Goal: Task Accomplishment & Management: Manage account settings

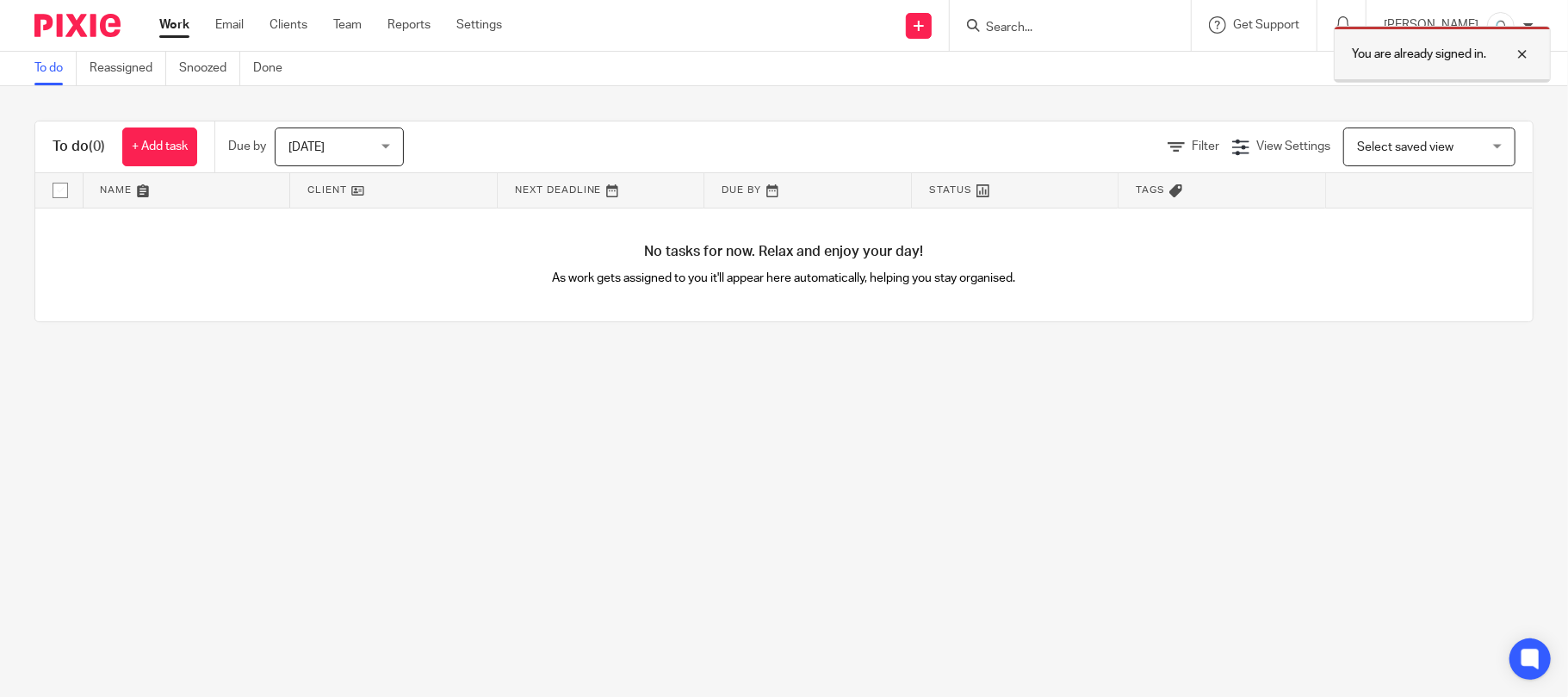
click at [1525, 55] on div at bounding box center [1509, 54] width 46 height 21
drag, startPoint x: 1541, startPoint y: 23, endPoint x: 1530, endPoint y: 26, distance: 11.4
click at [1537, 24] on div "Annalou David My profile Email integration Logout" at bounding box center [1458, 26] width 185 height 51
click at [1529, 27] on div at bounding box center [1528, 26] width 10 height 10
click at [1458, 63] on span "My profile" at bounding box center [1461, 67] width 53 height 12
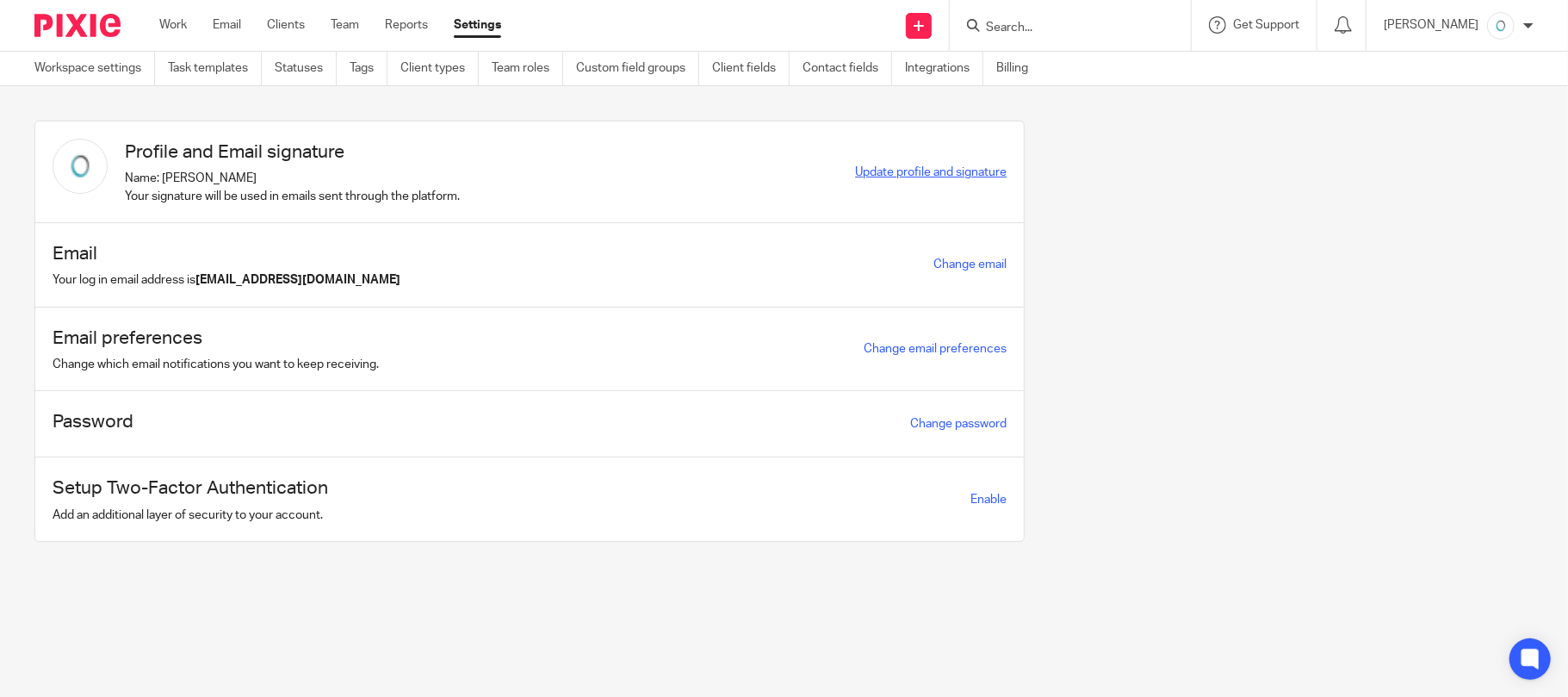
click at [882, 167] on span "Update profile and signature" at bounding box center [931, 172] width 151 height 12
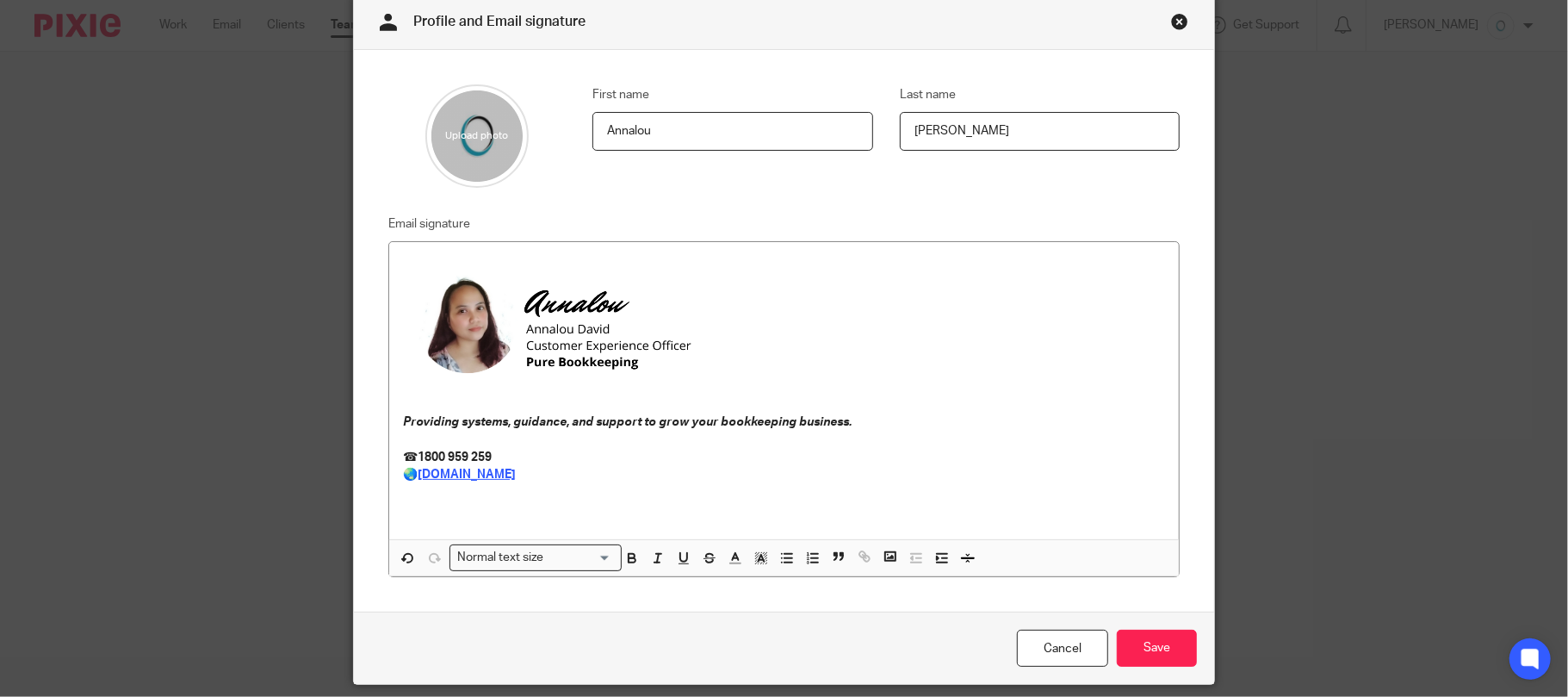
scroll to position [115, 0]
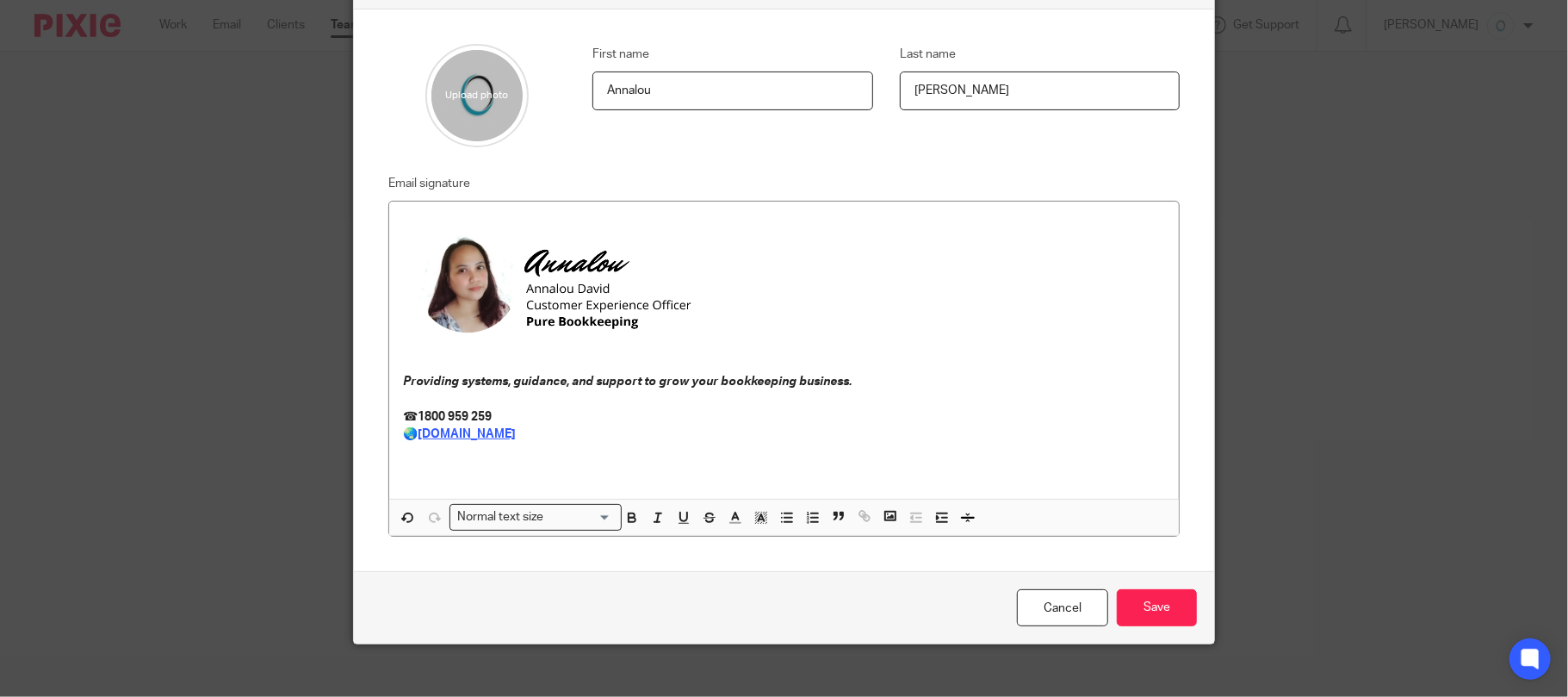
click at [641, 438] on p "🌏 www.purebookkeeping.com" at bounding box center [785, 434] width 763 height 17
click at [518, 383] on em "Providing systems, guidance, and support to grow your bookkeeping business." at bounding box center [628, 381] width 449 height 12
drag, startPoint x: 479, startPoint y: 360, endPoint x: 479, endPoint y: 346, distance: 14.0
click at [479, 353] on div "Providing systems, guidance, and support to grow your bookkeeping business. ☎ 1…" at bounding box center [784, 350] width 791 height 297
click at [479, 269] on img at bounding box center [584, 282] width 362 height 135
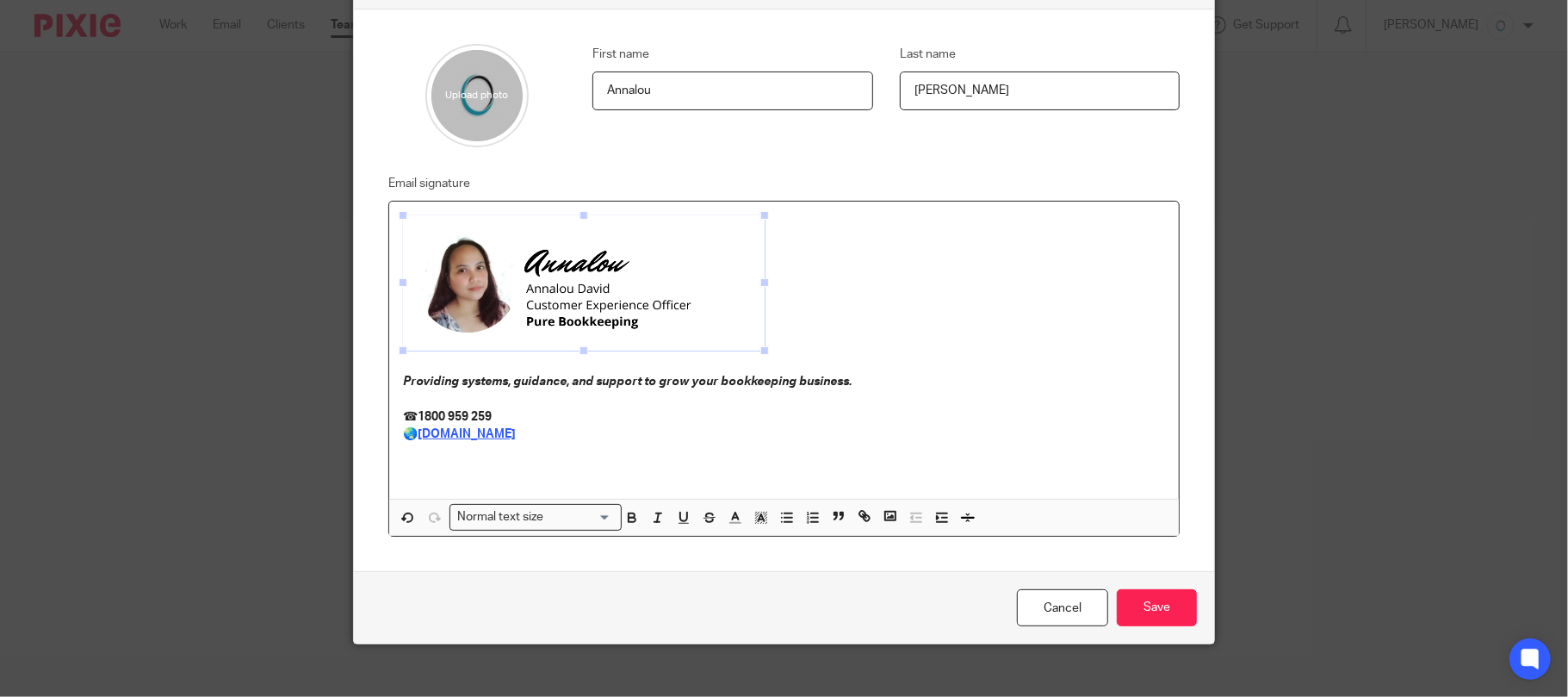
click at [490, 384] on em "Providing systems, guidance, and support to grow your bookkeeping business." at bounding box center [628, 381] width 449 height 12
click at [617, 385] on em "Providing systems, guidance, and support to grow your bookkeeping business." at bounding box center [628, 381] width 449 height 12
drag, startPoint x: 877, startPoint y: 390, endPoint x: 368, endPoint y: 369, distance: 509.4
click at [365, 364] on div "Email signature Providing systems, guidance, and support to grow your bookkeepi…" at bounding box center [771, 355] width 819 height 365
click at [723, 423] on p "☎ 1800 959 259" at bounding box center [785, 417] width 763 height 17
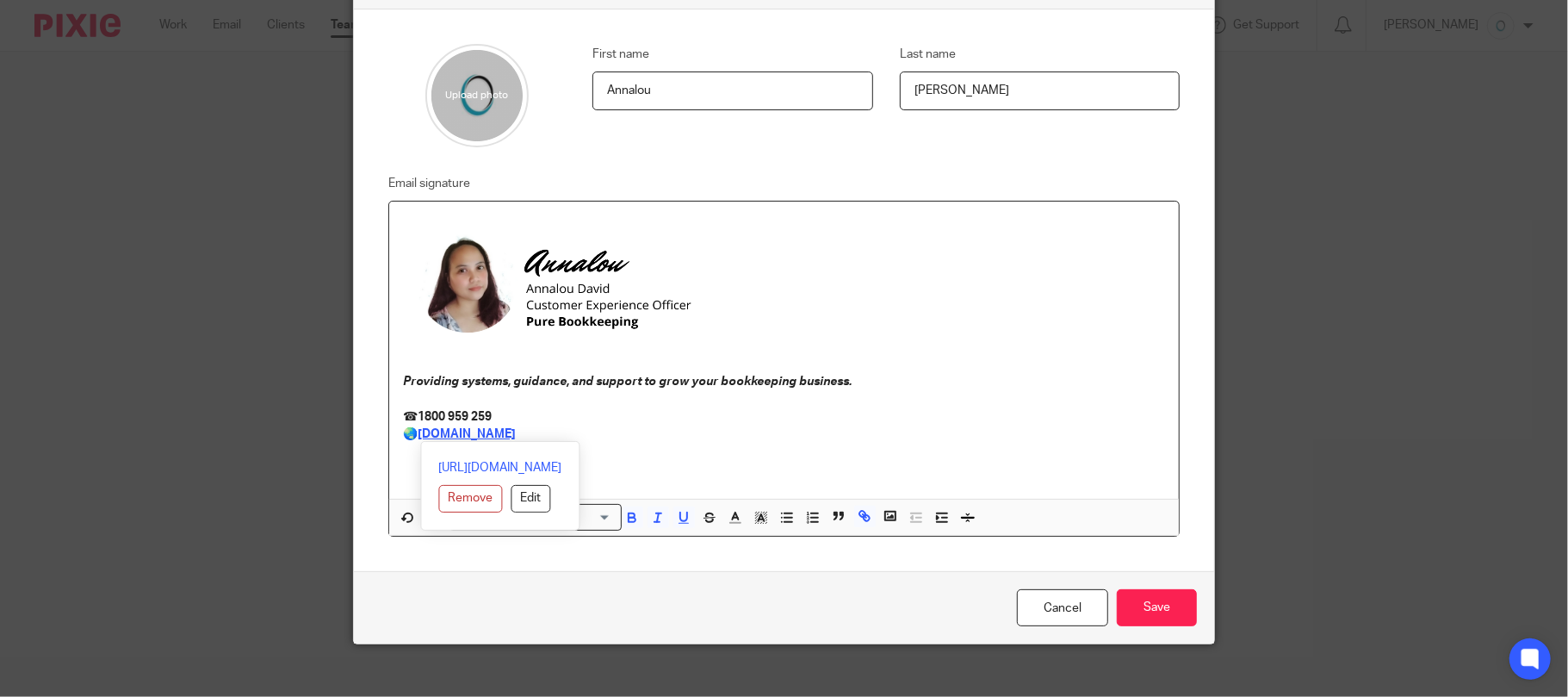
drag, startPoint x: 610, startPoint y: 436, endPoint x: 381, endPoint y: 390, distance: 233.6
click at [389, 390] on div "Providing systems, guidance, and support to grow your bookkeeping business. ☎ 1…" at bounding box center [784, 350] width 791 height 297
copy div "Providing systems, guidance, and support to grow your bookkeeping business. ☎ 1…"
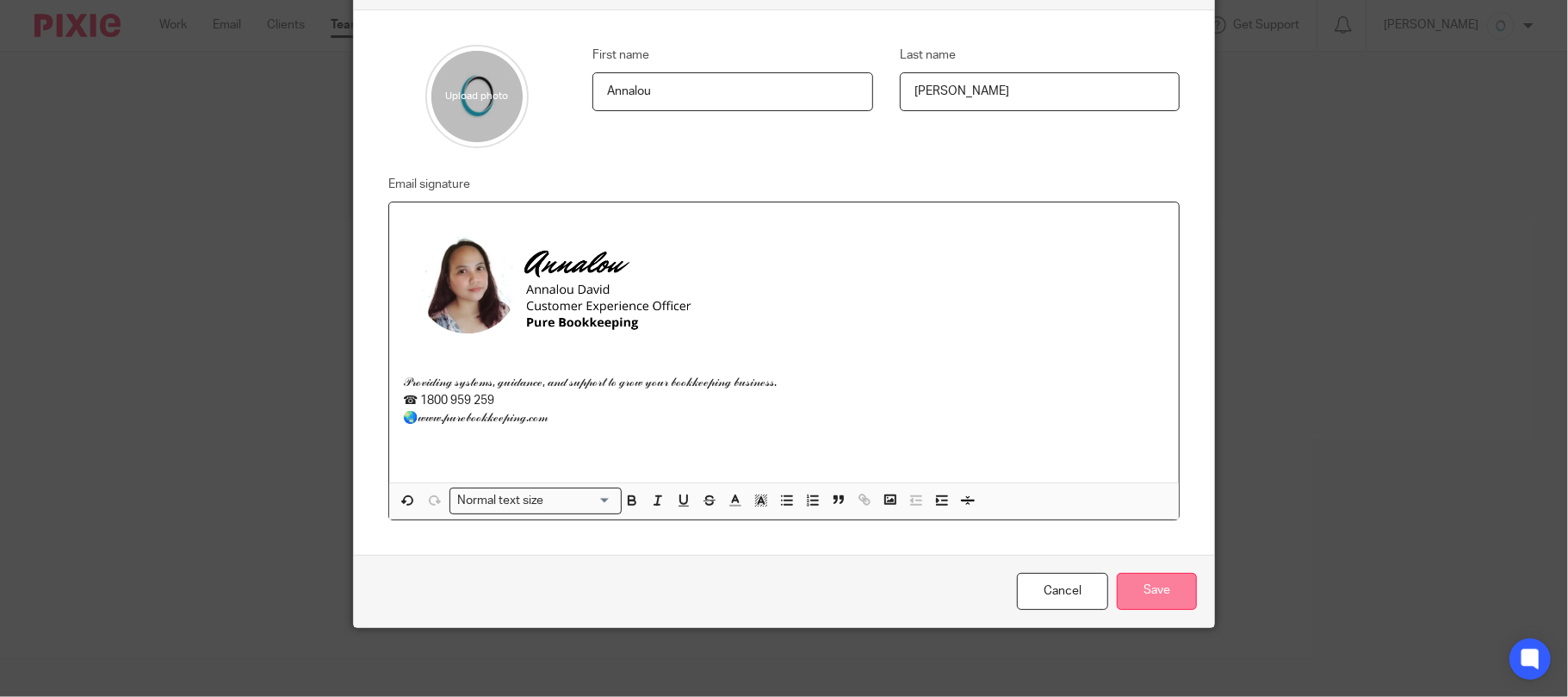
click at [1144, 597] on input "Save" at bounding box center [1156, 591] width 80 height 37
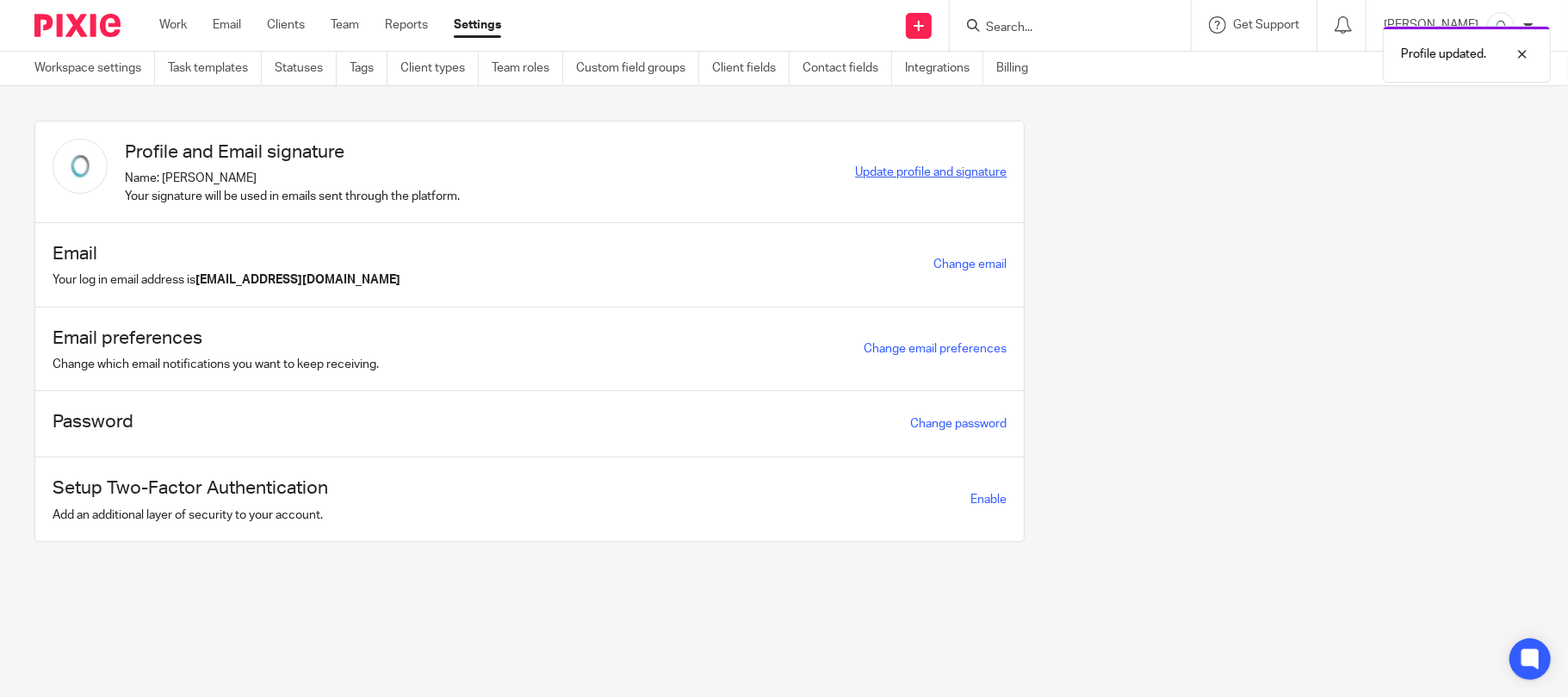
click at [897, 176] on span "Update profile and signature" at bounding box center [931, 172] width 151 height 12
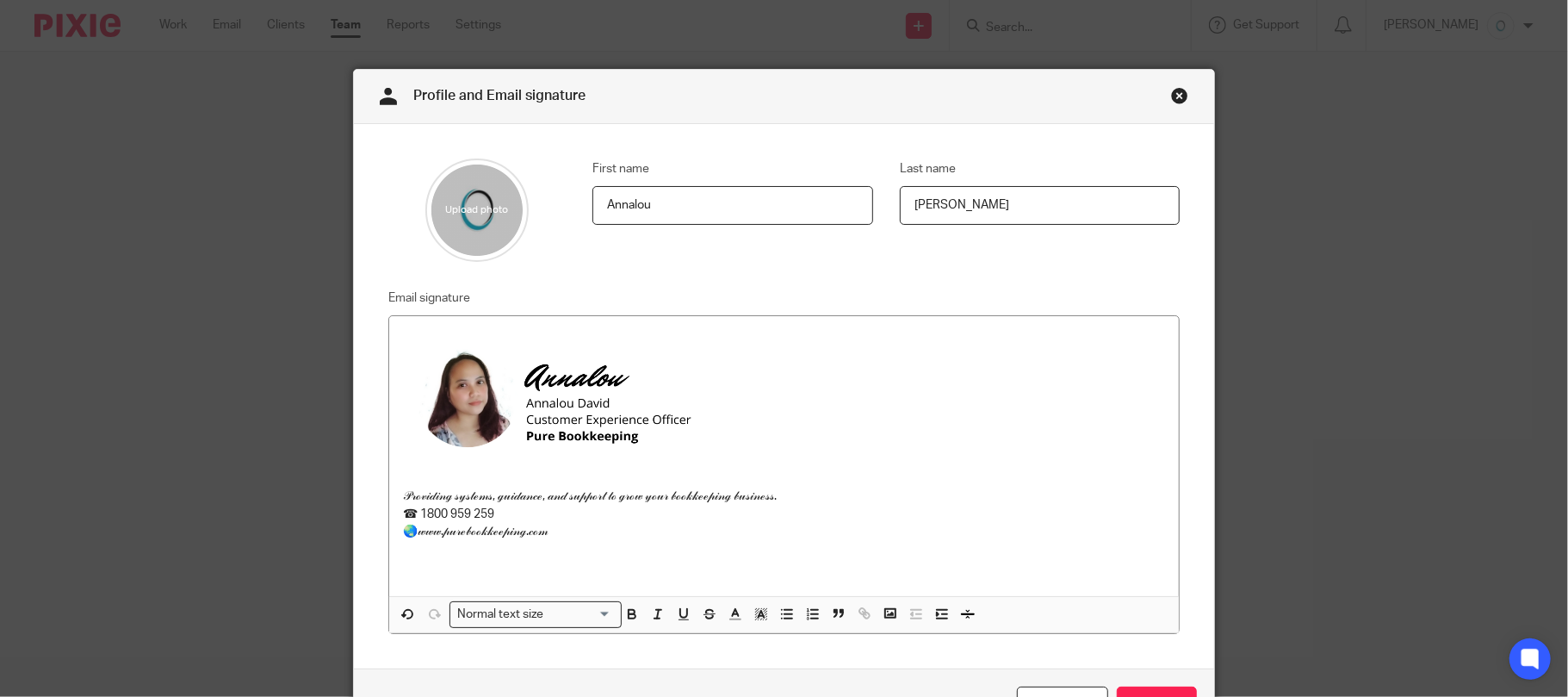
click at [1327, 394] on div "Profile and Email signature First name Annalou Last name David Email signature …" at bounding box center [784, 348] width 1568 height 697
click at [1171, 93] on link "Close this dialog window" at bounding box center [1180, 98] width 17 height 24
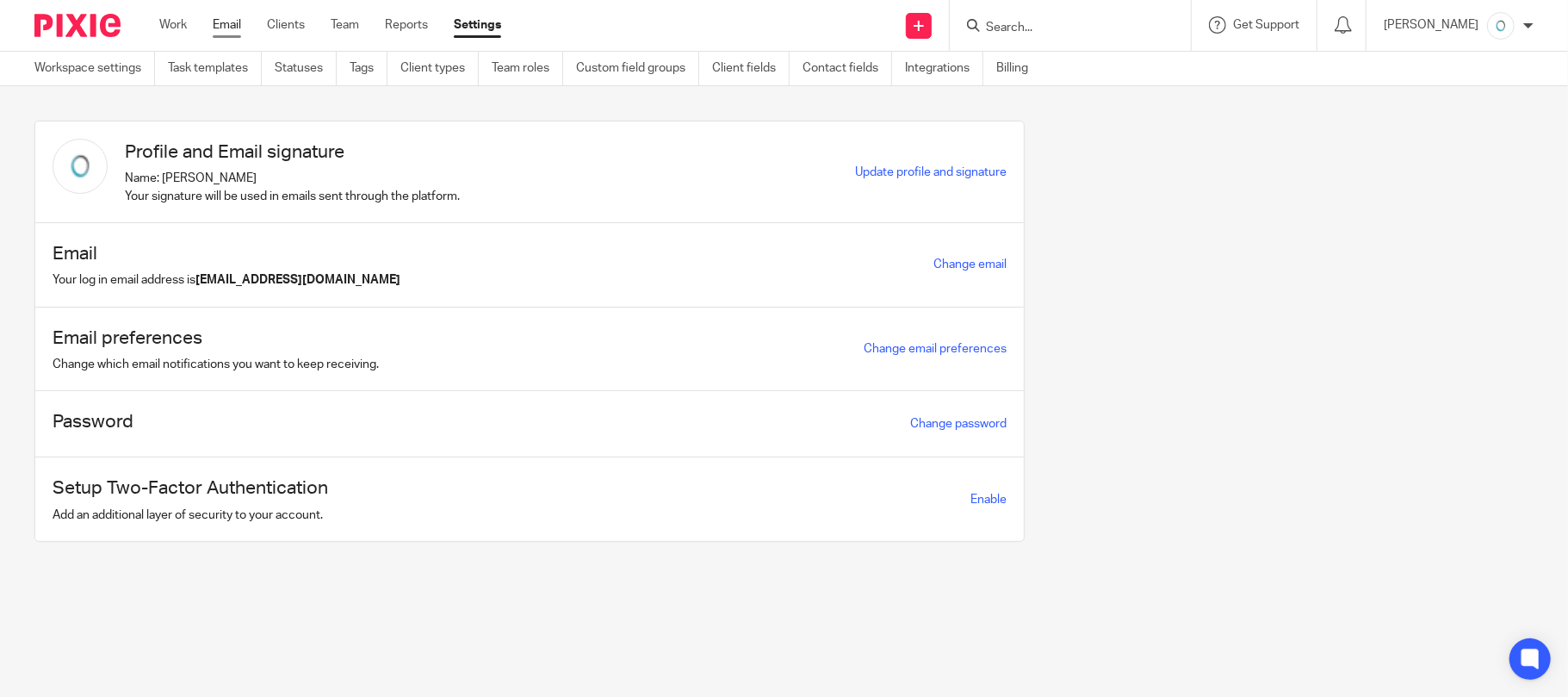
click at [233, 28] on link "Email" at bounding box center [227, 25] width 28 height 17
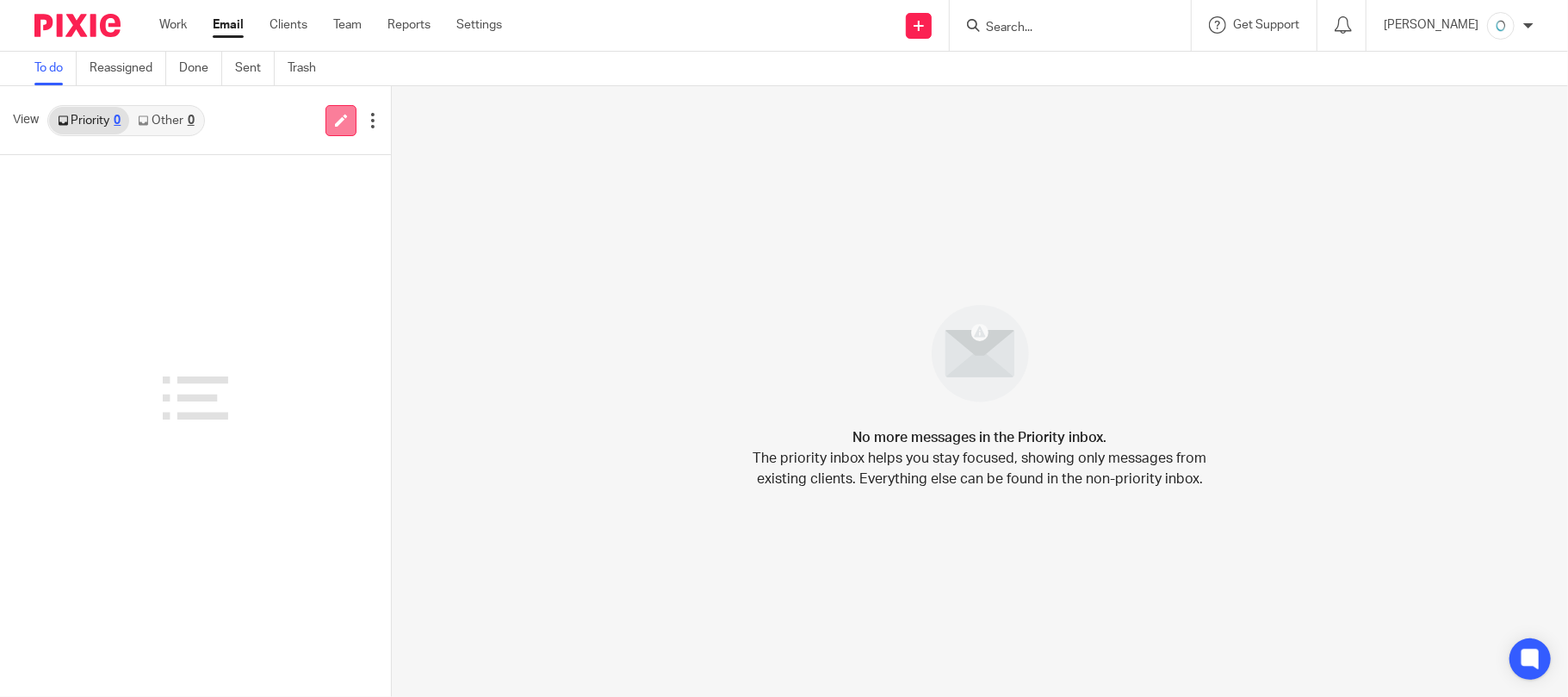
click at [335, 120] on icon at bounding box center [342, 120] width 13 height 13
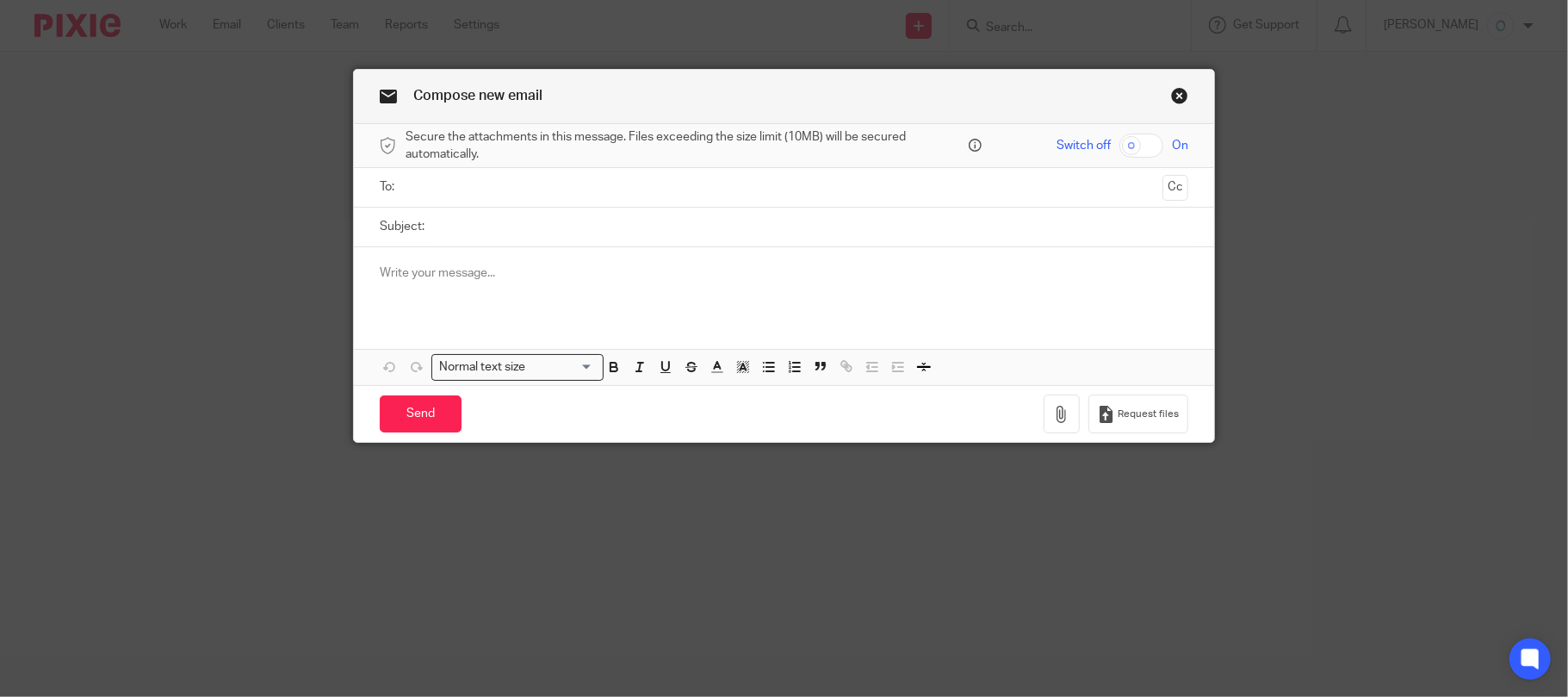
click at [484, 196] on input "text" at bounding box center [784, 187] width 744 height 20
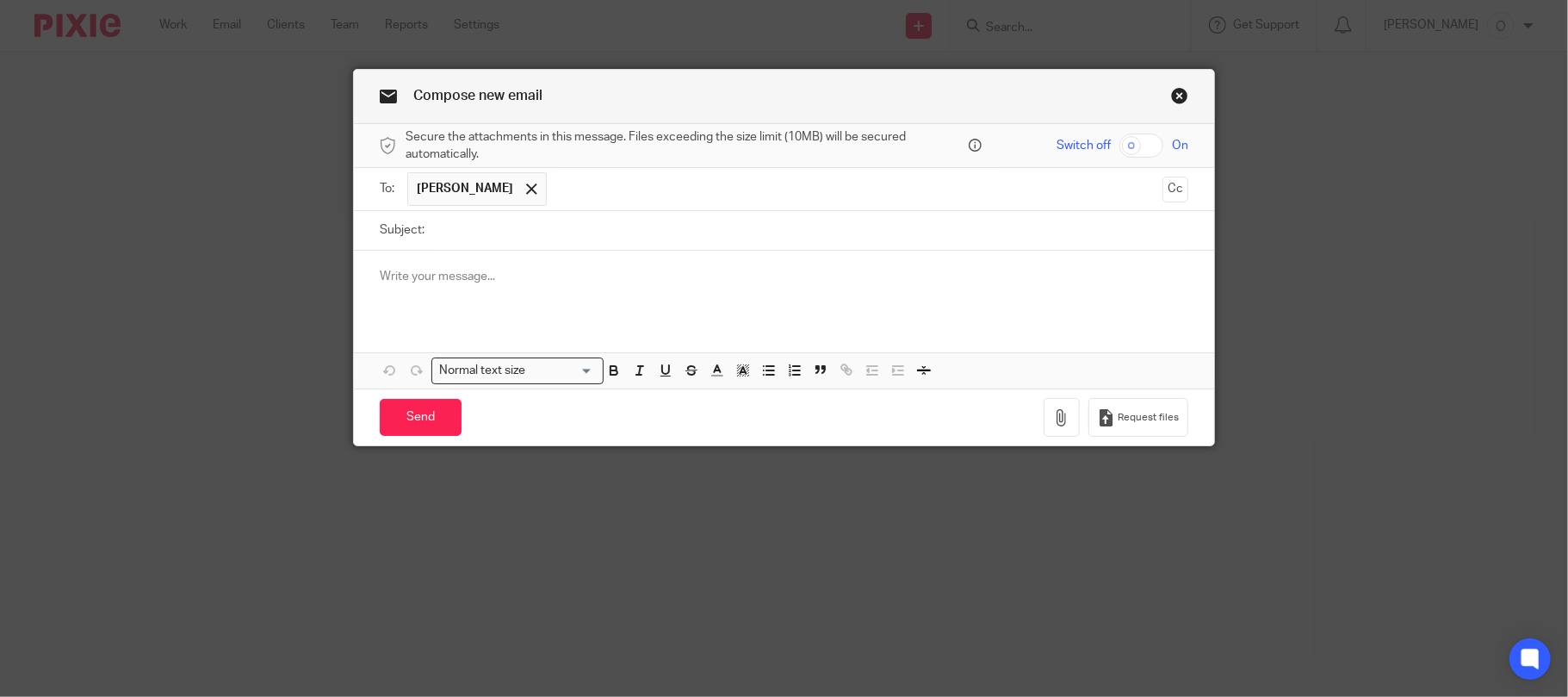
click at [452, 233] on input "Subject:" at bounding box center [811, 230] width 756 height 39
type input "testing email"
click at [522, 193] on div at bounding box center [531, 188] width 20 height 26
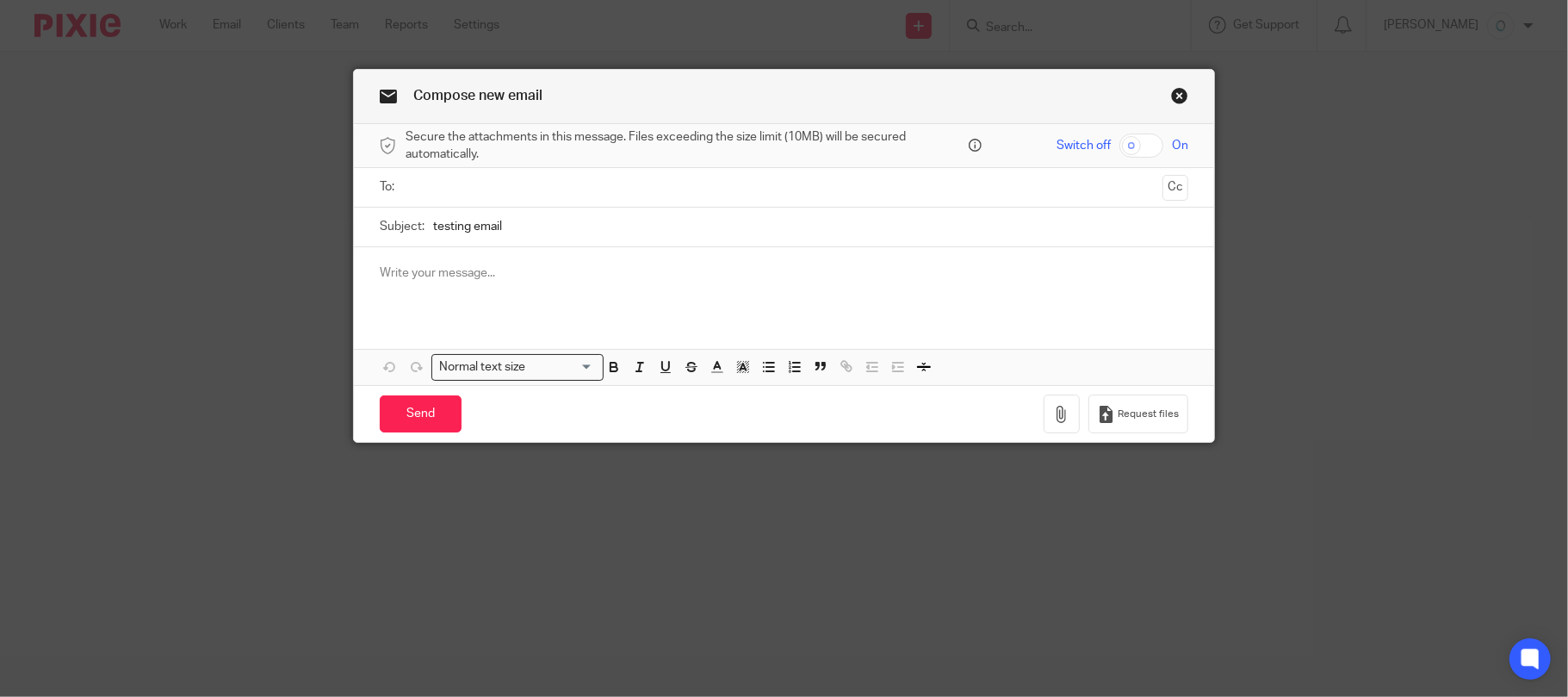
click at [1171, 95] on link "Close this dialog window" at bounding box center [1180, 98] width 17 height 24
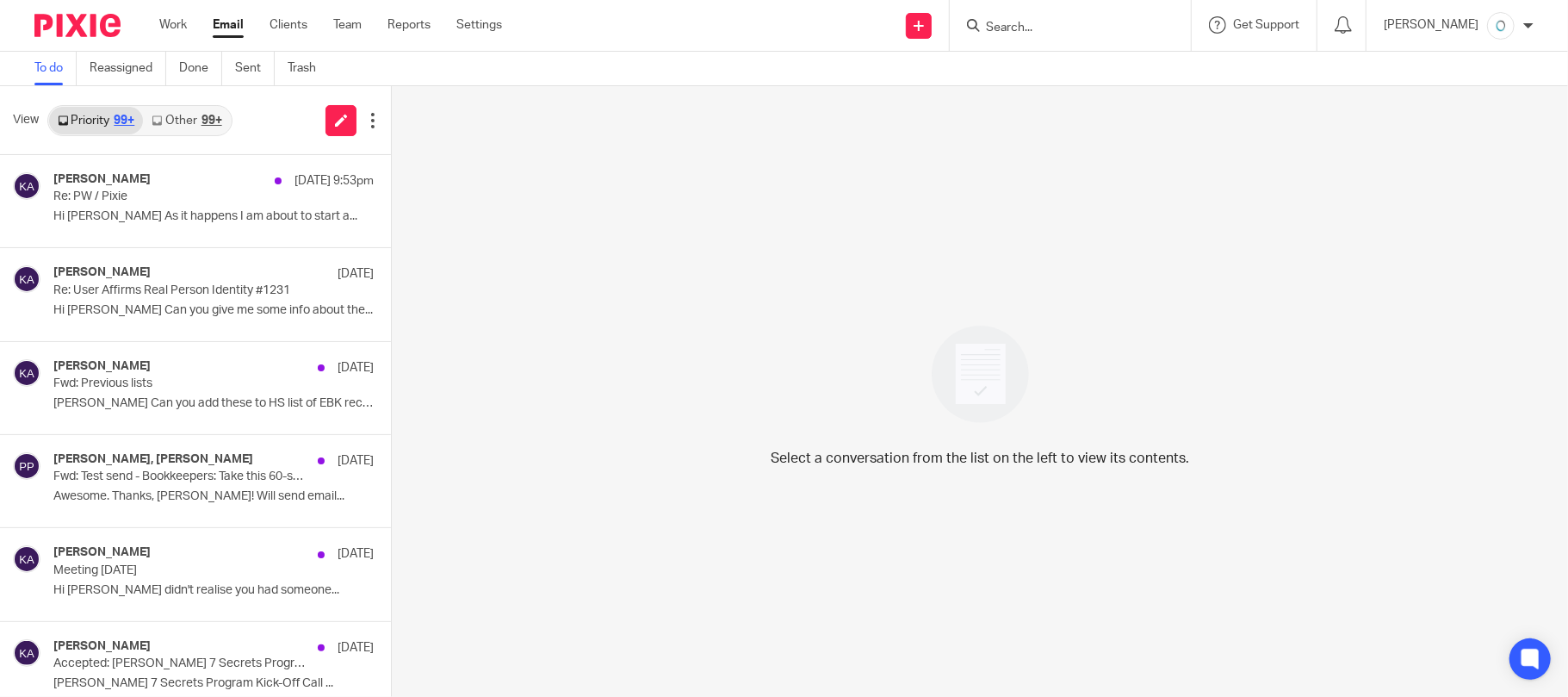
click at [1531, 29] on div at bounding box center [1528, 26] width 10 height 10
click at [1468, 69] on span "My profile" at bounding box center [1461, 67] width 53 height 12
drag, startPoint x: 1524, startPoint y: 25, endPoint x: 1506, endPoint y: 45, distance: 26.9
click at [1523, 24] on div at bounding box center [1528, 26] width 10 height 10
click at [1462, 63] on span "My profile" at bounding box center [1461, 67] width 53 height 12
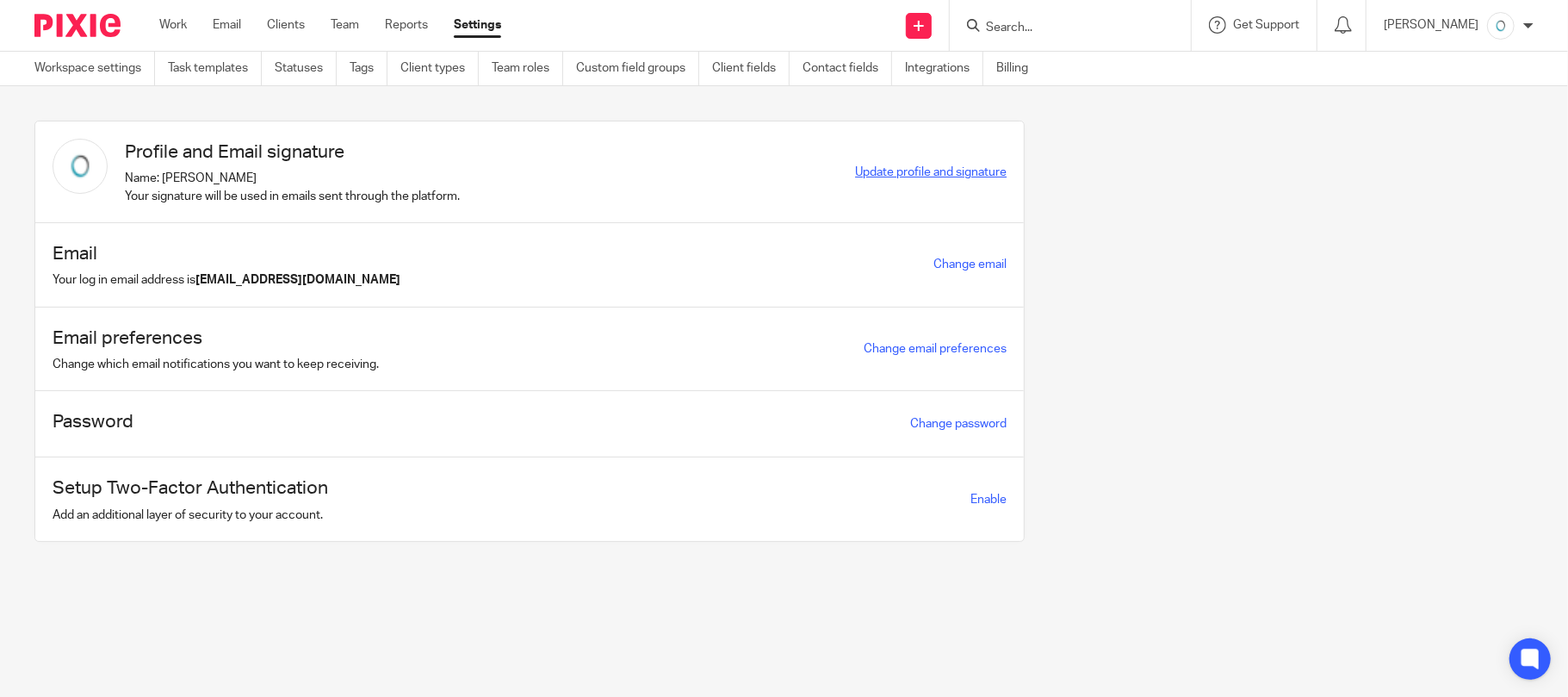
click at [910, 169] on span "Update profile and signature" at bounding box center [931, 172] width 151 height 12
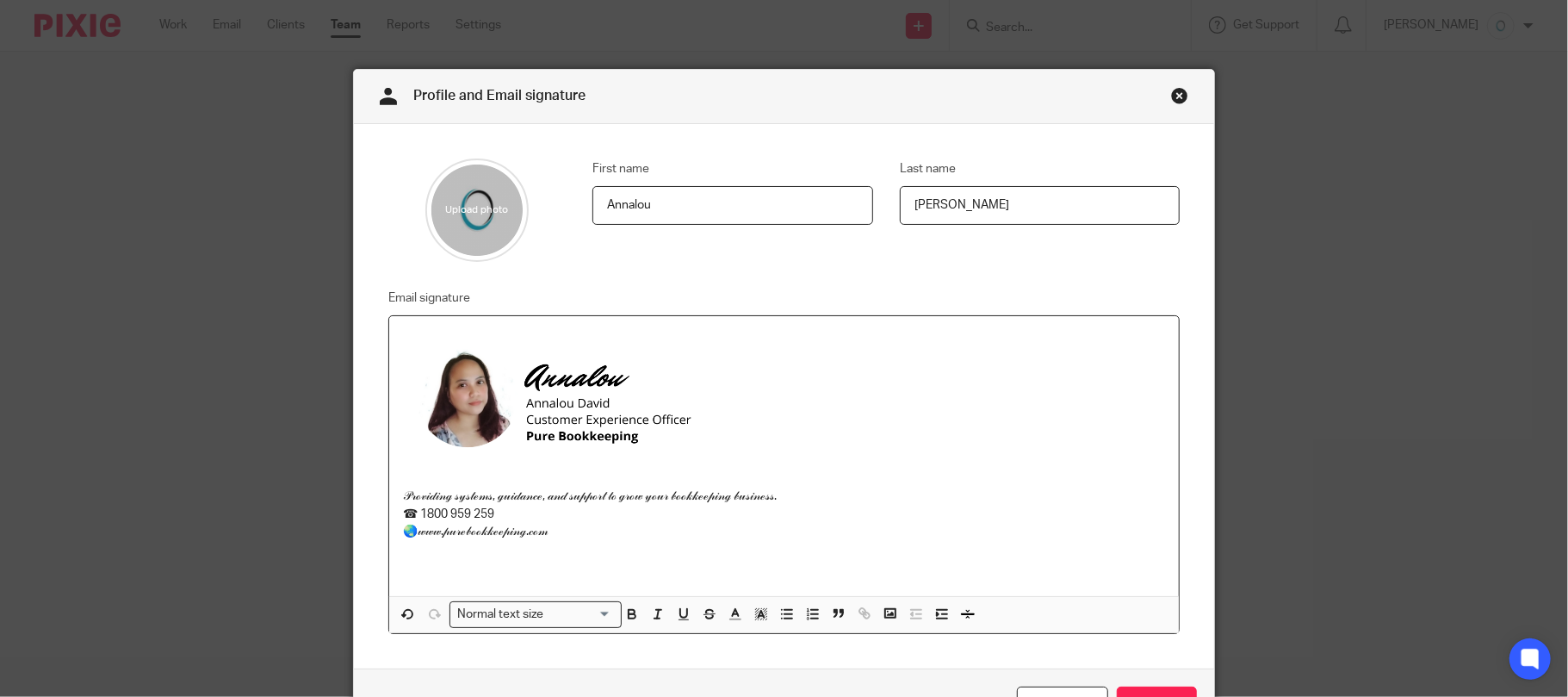
click at [646, 536] on p "🌏𝓌𝓌𝓌.𝓅𝓊𝓇ℯ𝒷ℴℴ𝓀𝓀ℯℯ𝓅𝒾𝓃ℊ.𝒸ℴ𝓂" at bounding box center [785, 531] width 763 height 17
click at [434, 513] on p "☎ 1800 959 259" at bounding box center [785, 514] width 763 height 17
drag, startPoint x: 622, startPoint y: 549, endPoint x: 407, endPoint y: 515, distance: 217.7
click at [370, 503] on div "Email signature 𝒫𝓇ℴ𝓋𝒾𝒹𝒾𝓃ℊ 𝓈𝓎𝓈𝓉ℯ𝓂𝓈, ℊ𝓊𝒾𝒹𝒶𝓃𝒸ℯ, 𝒶𝓃𝒹 𝓈𝓊𝓅𝓅ℴ𝓇𝓉 𝓉ℴ ℊ𝓇ℴ𝓌 𝓎ℴ𝓊𝓇 𝒷ℴℴ𝓀𝓀ℯℯ𝓅𝒾…" at bounding box center [771, 461] width 819 height 347
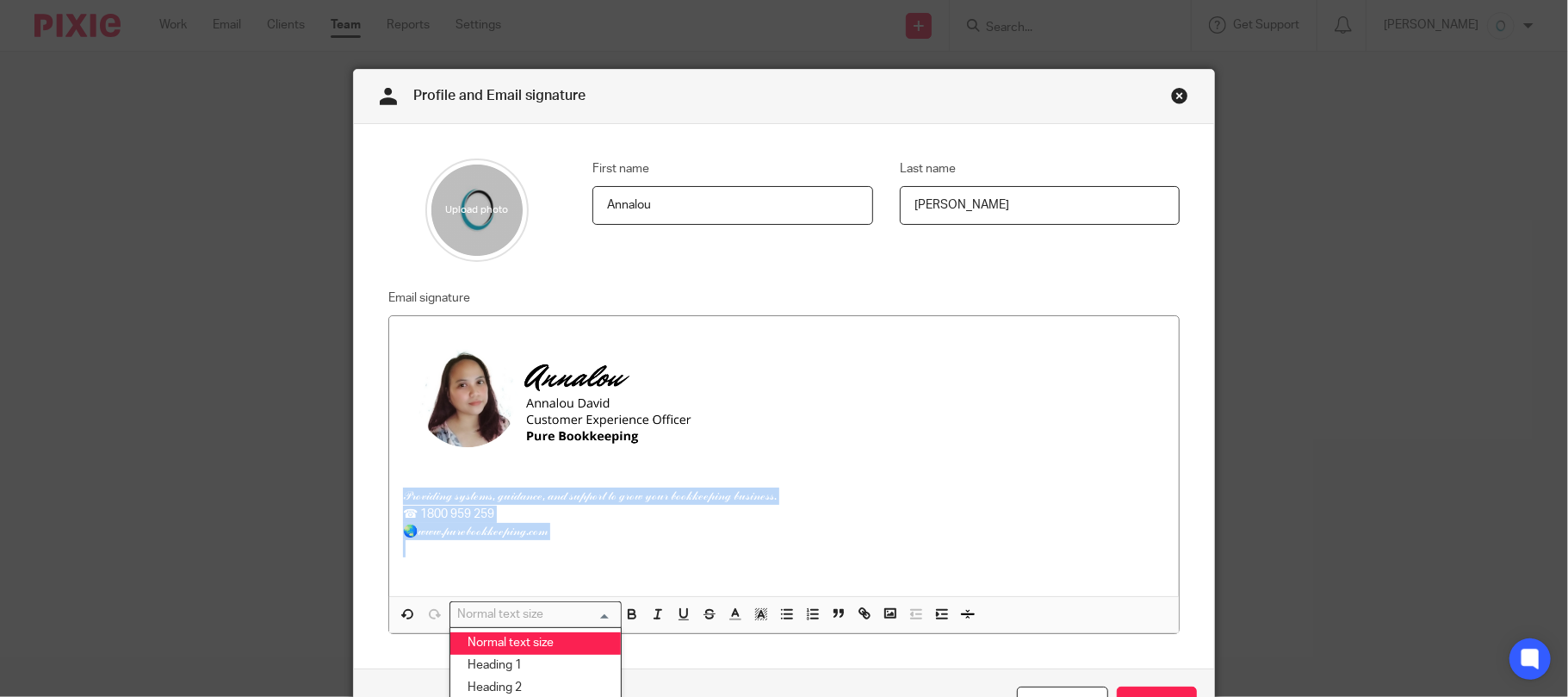
click at [527, 617] on div "Normal text size" at bounding box center [532, 613] width 163 height 22
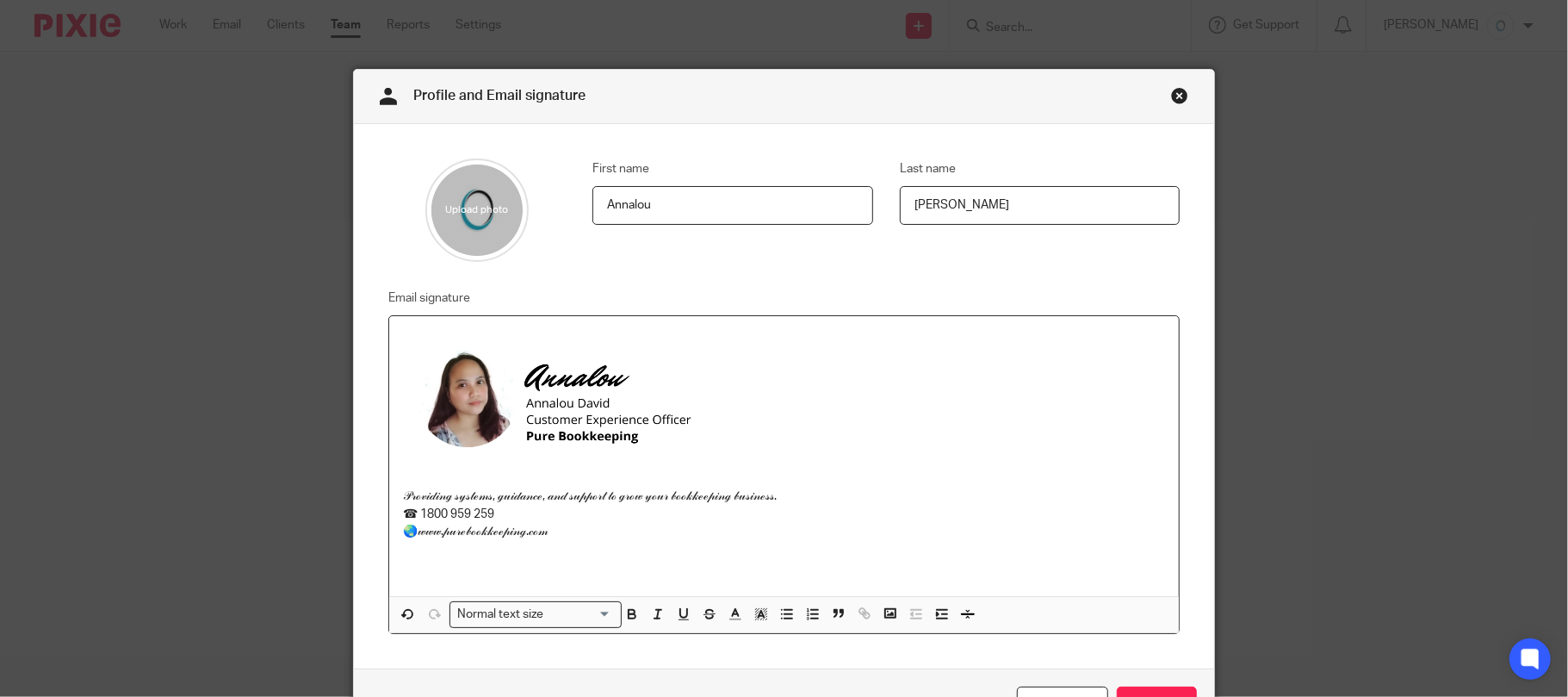
click at [1060, 522] on p "☎ 1800 959 259" at bounding box center [785, 514] width 763 height 17
click at [696, 540] on p "🌏𝓌𝓌𝓌.𝓅𝓊𝓇ℯ𝒷ℴℴ𝓀𝓀ℯℯ𝓅𝒾𝓃ℊ.𝒸ℴ𝓂" at bounding box center [785, 531] width 763 height 17
drag, startPoint x: 635, startPoint y: 542, endPoint x: 389, endPoint y: 499, distance: 249.7
click at [389, 499] on div "𝒫𝓇ℴ𝓋𝒾𝒹𝒾𝓃ℊ 𝓈𝓎𝓈𝓉ℯ𝓂𝓈, ℊ𝓊𝒾𝒹𝒶𝓃𝒸ℯ, 𝒶𝓃𝒹 𝓈𝓊𝓅𝓅ℴ𝓇𝓉 𝓉ℴ ℊ𝓇ℴ𝓌 𝓎ℴ𝓊𝓇 𝒷ℴℴ𝓀𝓀ℯℯ𝓅𝒾𝓃ℊ 𝒷𝓊𝓈𝒾𝓃ℯ𝓈𝓈. ☎ 1…" at bounding box center [784, 456] width 791 height 280
drag, startPoint x: 803, startPoint y: 565, endPoint x: 672, endPoint y: 547, distance: 132.2
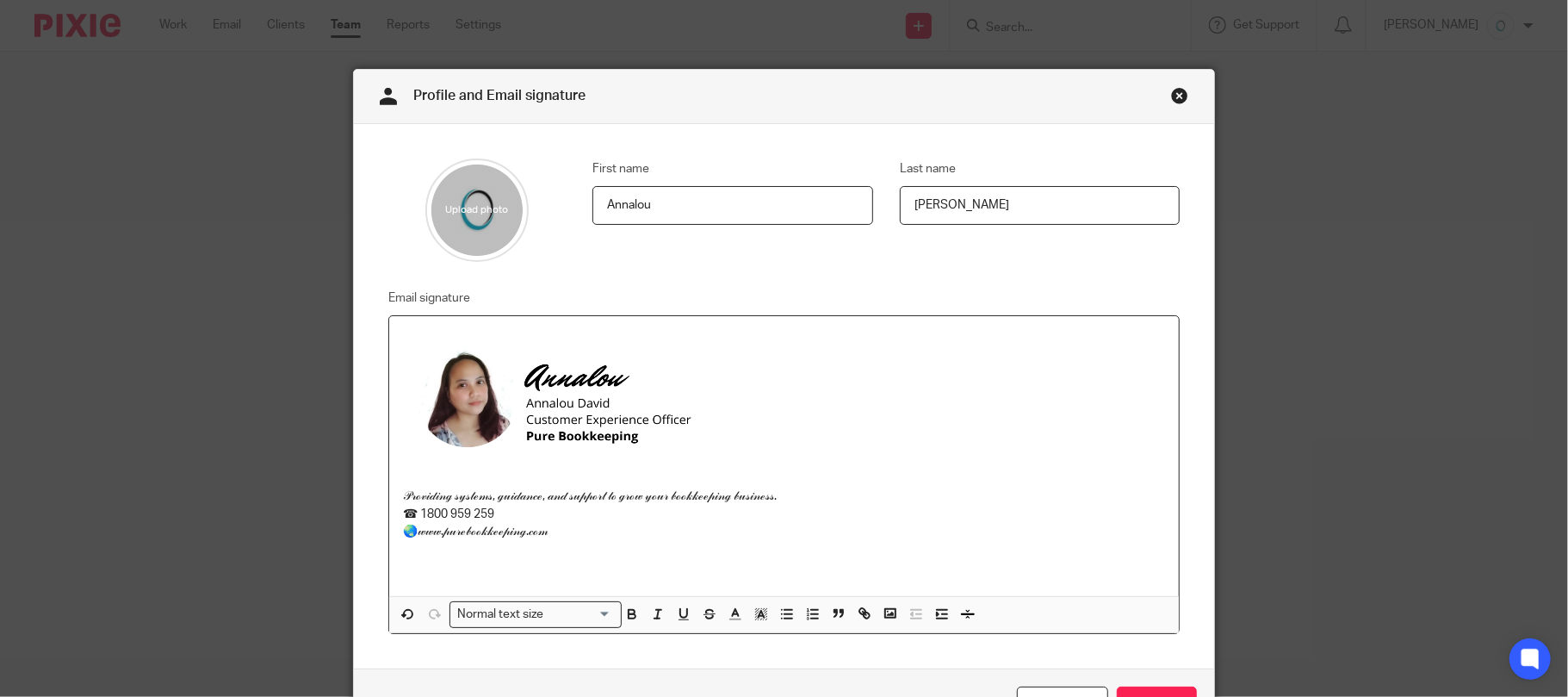
click at [803, 563] on p at bounding box center [785, 565] width 763 height 17
drag, startPoint x: 627, startPoint y: 538, endPoint x: 372, endPoint y: 486, distance: 260.2
click at [365, 488] on div "Email signature 𝒫𝓇ℴ𝓋𝒾𝒹𝒾𝓃ℊ 𝓈𝓎𝓈𝓉ℯ𝓂𝓈, ℊ𝓊𝒾𝒹𝒶𝓃𝒸ℯ, 𝒶𝓃𝒹 𝓈𝓊𝓅𝓅ℴ𝓇𝓉 𝓉ℴ ℊ𝓇ℴ𝓌 𝓎ℴ𝓊𝓇 𝒷ℴℴ𝓀𝓀ℯℯ𝓅𝒾…" at bounding box center [771, 461] width 819 height 347
click at [997, 581] on div "𝒫𝓇ℴ𝓋𝒾𝒹𝒾𝓃ℊ 𝓈𝓎𝓈𝓉ℯ𝓂𝓈, ℊ𝓊𝒾𝒹𝒶𝓃𝒸ℯ, 𝒶𝓃𝒹 𝓈𝓊𝓅𝓅ℴ𝓇𝓉 𝓉ℴ ℊ𝓇ℴ𝓌 𝓎ℴ𝓊𝓇 𝒷ℴℴ𝓀𝓀ℯℯ𝓅𝒾𝓃ℊ 𝒷𝓊𝓈𝒾𝓃ℯ𝓈𝓈. ☎ 1…" at bounding box center [784, 456] width 791 height 280
click at [915, 568] on p at bounding box center [785, 565] width 763 height 17
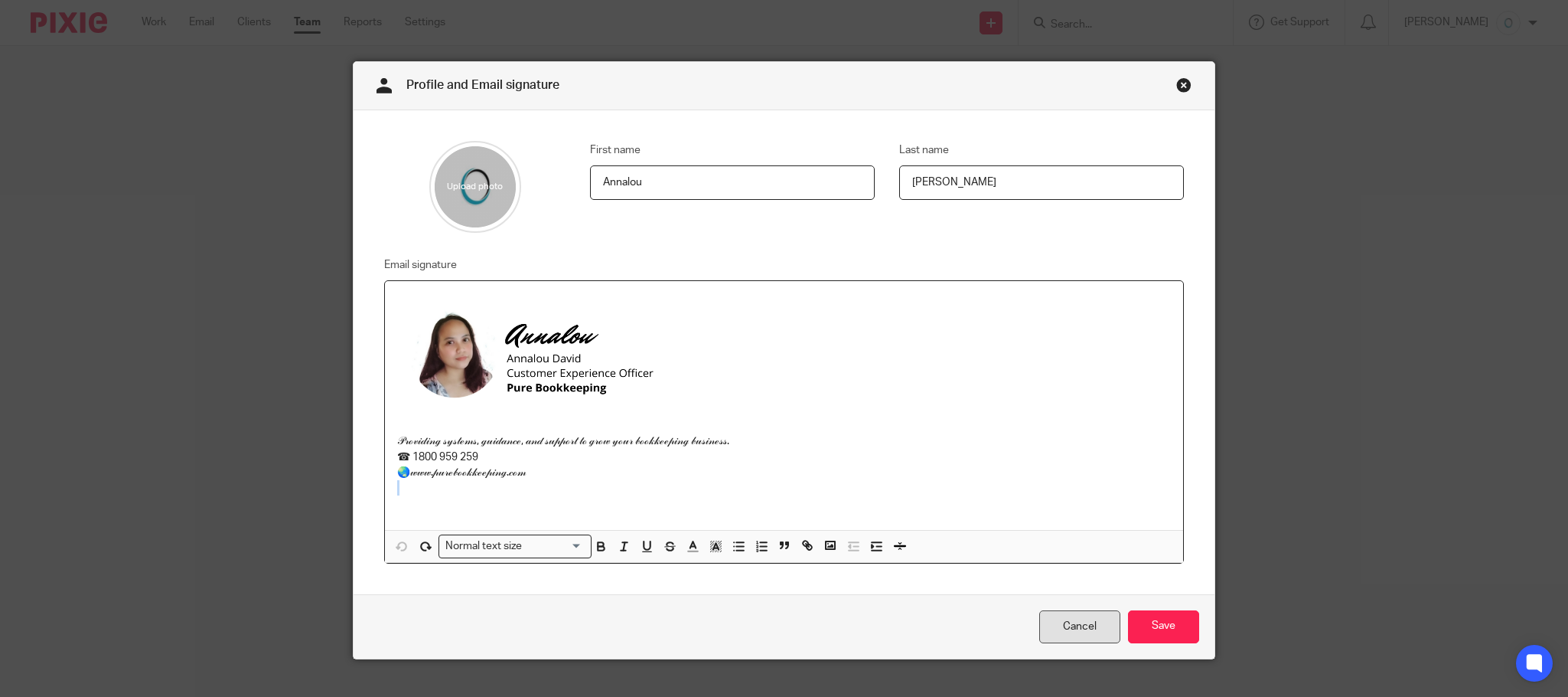
drag, startPoint x: 1056, startPoint y: 634, endPoint x: 1061, endPoint y: 618, distance: 16.8
click at [1056, 619] on link "Cancel" at bounding box center [1080, 626] width 81 height 33
click at [928, 432] on p at bounding box center [784, 426] width 773 height 15
click at [595, 478] on p "🌏𝓌𝓌𝓌.𝓅𝓊𝓇ℯ𝒷ℴℴ𝓀𝓀ℯℯ𝓅𝒾𝓃ℊ.𝒸ℴ𝓂" at bounding box center [784, 472] width 773 height 15
click at [595, 498] on p at bounding box center [784, 503] width 773 height 15
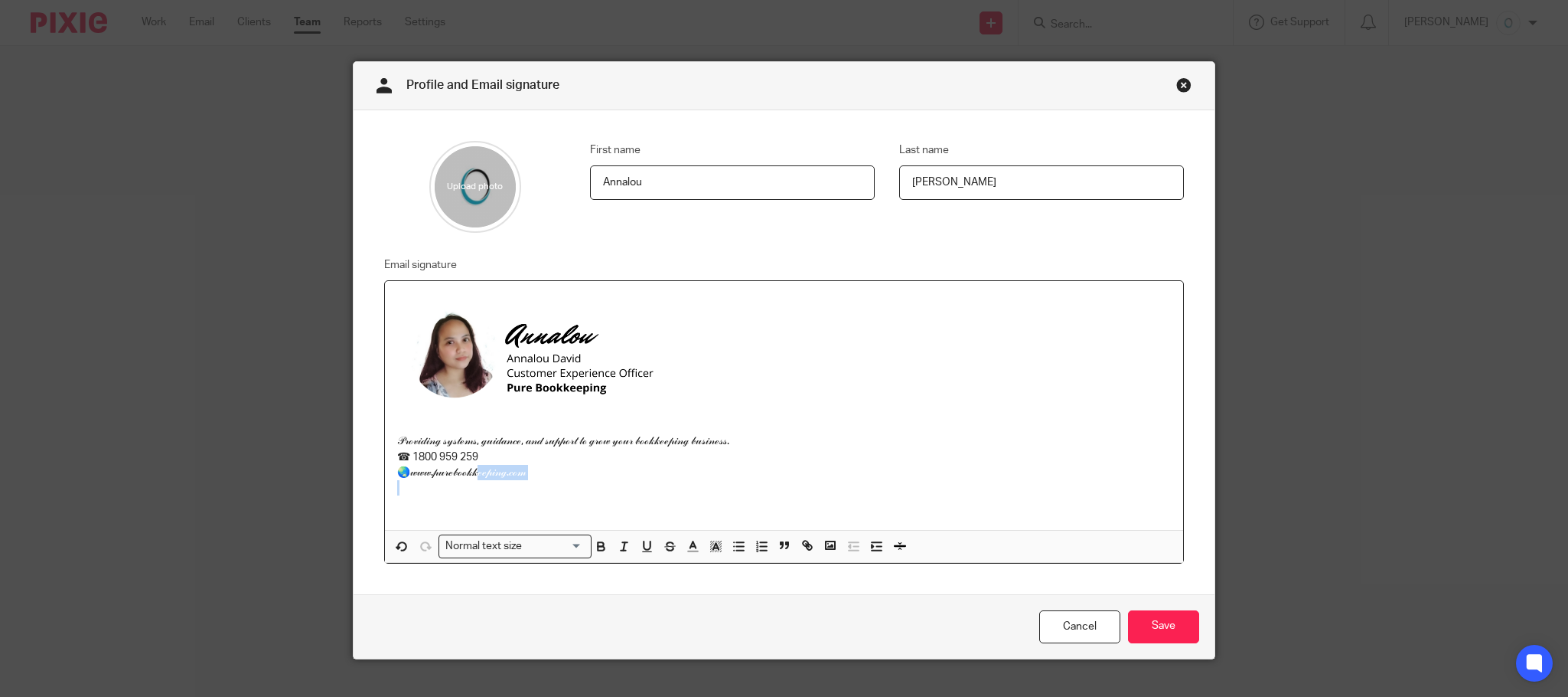
drag, startPoint x: 614, startPoint y: 489, endPoint x: 494, endPoint y: 469, distance: 121.7
click at [494, 469] on div "𝒫𝓇ℴ𝓋𝒾𝒹𝒾𝓃ℊ 𝓈𝓎𝓈𝓉ℯ𝓂𝓈, ℊ𝓊𝒾𝒹𝒶𝓃𝒸ℯ, 𝒶𝓃𝒹 𝓈𝓊𝓅𝓅ℴ𝓇𝓉 𝓉ℴ ℊ𝓇ℴ𝓌 𝓎ℴ𝓊𝓇 𝒷ℴℴ𝓀𝓀ℯℯ𝓅𝒾𝓃ℊ 𝒷𝓊𝓈𝒾𝓃ℯ𝓈𝓈. ☎ 1…" at bounding box center [784, 406] width 798 height 249
click at [744, 88] on div "Profile and Email signature" at bounding box center [784, 86] width 861 height 48
click at [630, 476] on p "🌏𝓌𝓌𝓌.𝓅𝓊𝓇ℯ𝒷ℴℴ𝓀𝓀ℯℯ𝓅𝒾𝓃ℊ.𝒸ℴ𝓂" at bounding box center [784, 472] width 773 height 15
drag, startPoint x: 595, startPoint y: 471, endPoint x: 376, endPoint y: 445, distance: 220.5
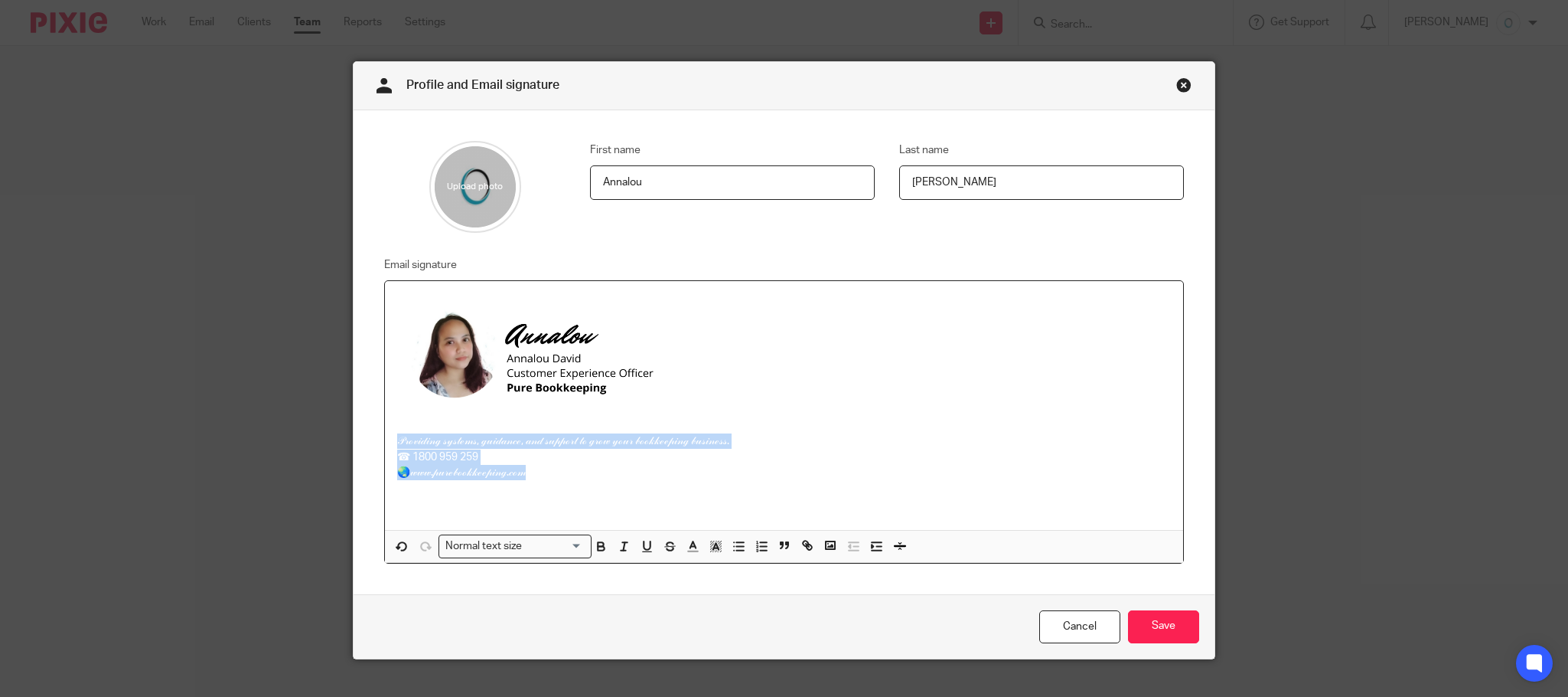
click at [385, 445] on div "𝒫𝓇ℴ𝓋𝒾𝒹𝒾𝓃ℊ 𝓈𝓎𝓈𝓉ℯ𝓂𝓈, ℊ𝓊𝒾𝒹𝒶𝓃𝒸ℯ, 𝒶𝓃𝒹 𝓈𝓊𝓅𝓅ℴ𝓇𝓉 𝓉ℴ ℊ𝓇ℴ𝓌 𝓎ℴ𝓊𝓇 𝒷ℴℴ𝓀𝓀ℯℯ𝓅𝒾𝓃ℊ 𝒷𝓊𝓈𝒾𝓃ℯ𝓈𝓈. ☎ 1…" at bounding box center [784, 406] width 798 height 249
click at [567, 469] on p "🌏𝖜𝔴𝖜.𝖕𝔲𝖗𝔢𝖇𝔬𝖔𝔨𝖐𝔢𝖊𝔭𝖎𝔫𝖌.𝖈𝔬𝖒" at bounding box center [784, 472] width 773 height 15
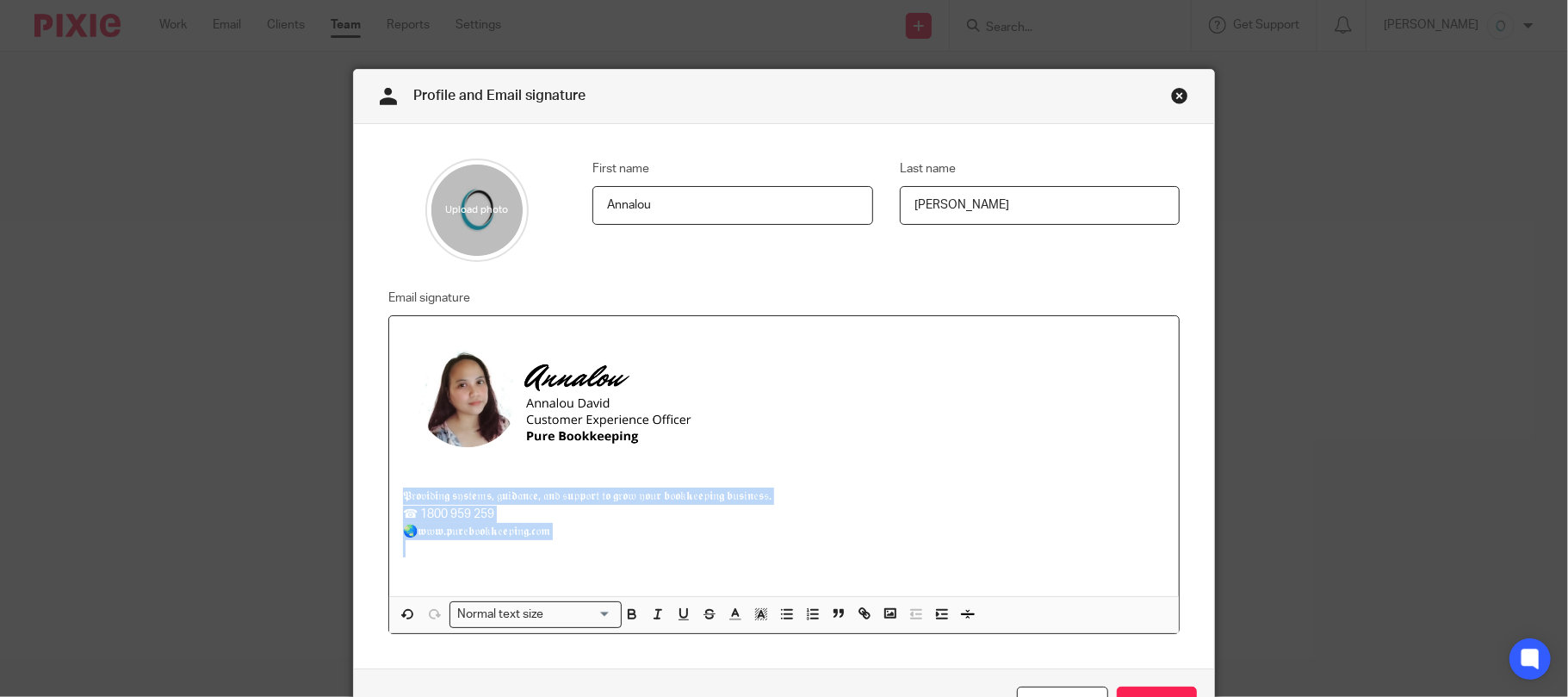
drag, startPoint x: 585, startPoint y: 548, endPoint x: 385, endPoint y: 504, distance: 204.8
click at [389, 504] on div "𝕻𝔯𝖔𝔳𝖎𝔡𝖎𝔫𝖌 𝖘𝔶𝖘𝔱𝖊𝔪𝖘, 𝔤𝖚𝔦𝖉𝔞𝖓𝔠𝖊, 𝔞𝖓𝔡 𝔰𝖚𝔭𝖕𝔬𝖗𝔱 𝔱𝖔 𝖌𝔯𝖔𝔴 𝔶𝖔𝔲𝖗 𝖇𝔬𝖔𝔨𝖐𝔢𝖊𝔭𝖎𝔫𝖌 𝖇𝔲𝖘𝔦𝖓𝔢𝖘𝔰. ☎ 1…" at bounding box center [784, 456] width 791 height 280
click at [575, 613] on input "Search for option" at bounding box center [531, 614] width 159 height 18
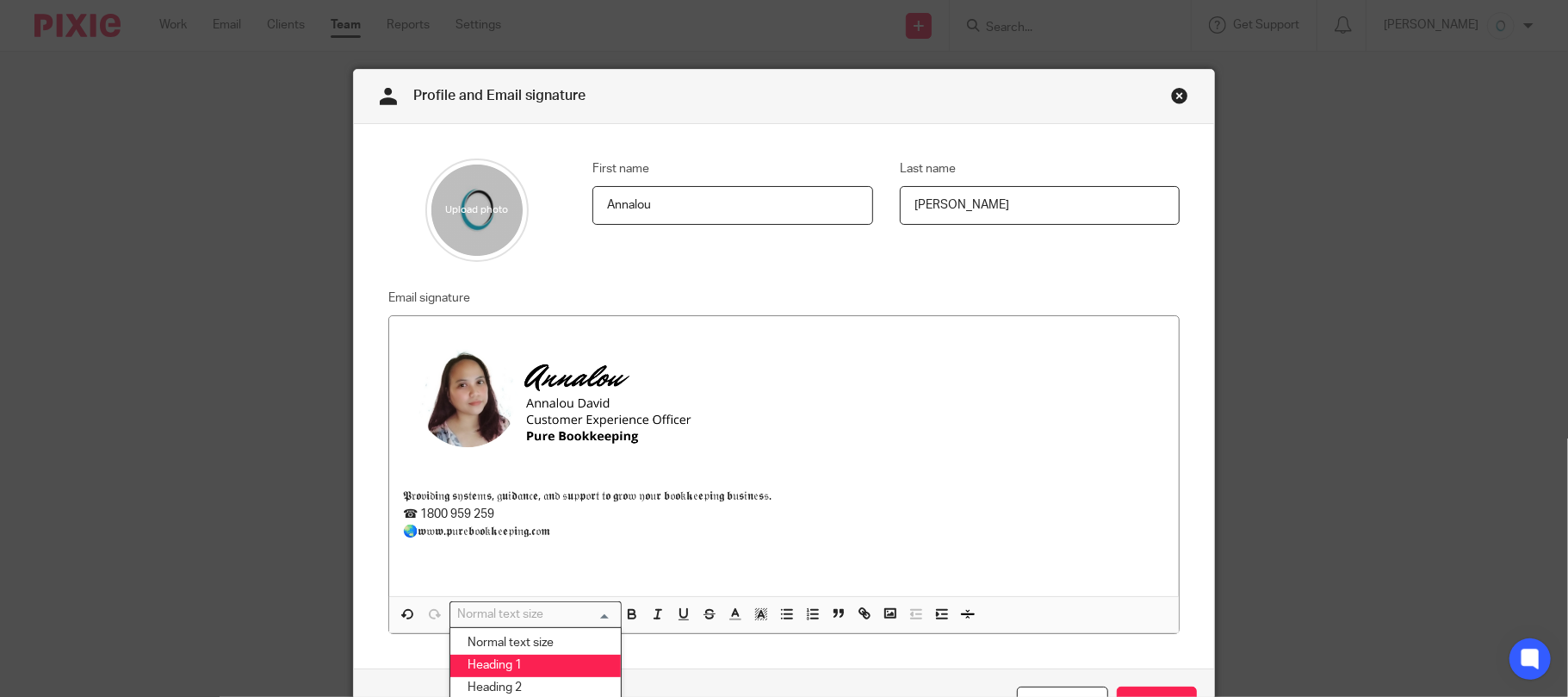
click at [543, 663] on li "Heading 1" at bounding box center [536, 666] width 170 height 23
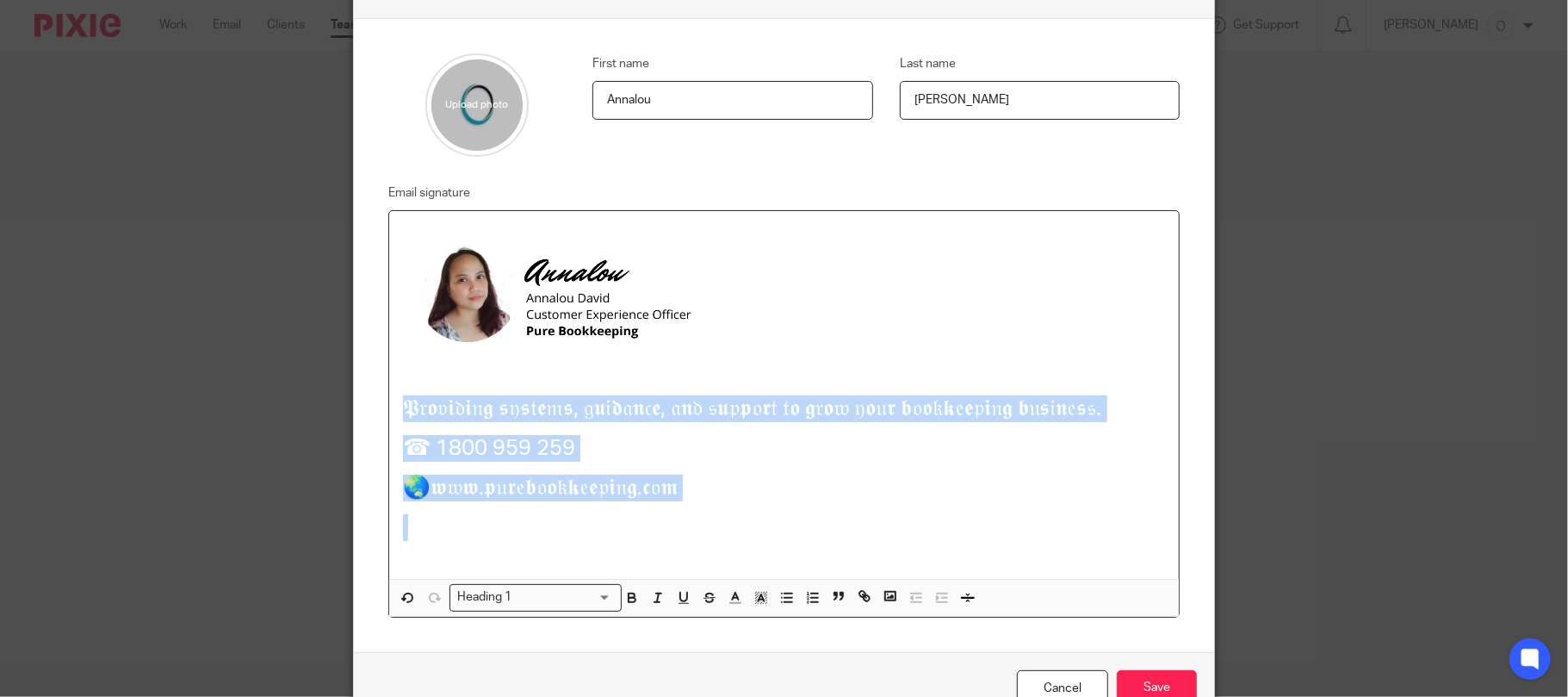
scroll to position [206, 0]
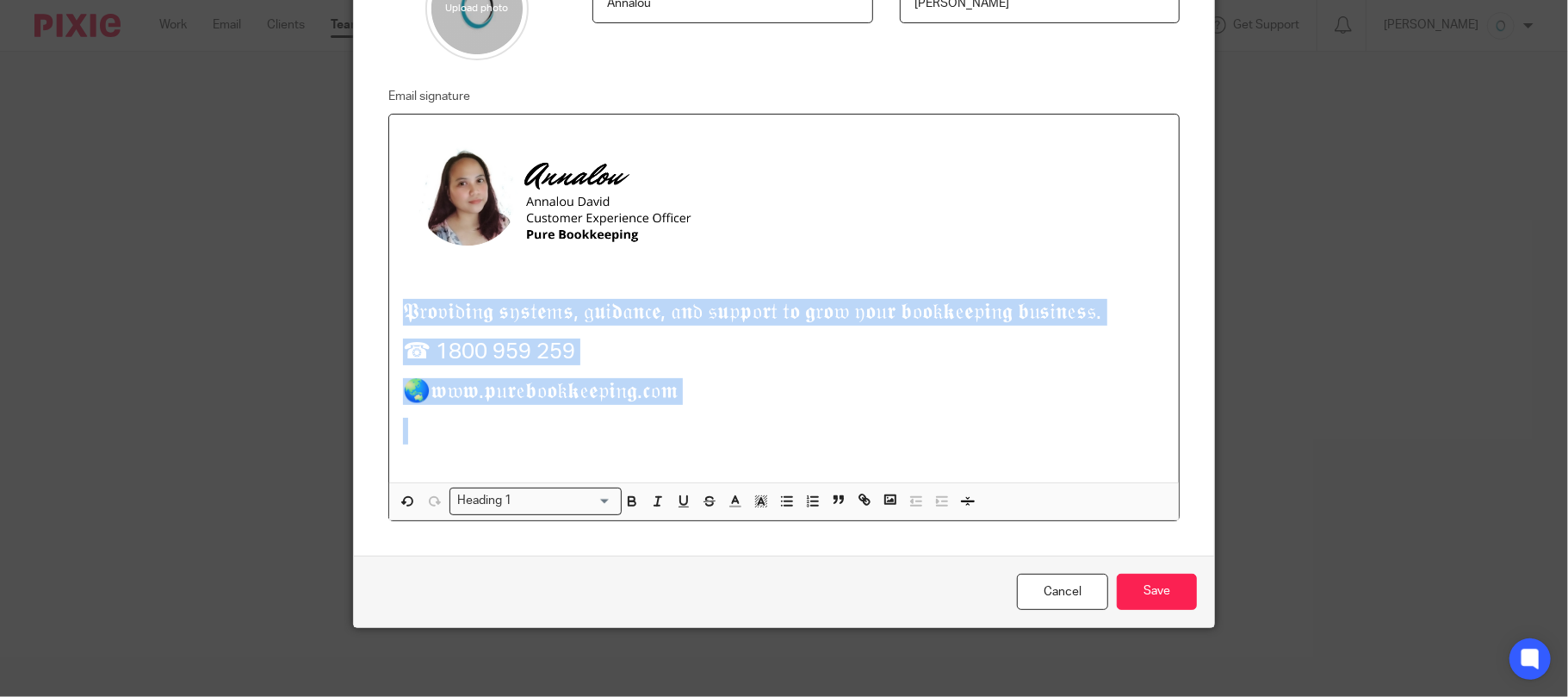
click at [898, 423] on h1 at bounding box center [785, 431] width 763 height 27
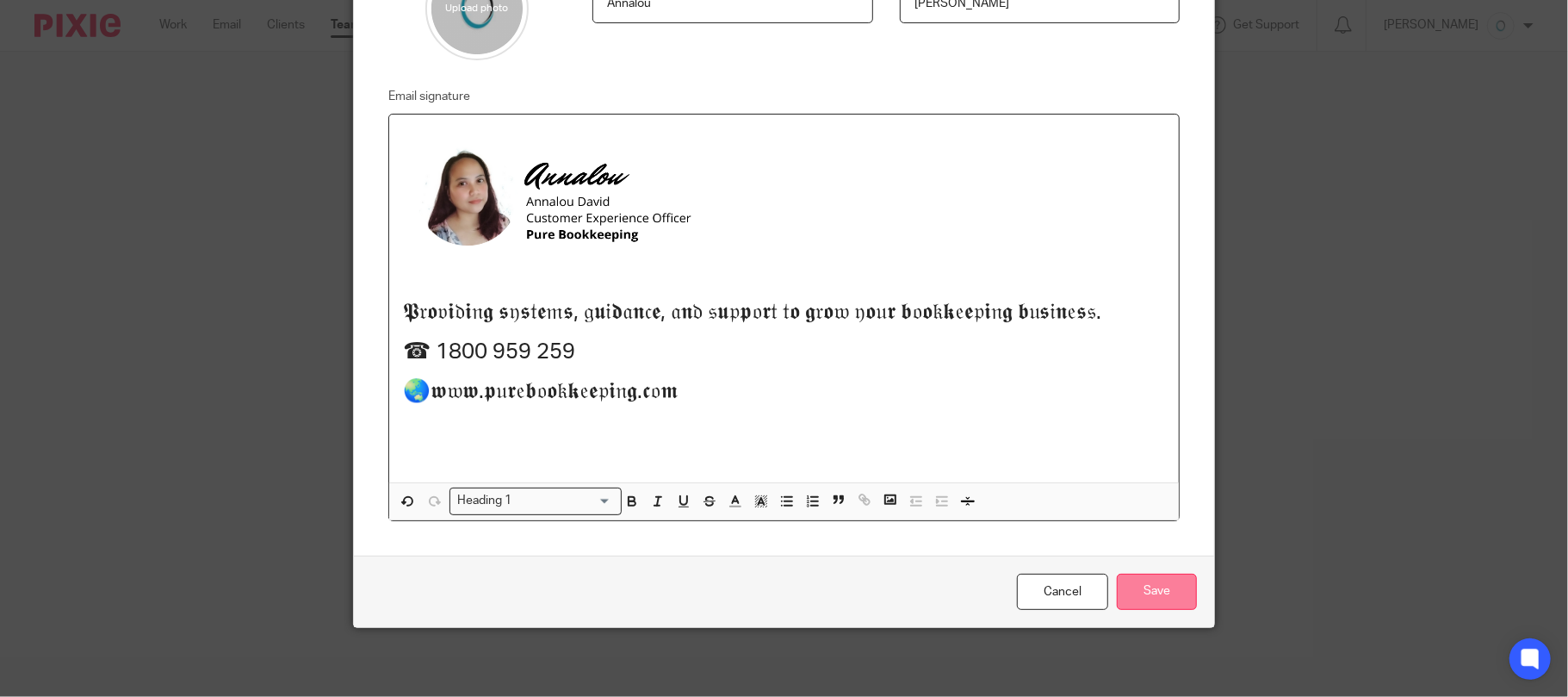
click at [1157, 599] on input "Save" at bounding box center [1156, 592] width 80 height 37
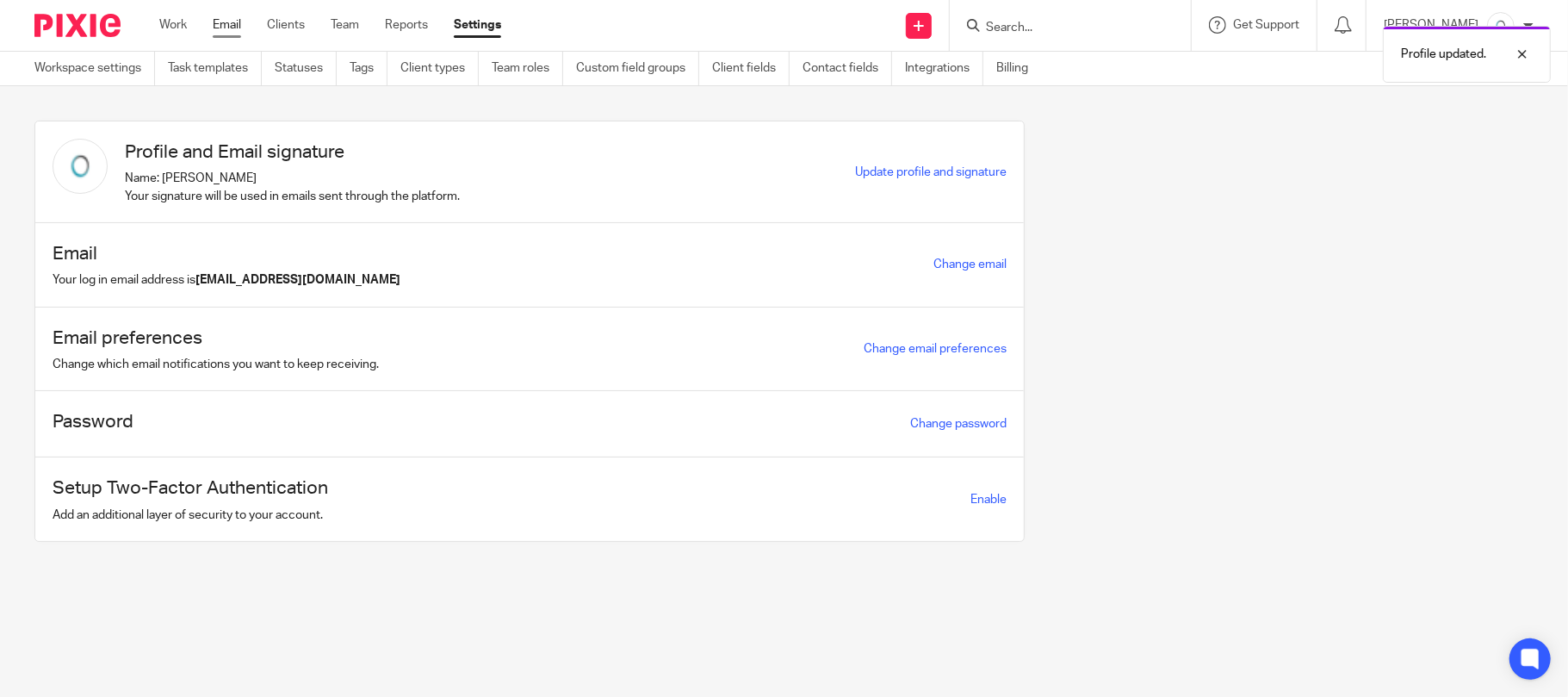
click at [228, 23] on link "Email" at bounding box center [227, 25] width 28 height 17
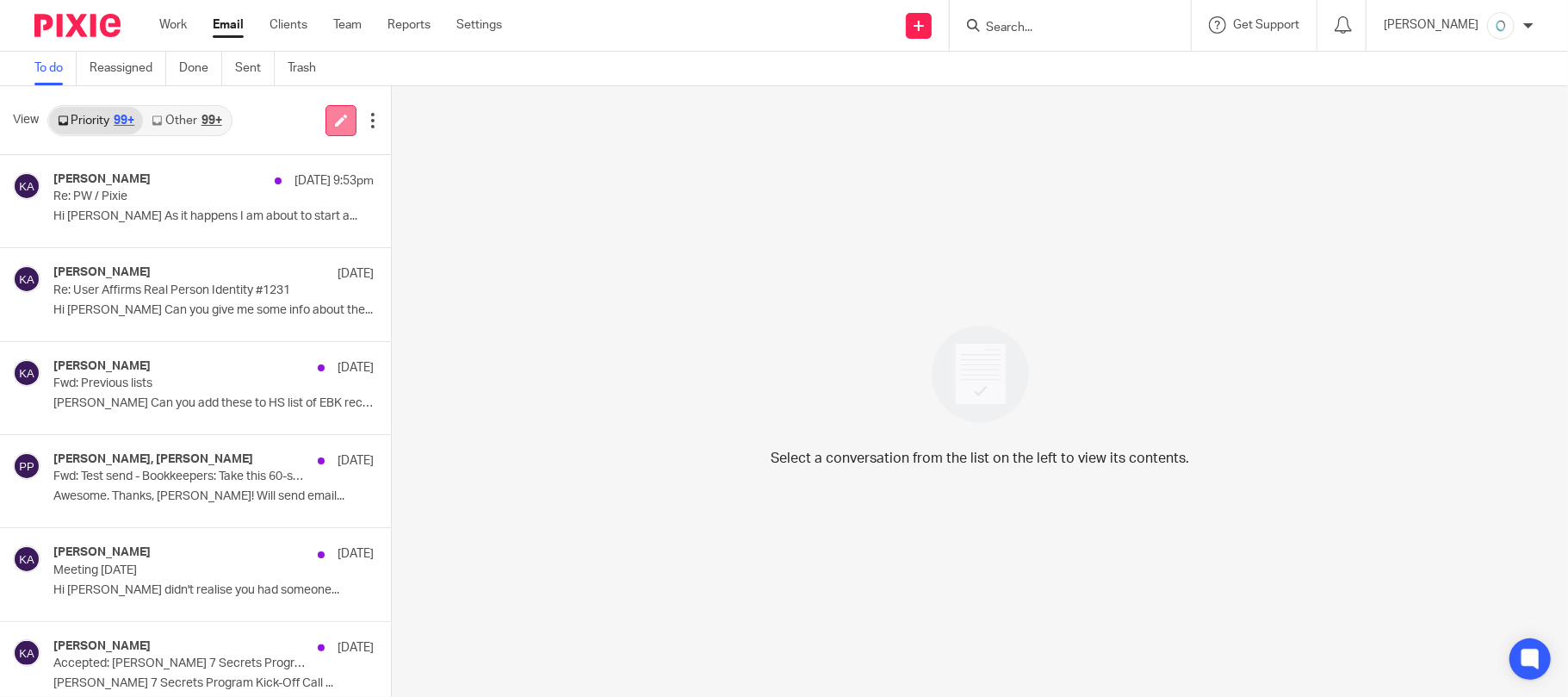
click at [335, 124] on icon at bounding box center [342, 120] width 13 height 13
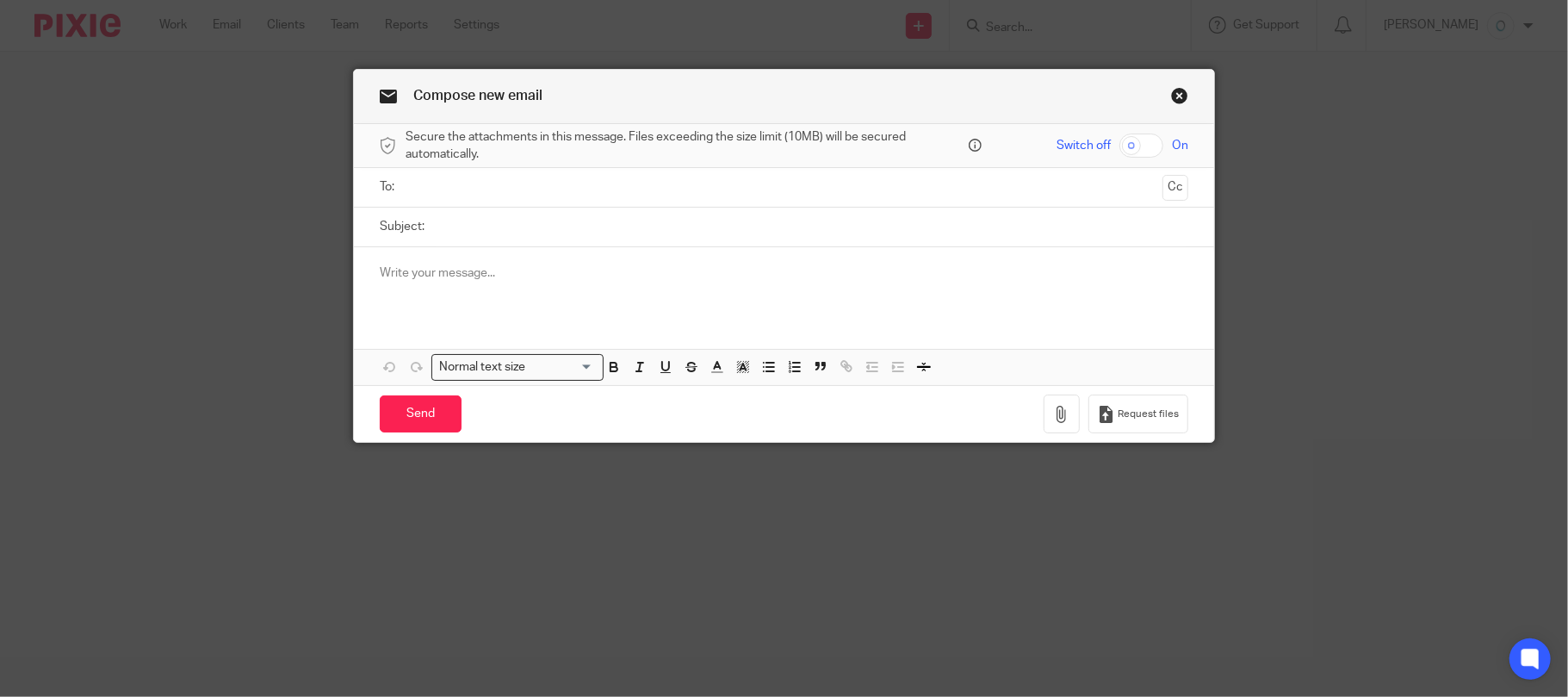
click at [544, 194] on input "text" at bounding box center [784, 187] width 744 height 20
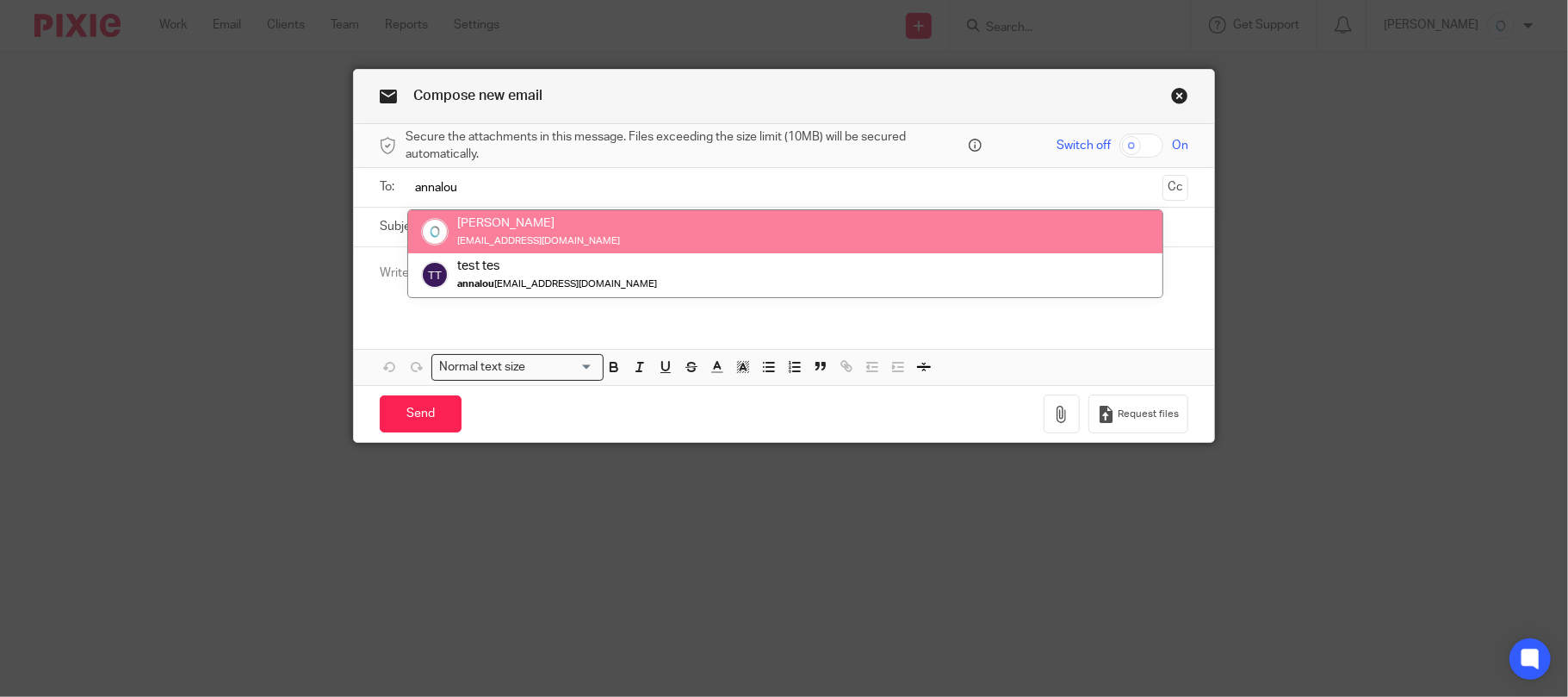
type input "annalou"
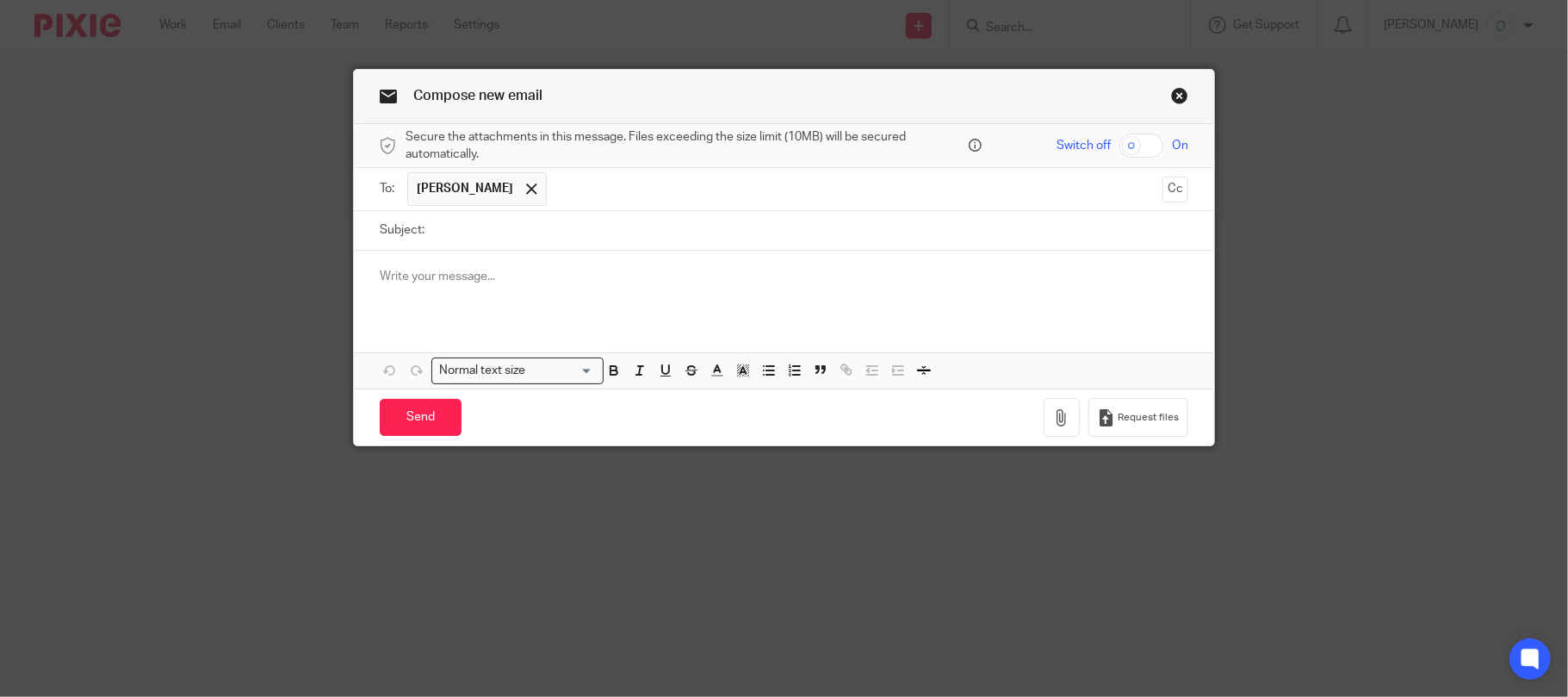
click at [514, 229] on input "Subject:" at bounding box center [811, 230] width 756 height 39
type input "testing email sig"
click at [534, 279] on p at bounding box center [784, 277] width 810 height 17
click at [534, 278] on hr at bounding box center [784, 277] width 810 height 2
click at [490, 273] on div at bounding box center [784, 284] width 861 height 67
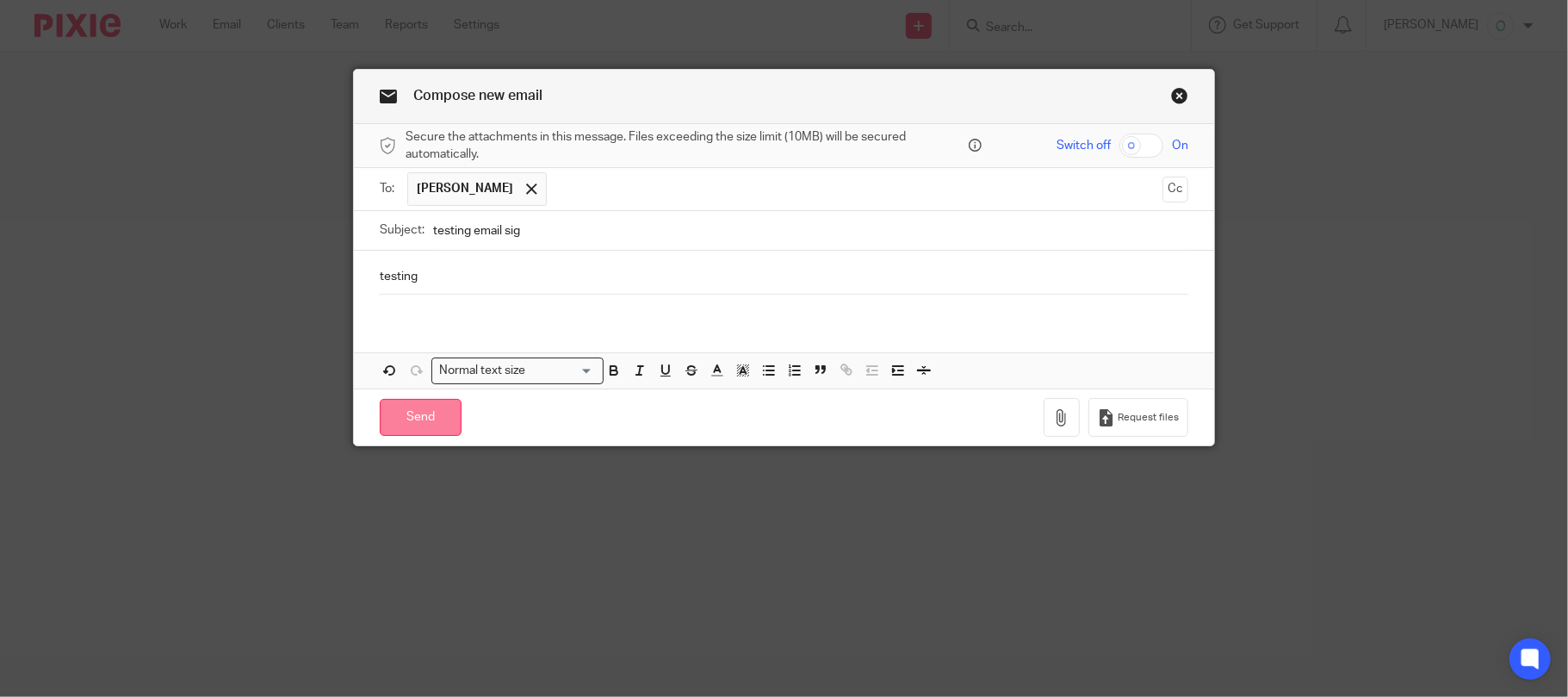
drag, startPoint x: 403, startPoint y: 429, endPoint x: 470, endPoint y: 427, distance: 67.0
click at [403, 427] on input "Send" at bounding box center [420, 417] width 81 height 37
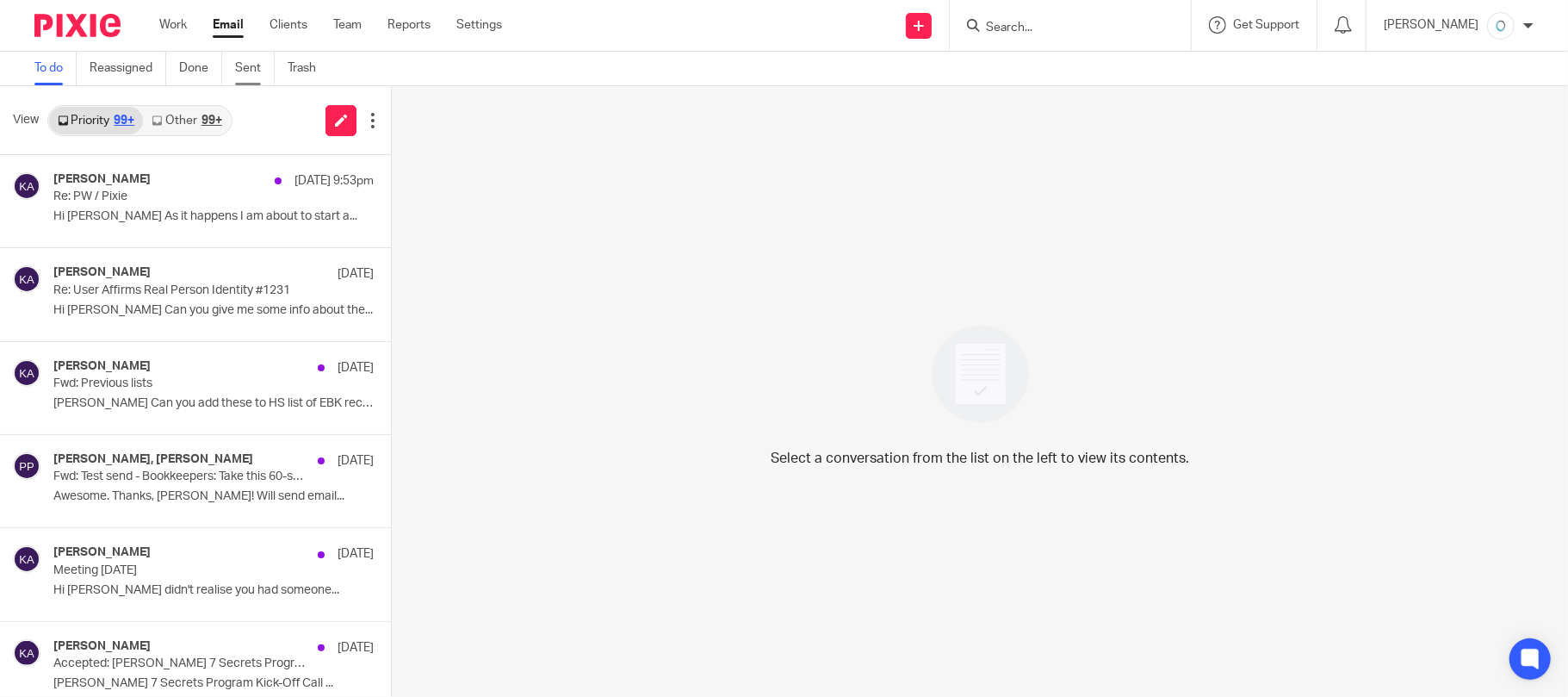
click at [245, 65] on link "Sent" at bounding box center [255, 68] width 40 height 33
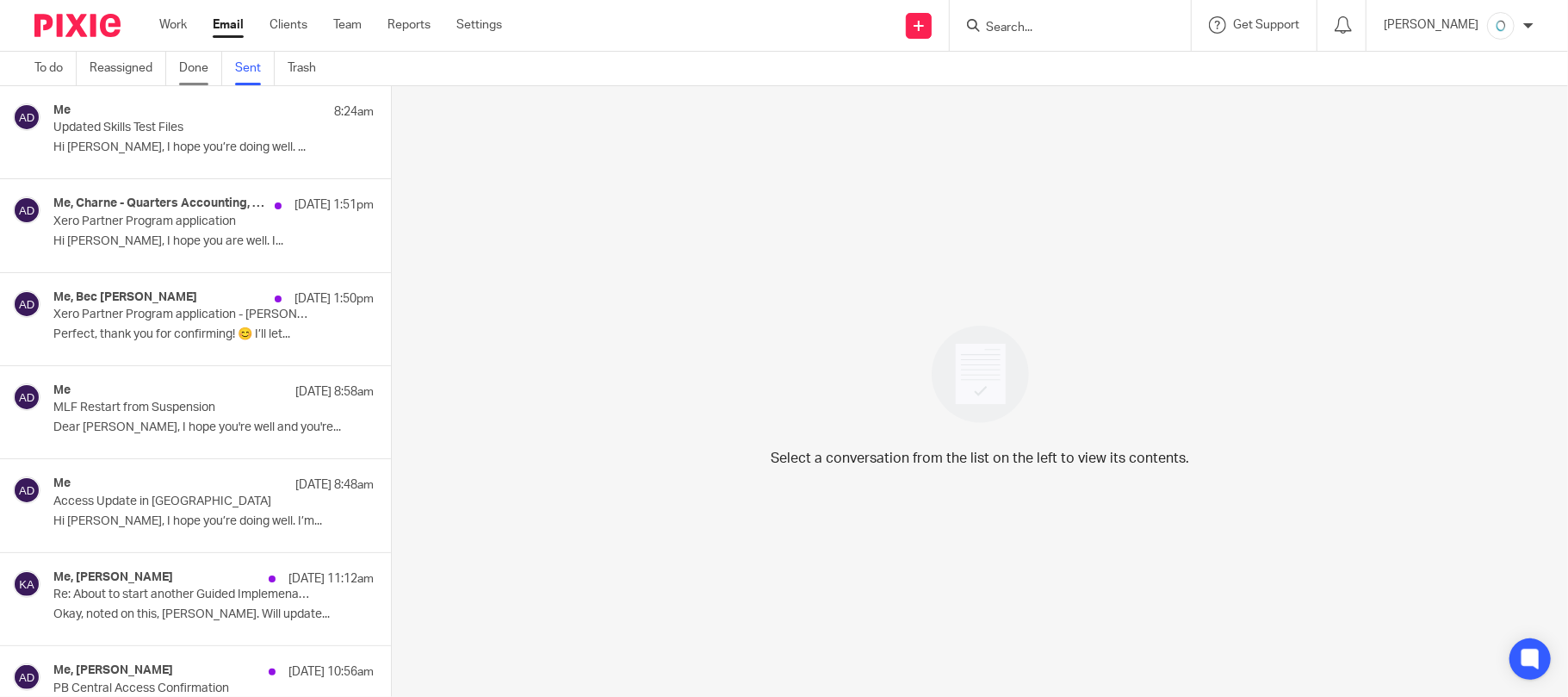
click at [193, 72] on link "Done" at bounding box center [200, 68] width 43 height 33
click at [50, 73] on link "To do" at bounding box center [55, 68] width 43 height 33
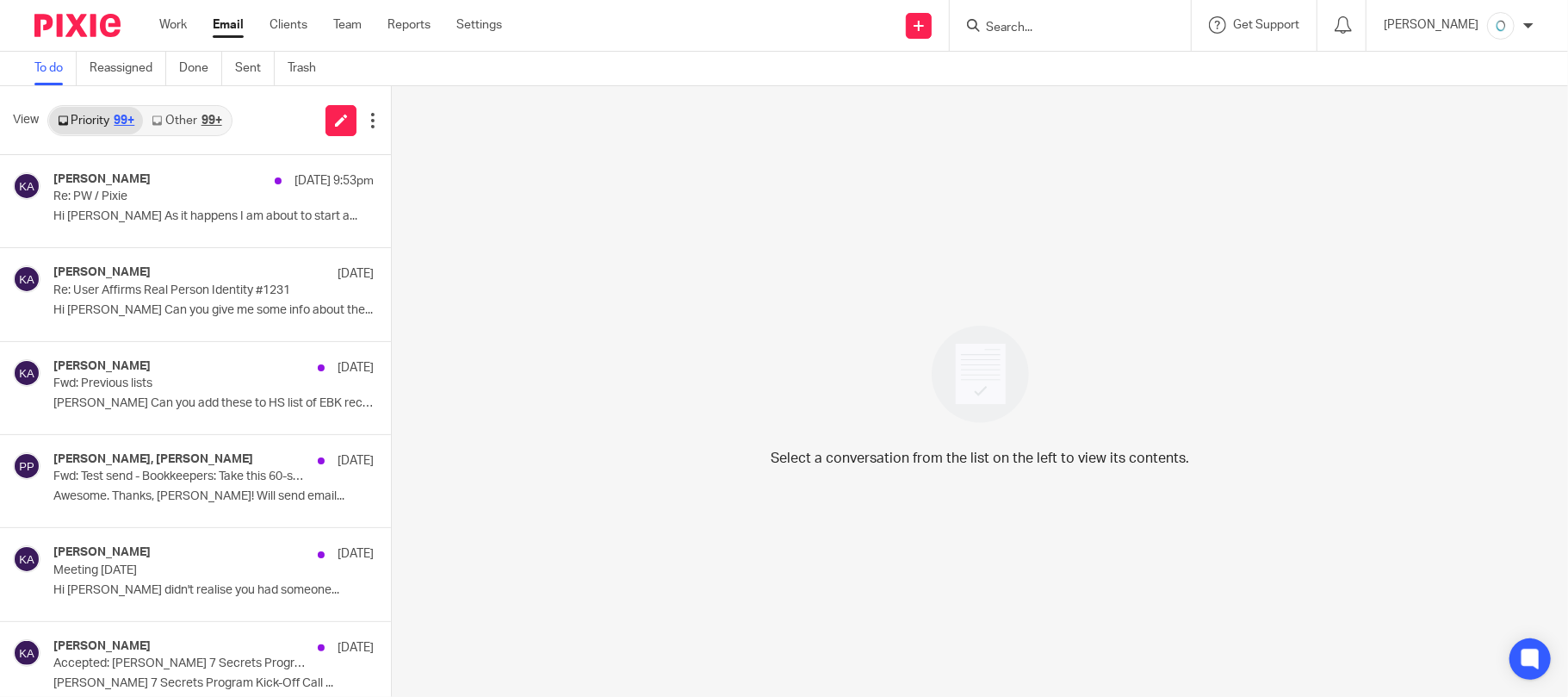
click at [1524, 21] on div at bounding box center [1528, 26] width 10 height 10
click at [1451, 66] on span "My profile" at bounding box center [1461, 67] width 53 height 12
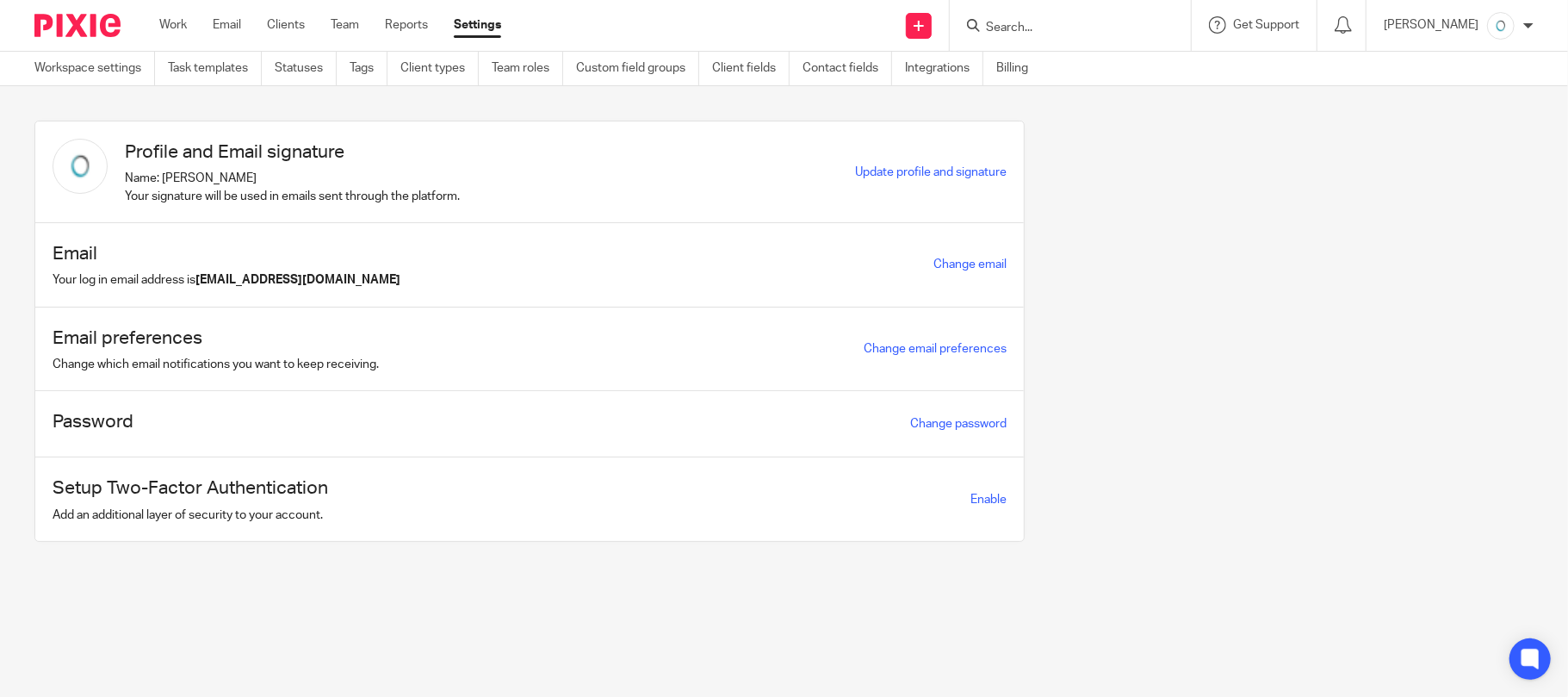
click at [1531, 24] on div at bounding box center [1528, 26] width 10 height 10
click at [1476, 88] on span "Email integration" at bounding box center [1479, 93] width 90 height 12
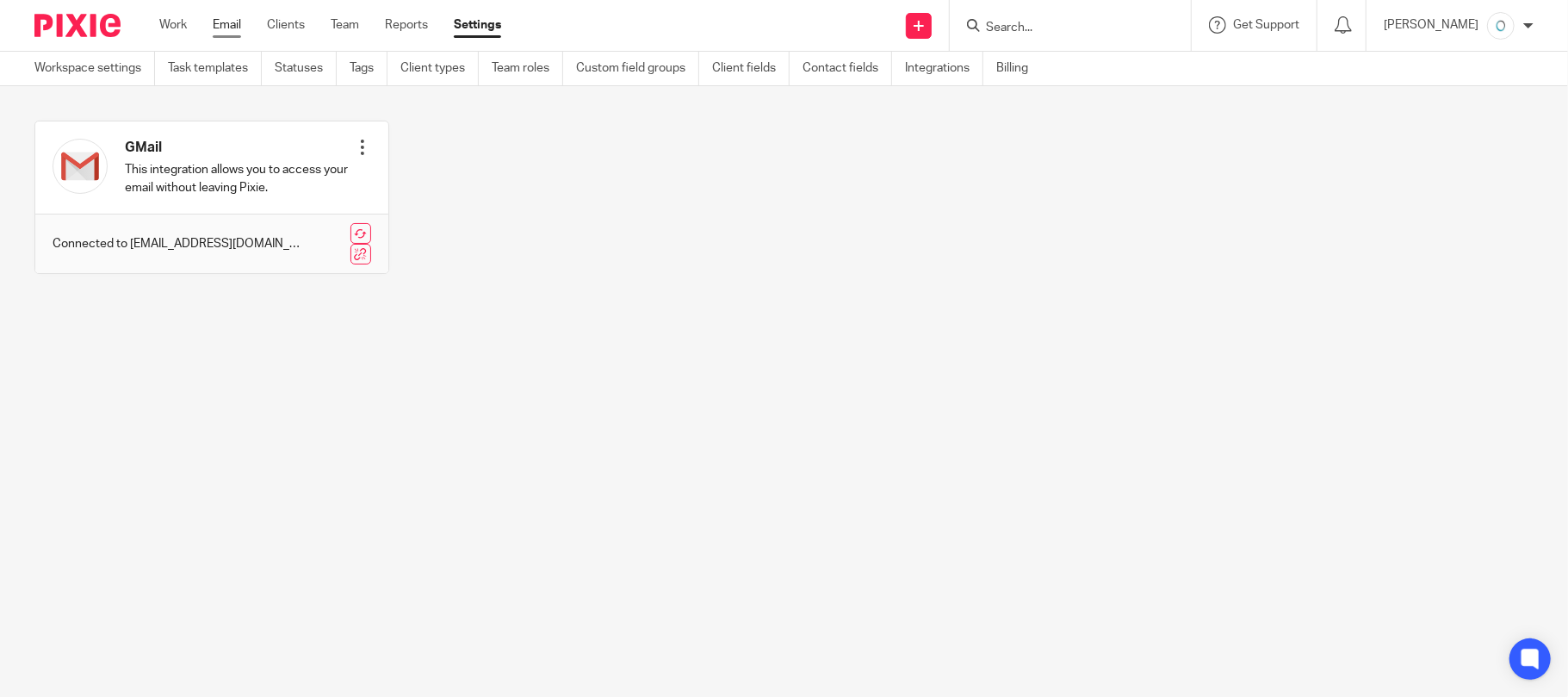
click at [223, 26] on link "Email" at bounding box center [227, 25] width 28 height 17
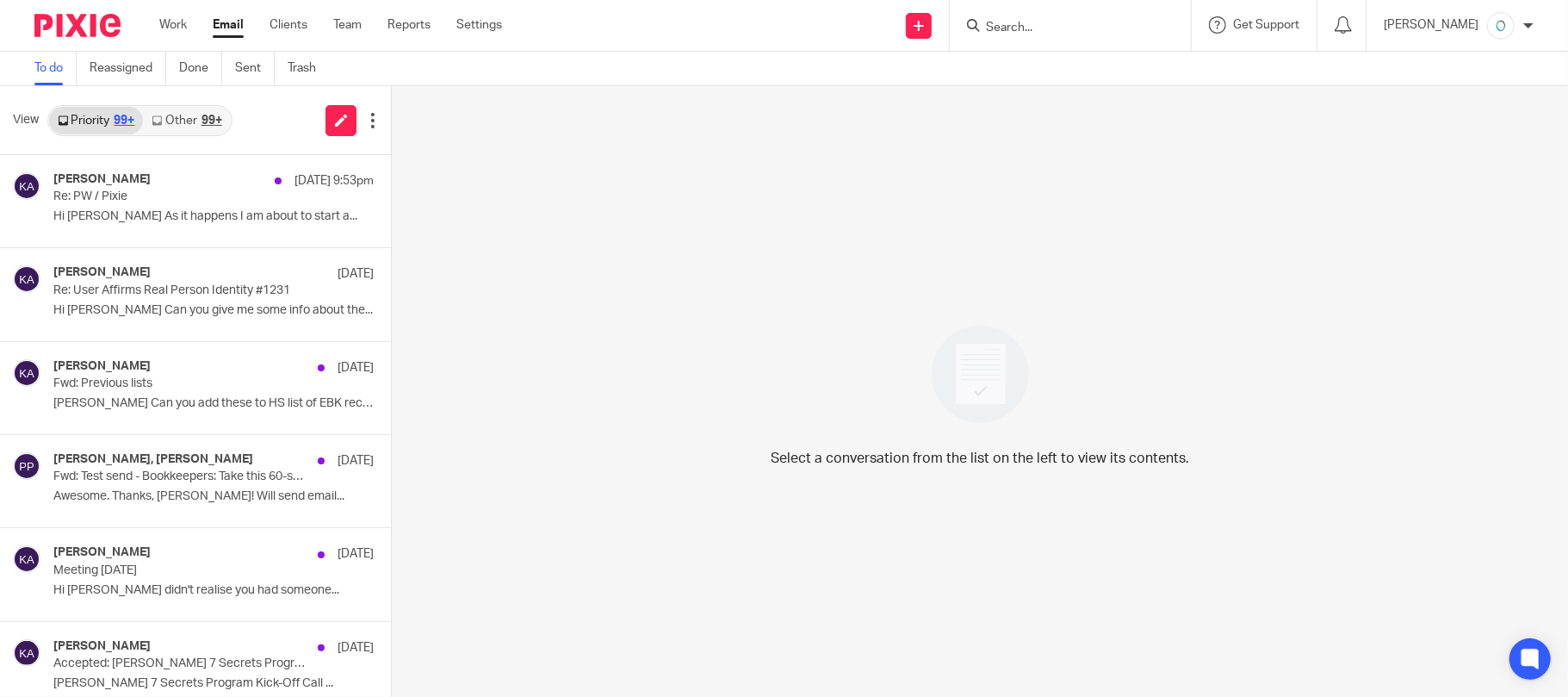
click at [184, 118] on link "Other 99+" at bounding box center [187, 120] width 87 height 27
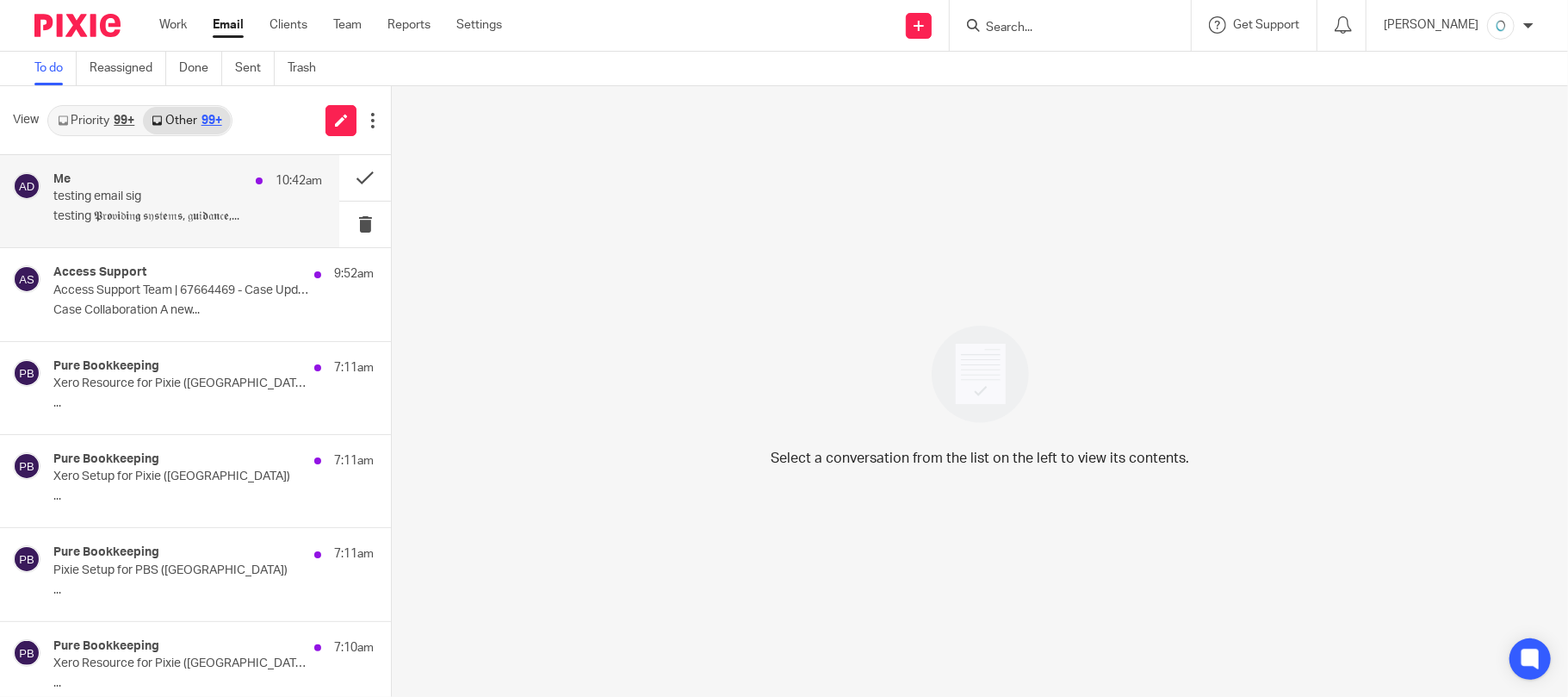
click at [187, 196] on p "testing email sig" at bounding box center [160, 196] width 215 height 14
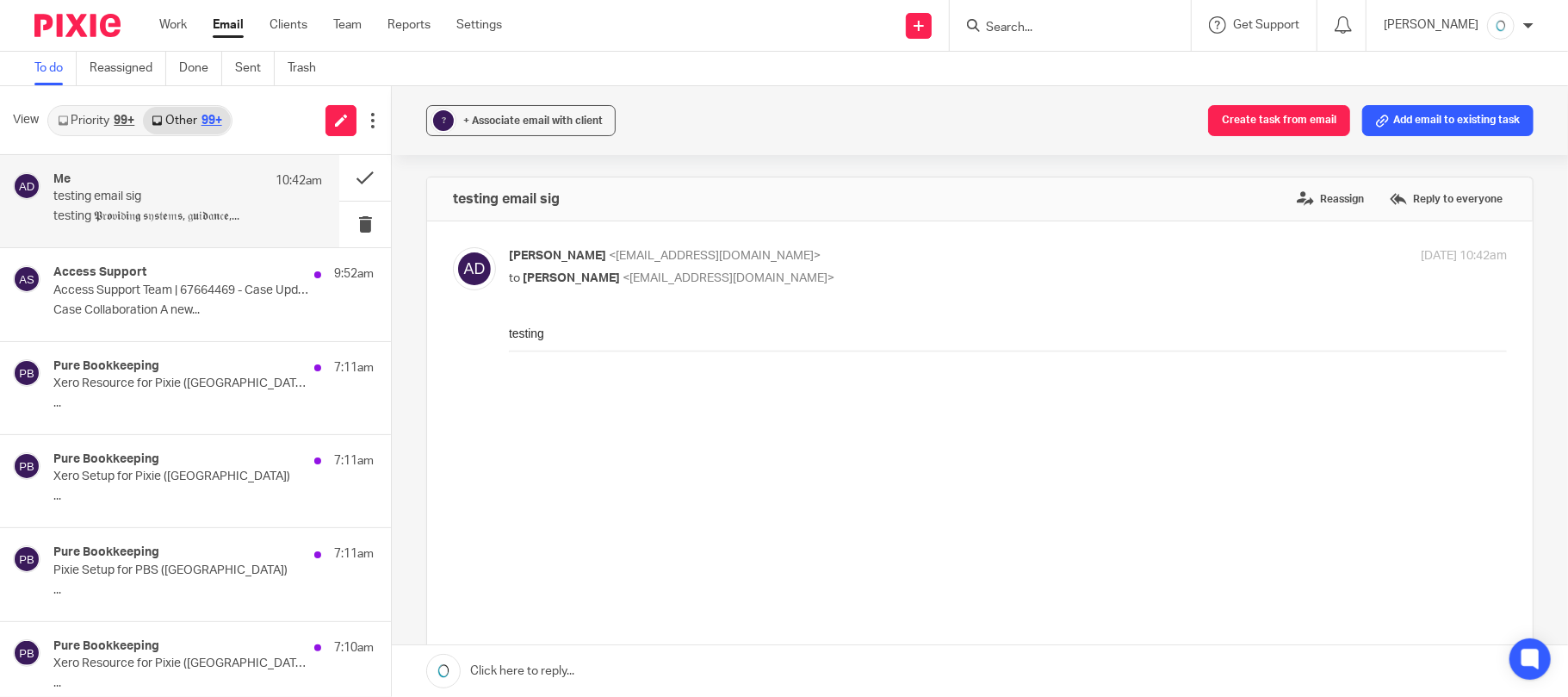
click at [729, 491] on body "testing 𝕻𝔯𝖔𝔳𝖎𝔡𝖎𝔫𝖌 𝖘𝔶𝖘𝔱𝖊𝔪𝖘, 𝔤𝖚𝔦𝖉𝔞𝖓𝔠𝖊, 𝔞𝖓𝔡 𝔰𝖚𝔭𝖕𝔬𝖗𝔱 𝔱𝖔 𝖌𝔯𝖔𝔴 𝔶𝖔𝔲𝖗 𝖇𝔬𝖔𝔨𝖐𝔢𝖊𝔭𝖎𝔫𝖌 𝖇𝔲𝖘𝔦𝖓…" at bounding box center [1007, 512] width 998 height 377
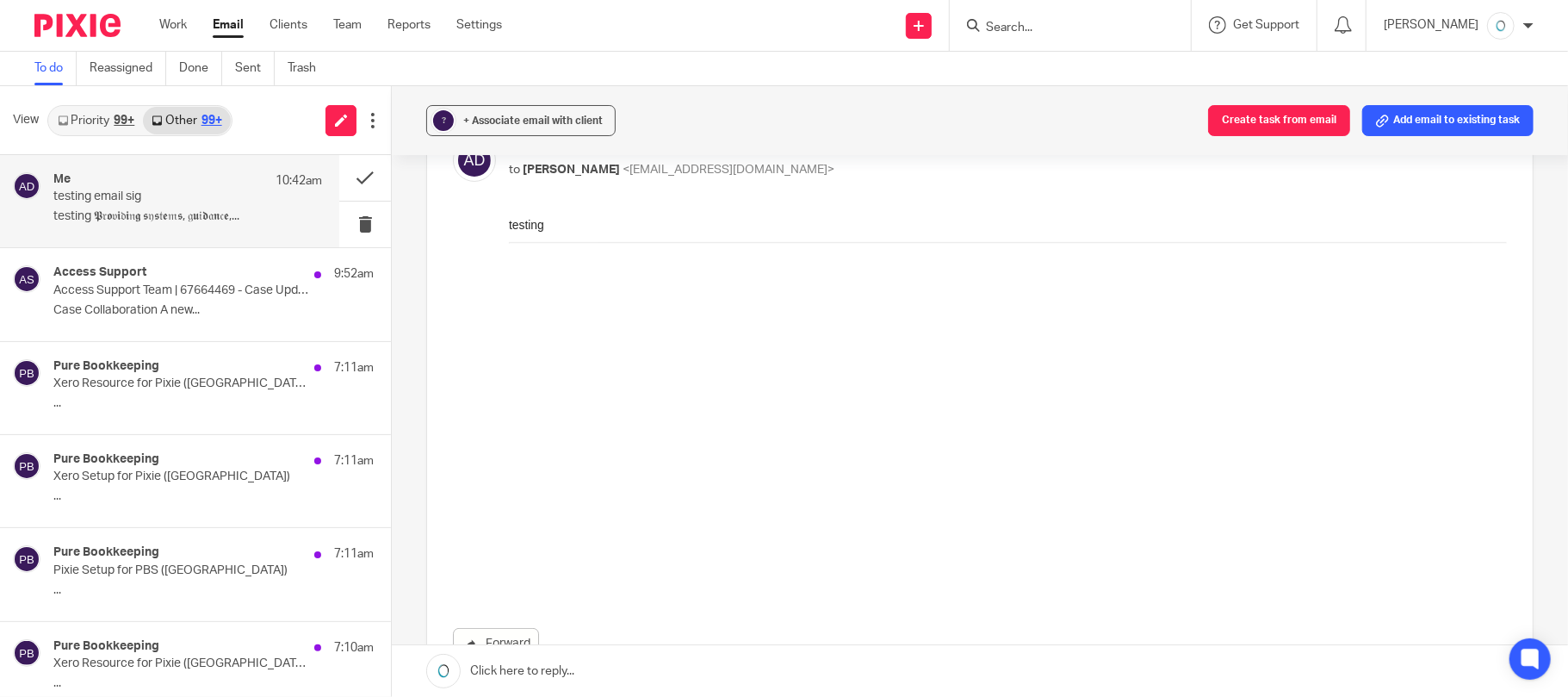
scroll to position [107, 0]
click at [704, 491] on body "testing 𝕻𝔯𝖔𝔳𝖎𝔡𝖎𝔫𝖌 𝖘𝔶𝖘𝔱𝖊𝔪𝖘, 𝔤𝖚𝔦𝖉𝔞𝖓𝔠𝖊, 𝔞𝖓𝔡 𝔰𝖚𝔭𝖕𝔬𝖗𝔱 𝔱𝖔 𝖌𝔯𝖔𝔴 𝔶𝖔𝔲𝖗 𝖇𝔬𝖔𝔨𝖐𝔢𝖊𝔭𝖎𝔫𝖌 𝖇𝔲𝖘𝔦𝖓…" at bounding box center [1007, 405] width 998 height 377
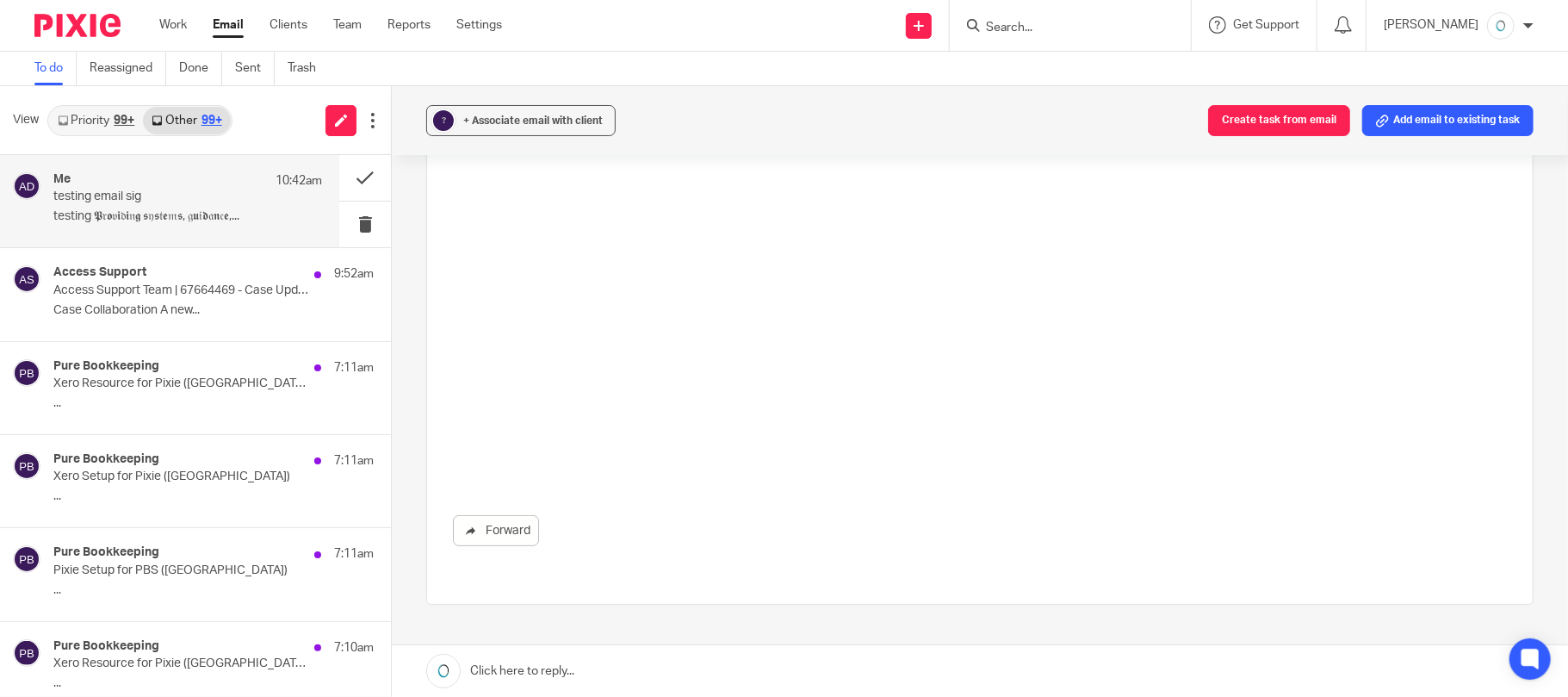
click at [121, 217] on p "testing 𝕻𝔯𝖔𝔳𝖎𝔡𝖎𝔫𝖌 𝖘𝔶𝖘𝔱𝖊𝔪𝖘, 𝔤𝖚𝔦𝖉𝔞𝖓𝔠𝖊,..." at bounding box center [187, 216] width 269 height 14
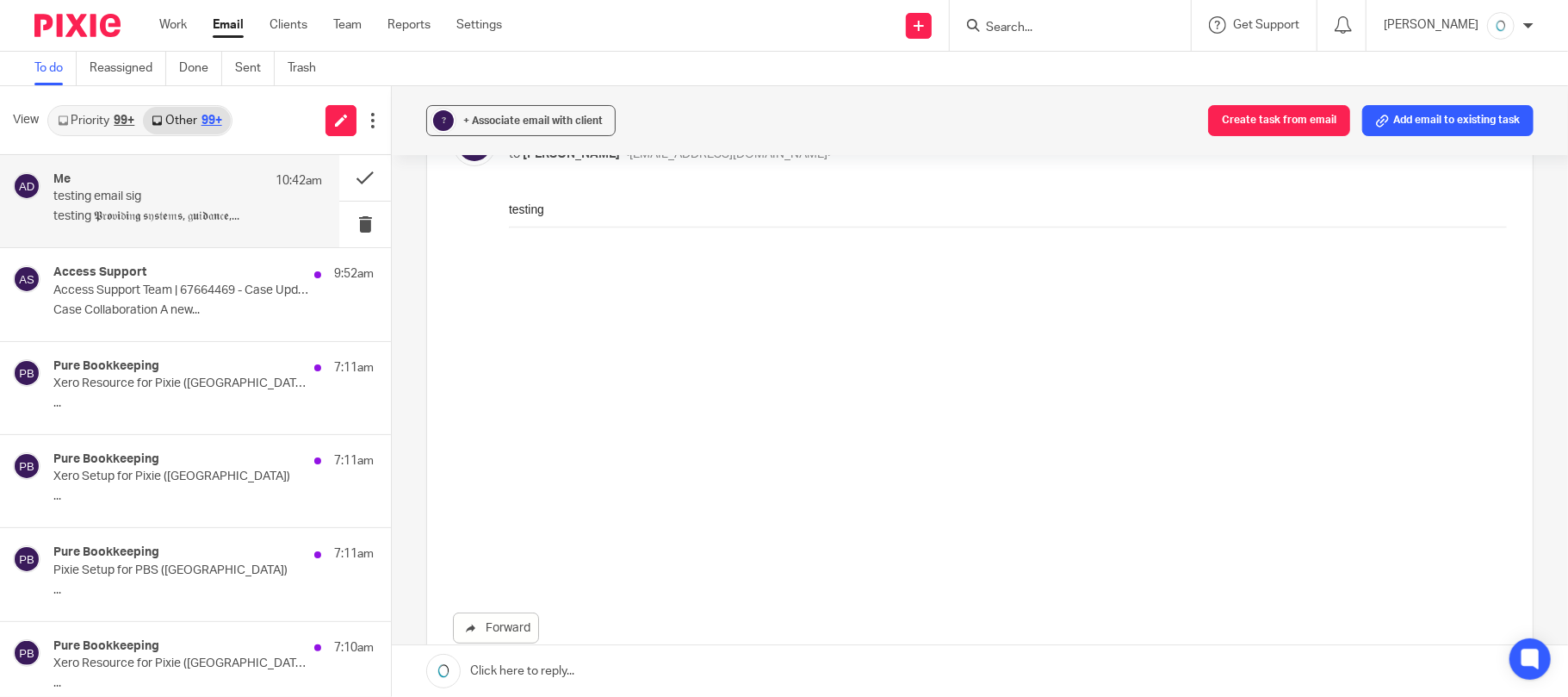
scroll to position [0, 0]
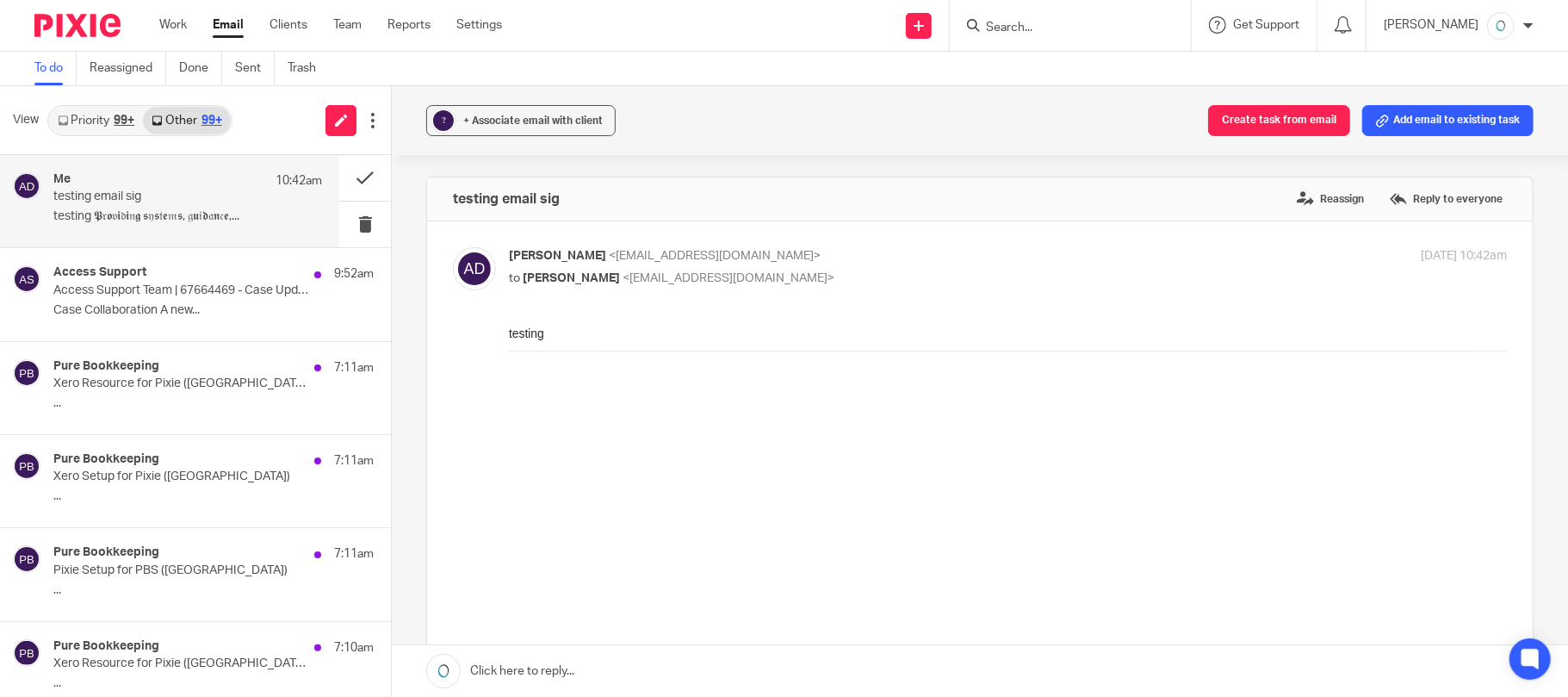
click at [855, 300] on div "Annalou David <annalou@purebk.com.au> to Annalou David <annalou@purebk.com.au> …" at bounding box center [979, 523] width 1054 height 552
click at [673, 277] on body "Work Email Clients Team Reports Settings Work Email Clients Team Reports Settin…" at bounding box center [784, 348] width 1568 height 697
click at [625, 290] on div "Annalou David <annalou@purebk.com.au> to Annalou David <annalou@purebk.com.au> …" at bounding box center [1007, 268] width 998 height 43
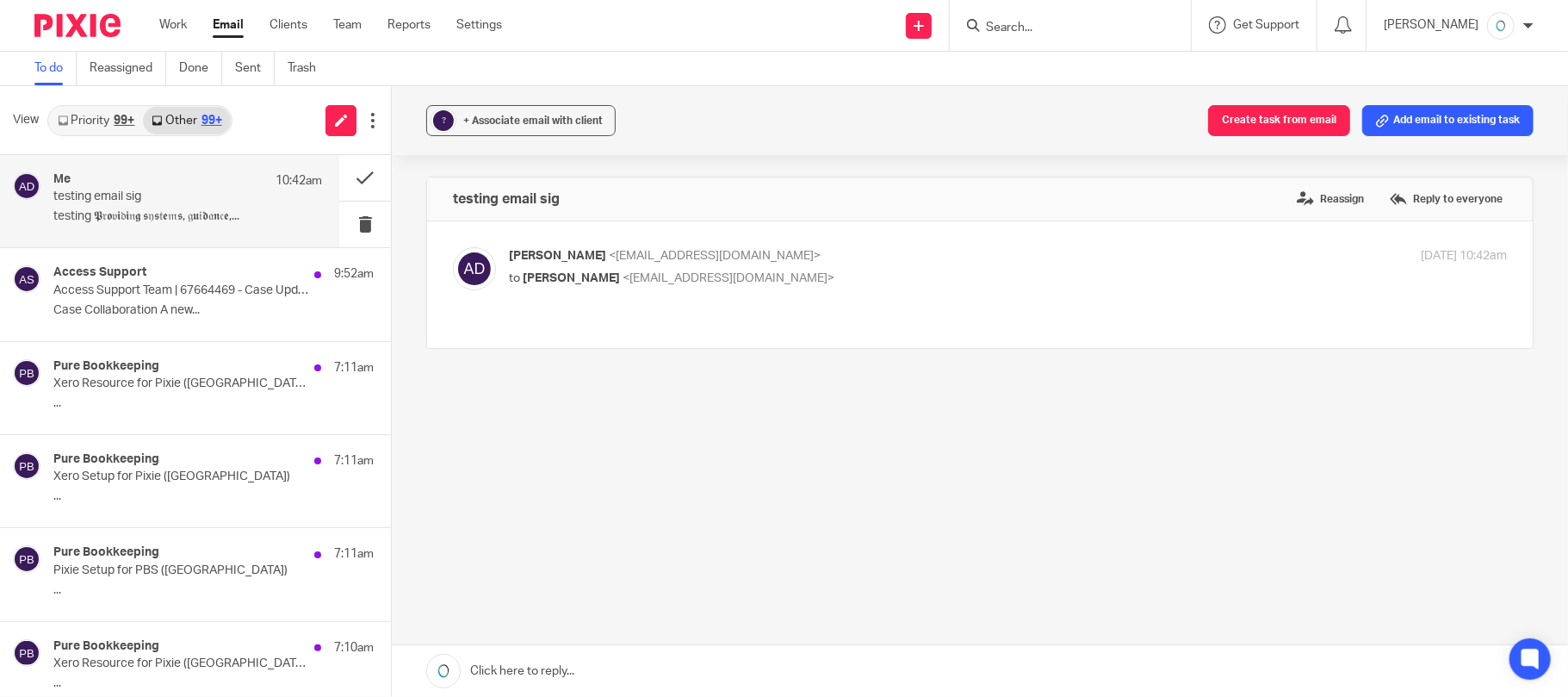
click at [1103, 257] on p "Annalou David <annalou@purebk.com.au>" at bounding box center [841, 256] width 666 height 18
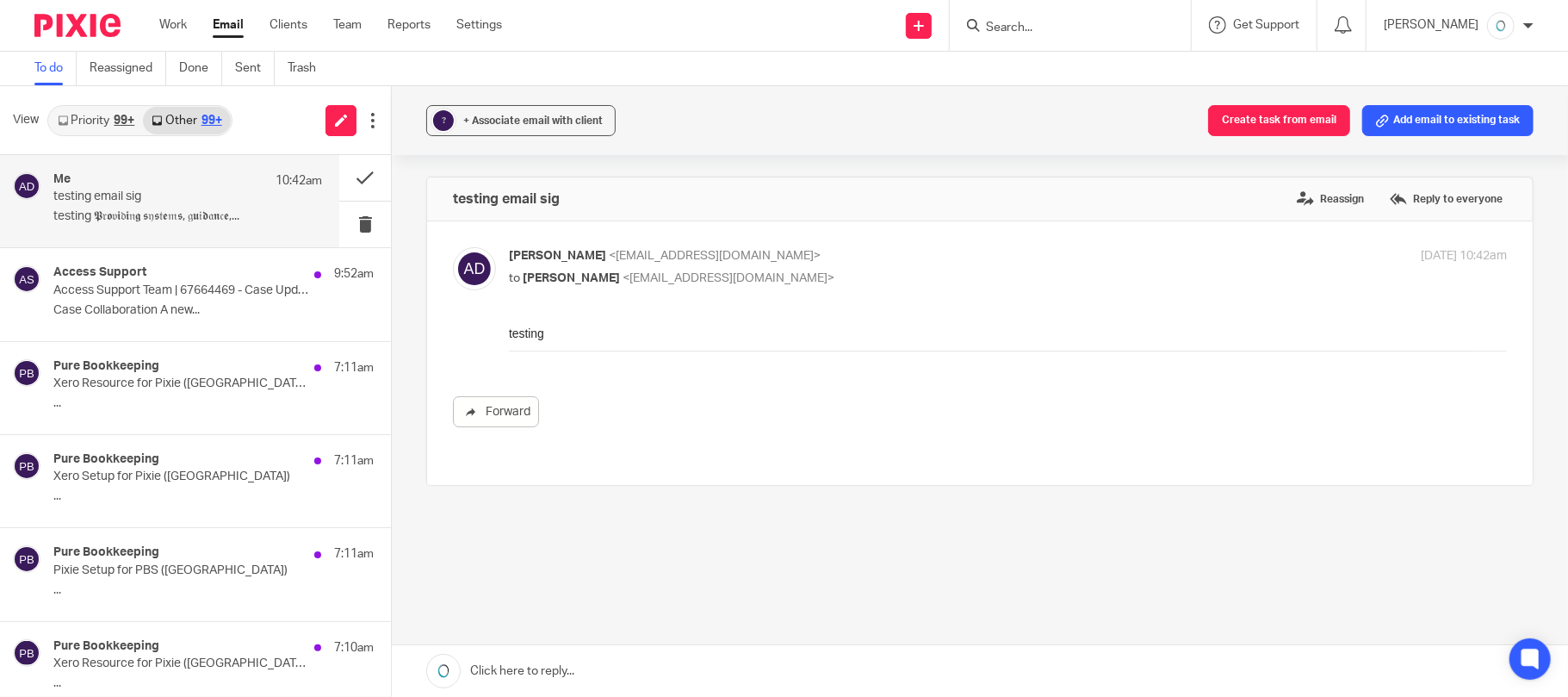
click at [552, 262] on p "Annalou David <annalou@purebk.com.au>" at bounding box center [841, 256] width 666 height 18
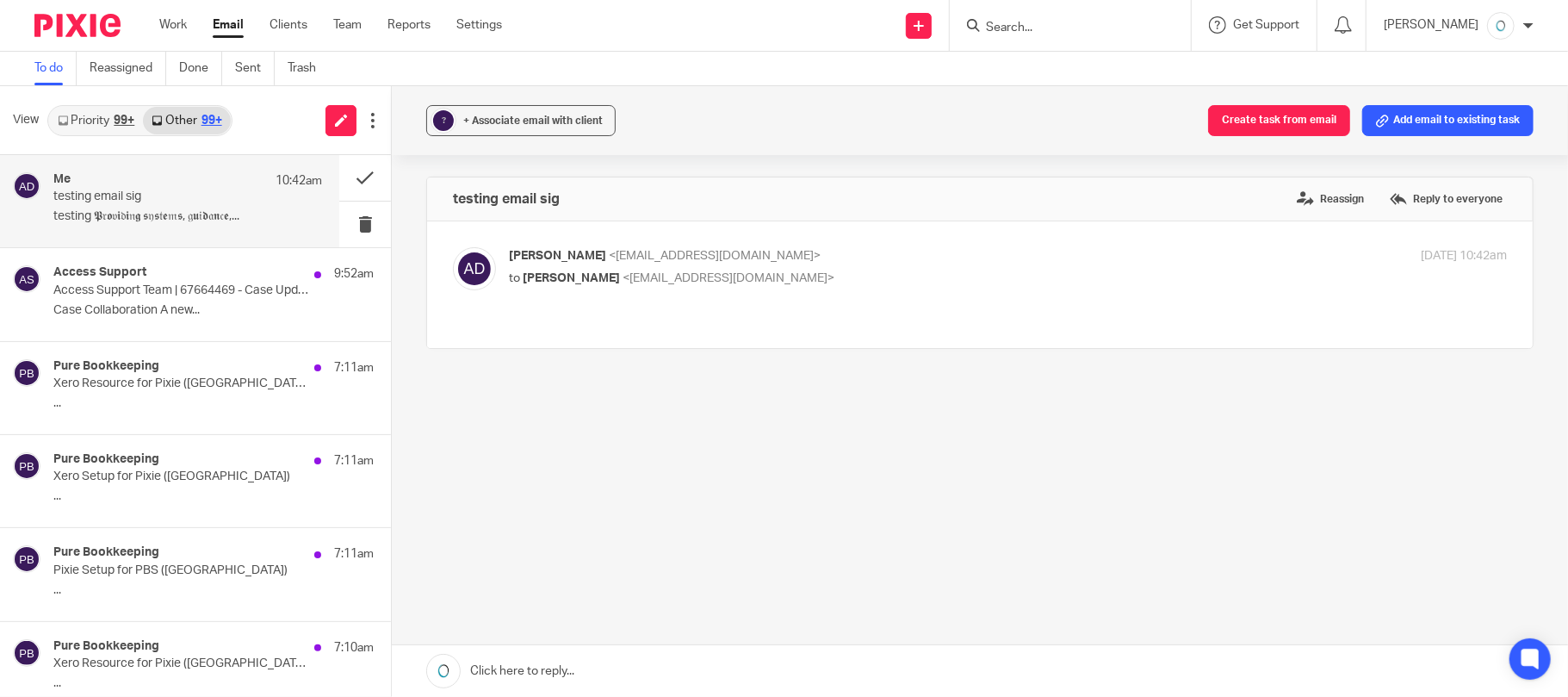
click at [552, 262] on p "Annalou David <annalou@purebk.com.au>" at bounding box center [841, 256] width 666 height 18
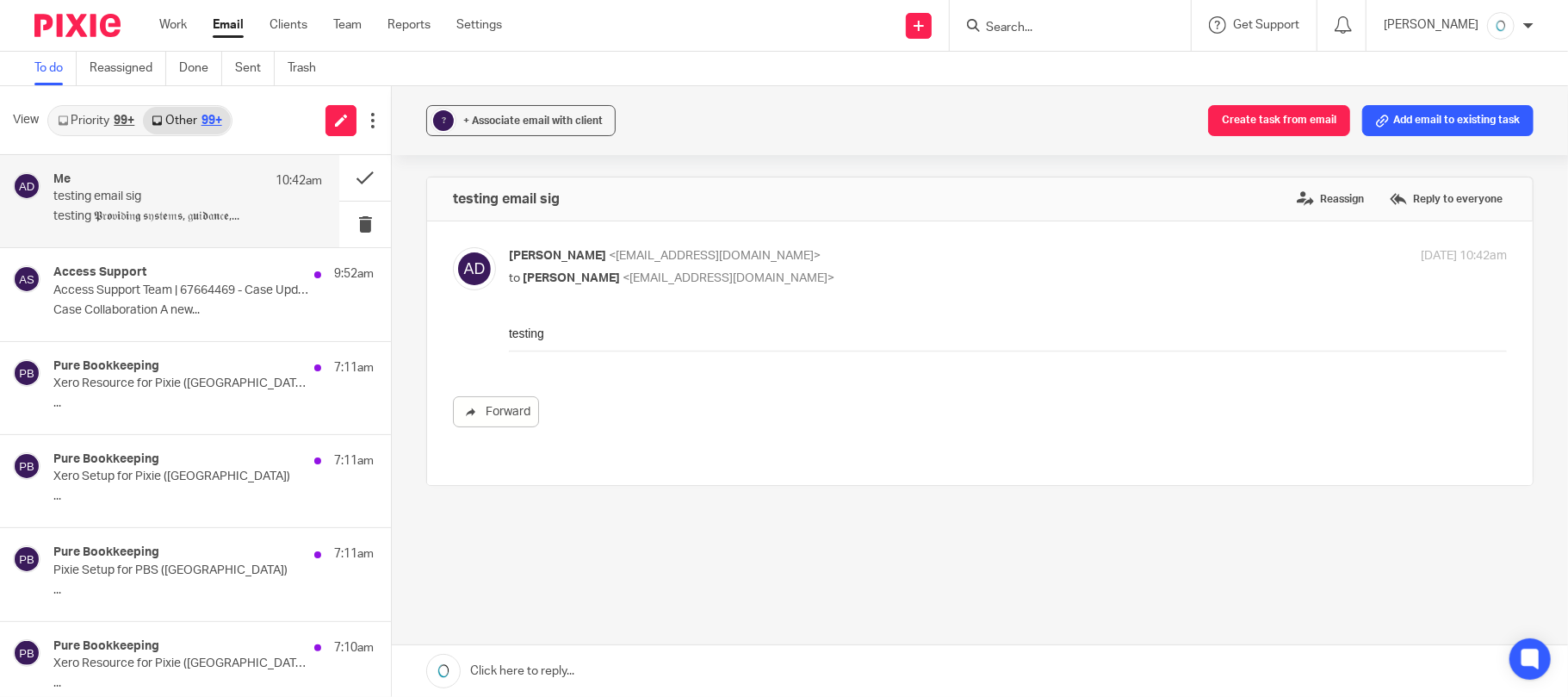
click at [968, 290] on div "Annalou David <annalou@purebk.com.au> to Annalou David <annalou@purebk.com.au> …" at bounding box center [1007, 268] width 998 height 43
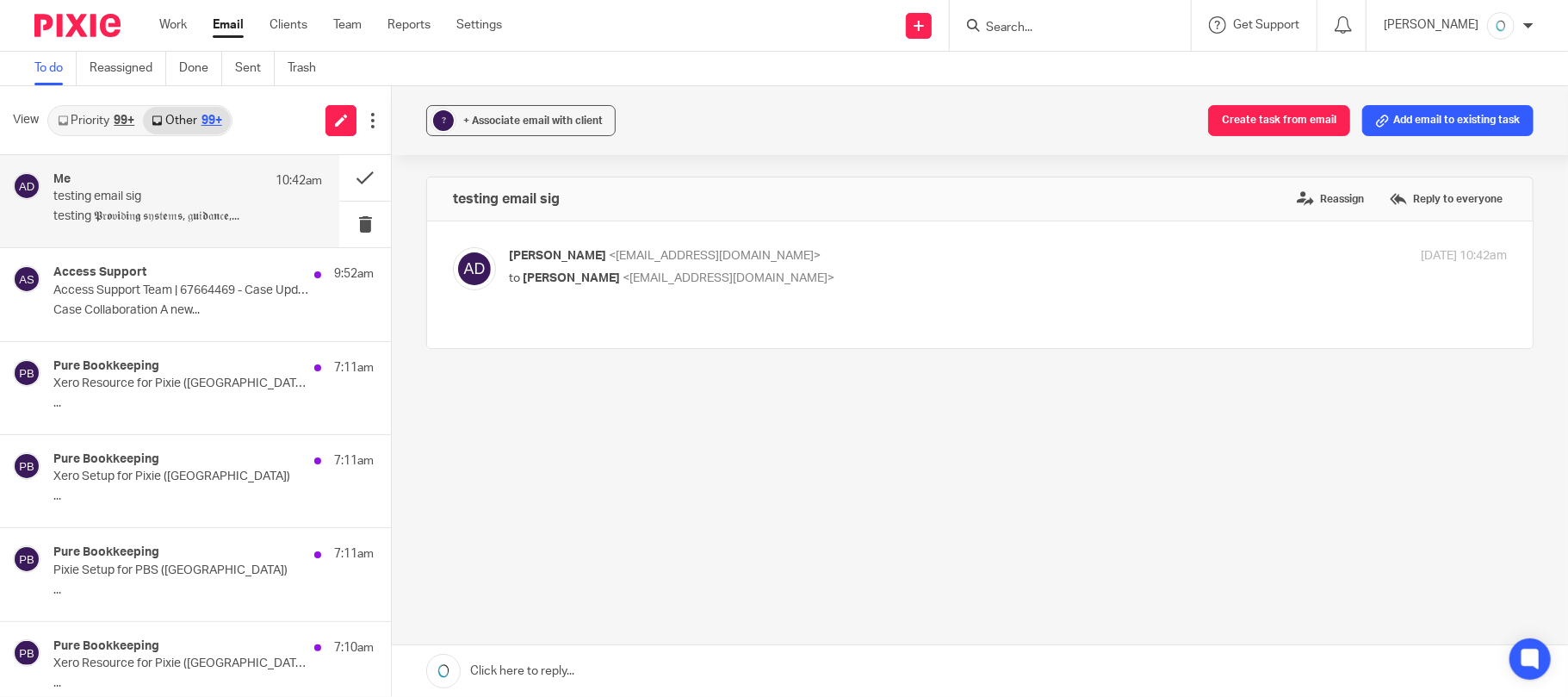
click at [968, 290] on div "Annalou David <annalou@purebk.com.au> to Annalou David <annalou@purebk.com.au> …" at bounding box center [1007, 268] width 998 height 43
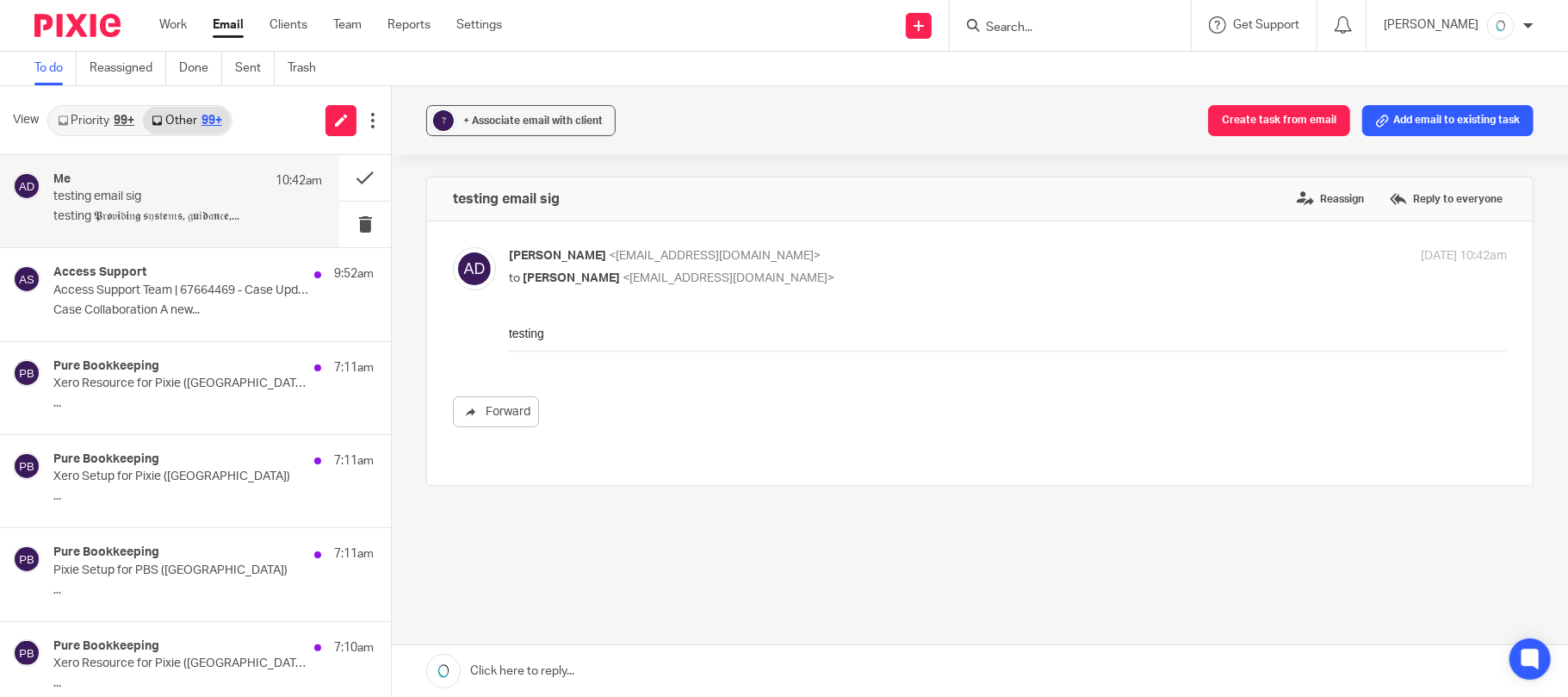
click at [968, 290] on div "Annalou David <annalou@purebk.com.au> to Annalou David <annalou@purebk.com.au> …" at bounding box center [1007, 268] width 998 height 43
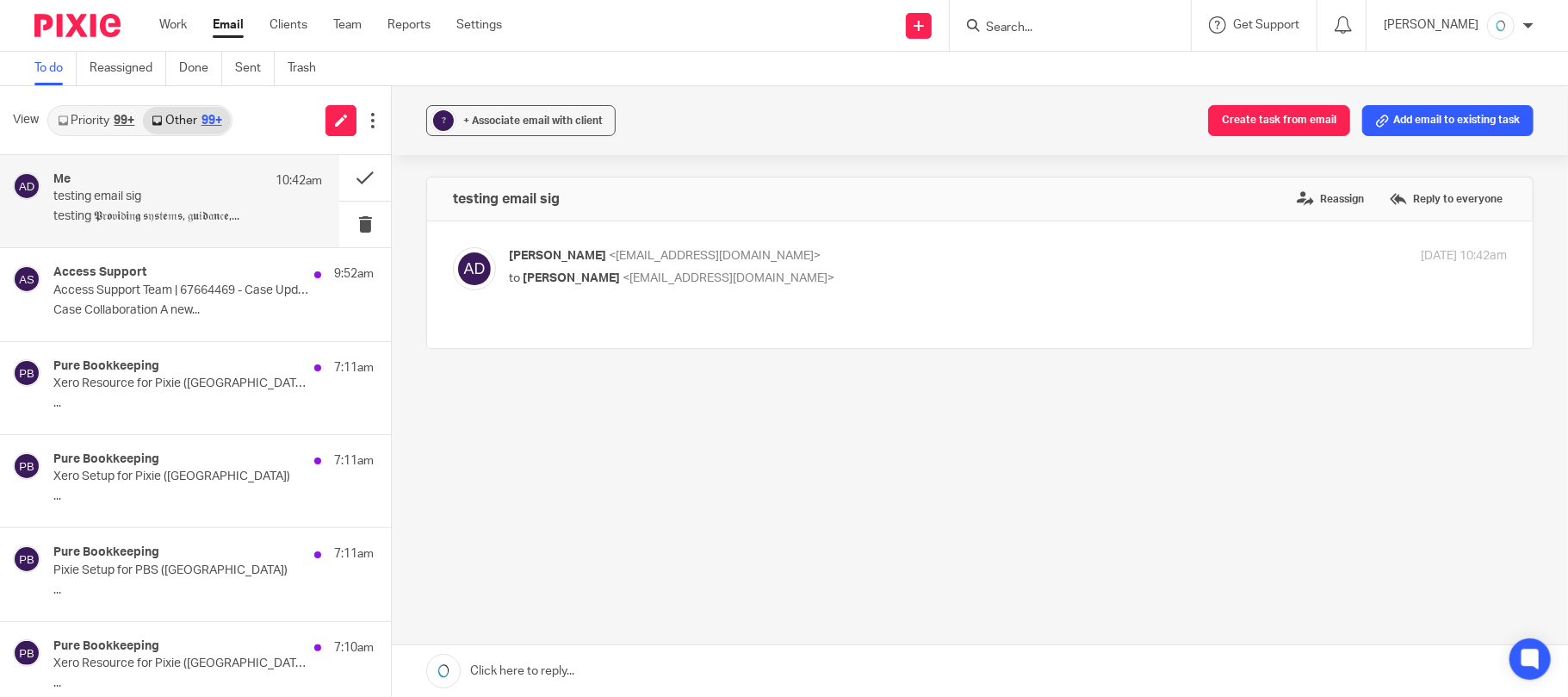
click at [968, 290] on div "Annalou David <annalou@purebk.com.au> to Annalou David <annalou@purebk.com.au> …" at bounding box center [1007, 268] width 998 height 43
checkbox input "true"
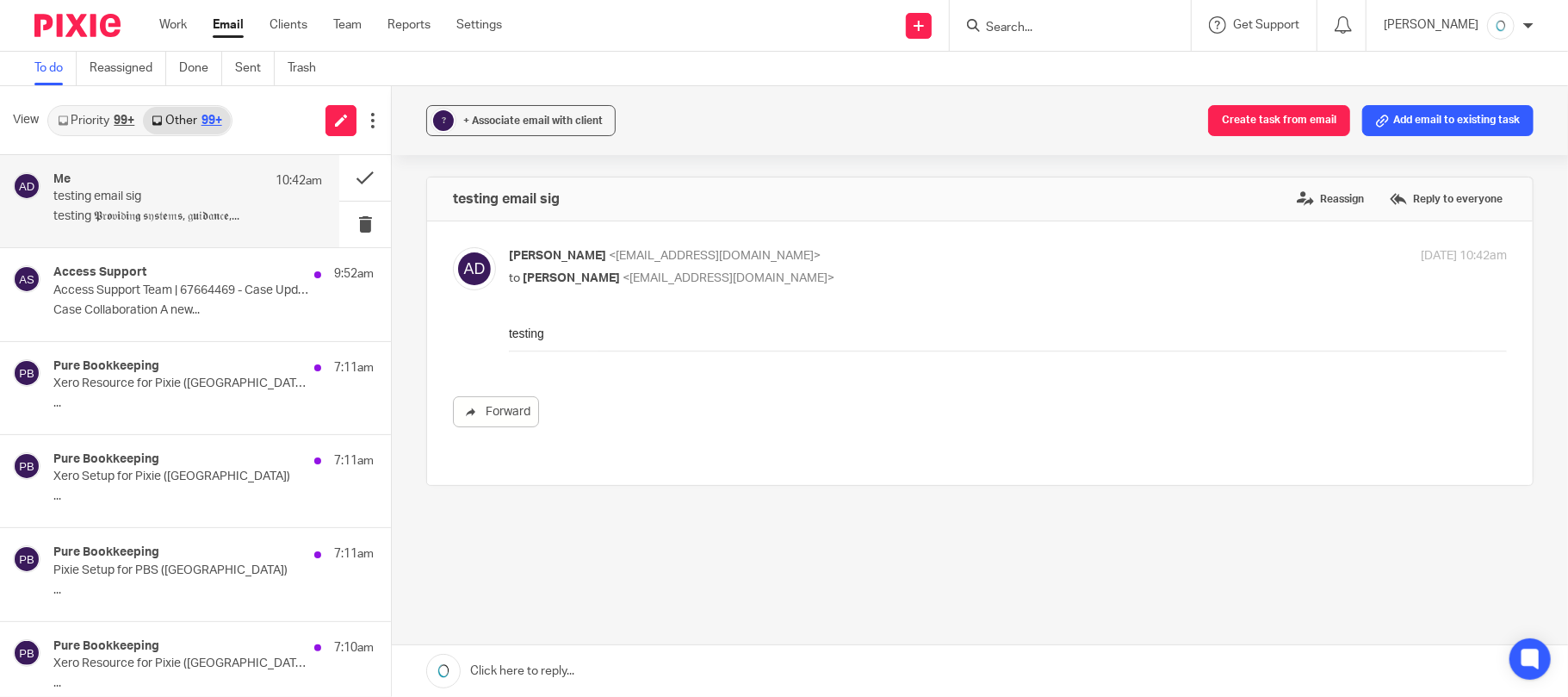
click at [1519, 23] on div "[PERSON_NAME]" at bounding box center [1458, 26] width 150 height 27
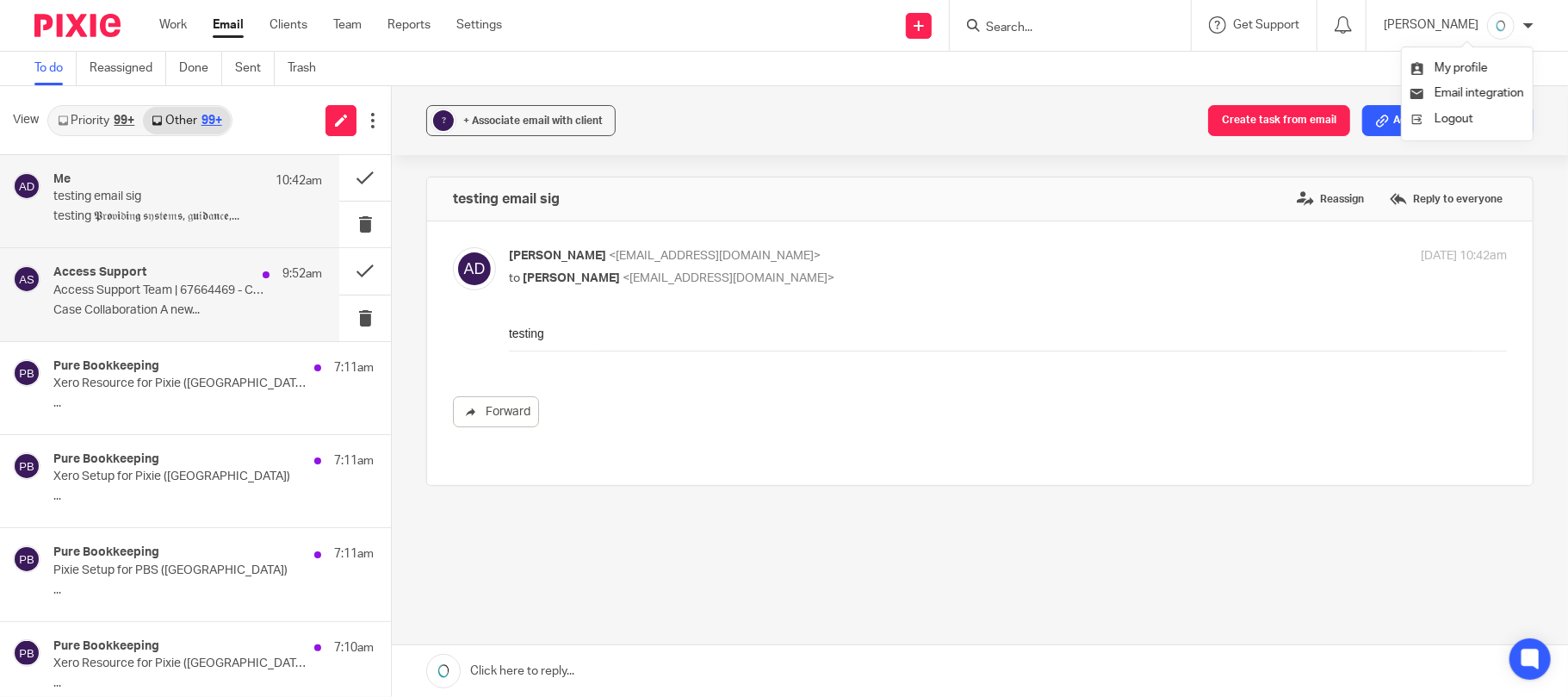
click at [194, 301] on div "Access Support 9:52am Access Support Team | 67664469 - Case Update Case Collabo…" at bounding box center [187, 294] width 269 height 58
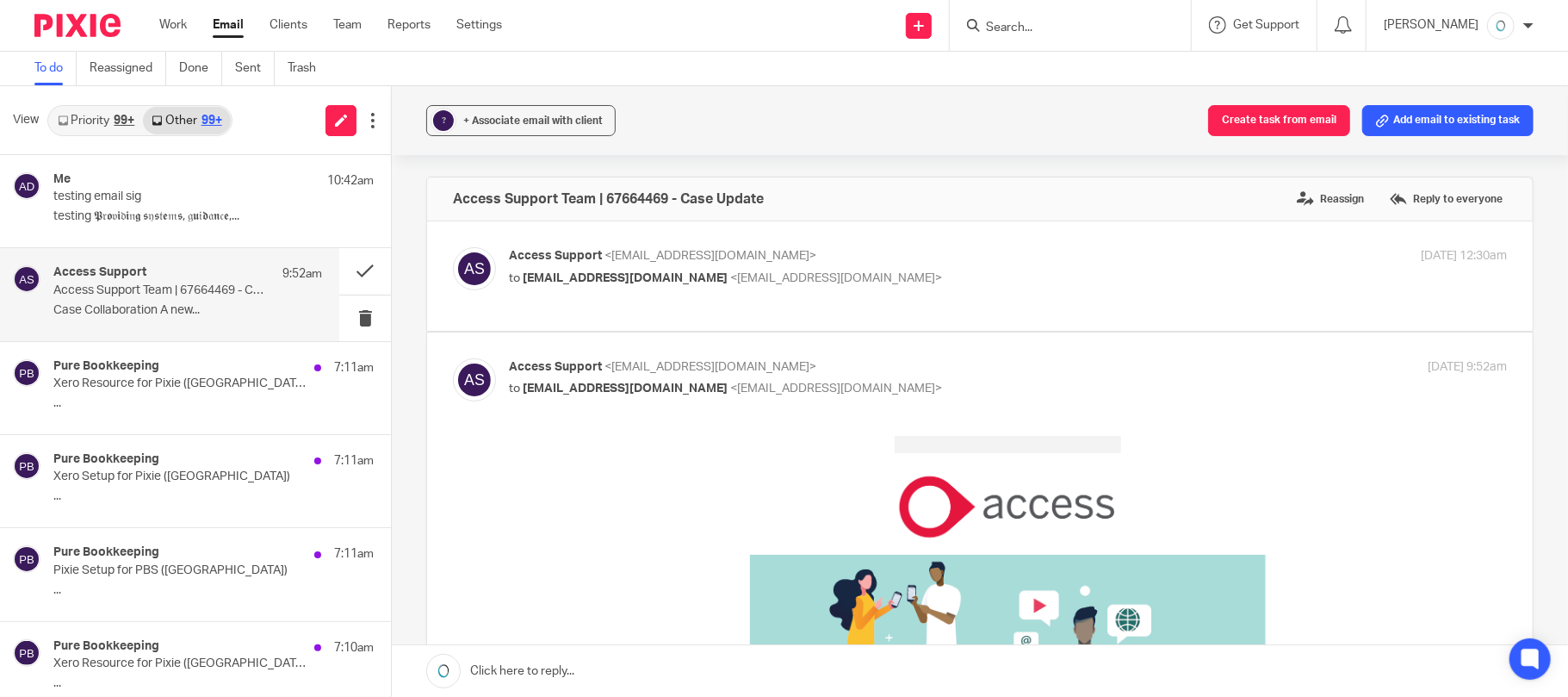
click at [886, 280] on p "to annalou@purebk.com.au <annalou@purebk.com.au>" at bounding box center [841, 278] width 666 height 18
checkbox input "true"
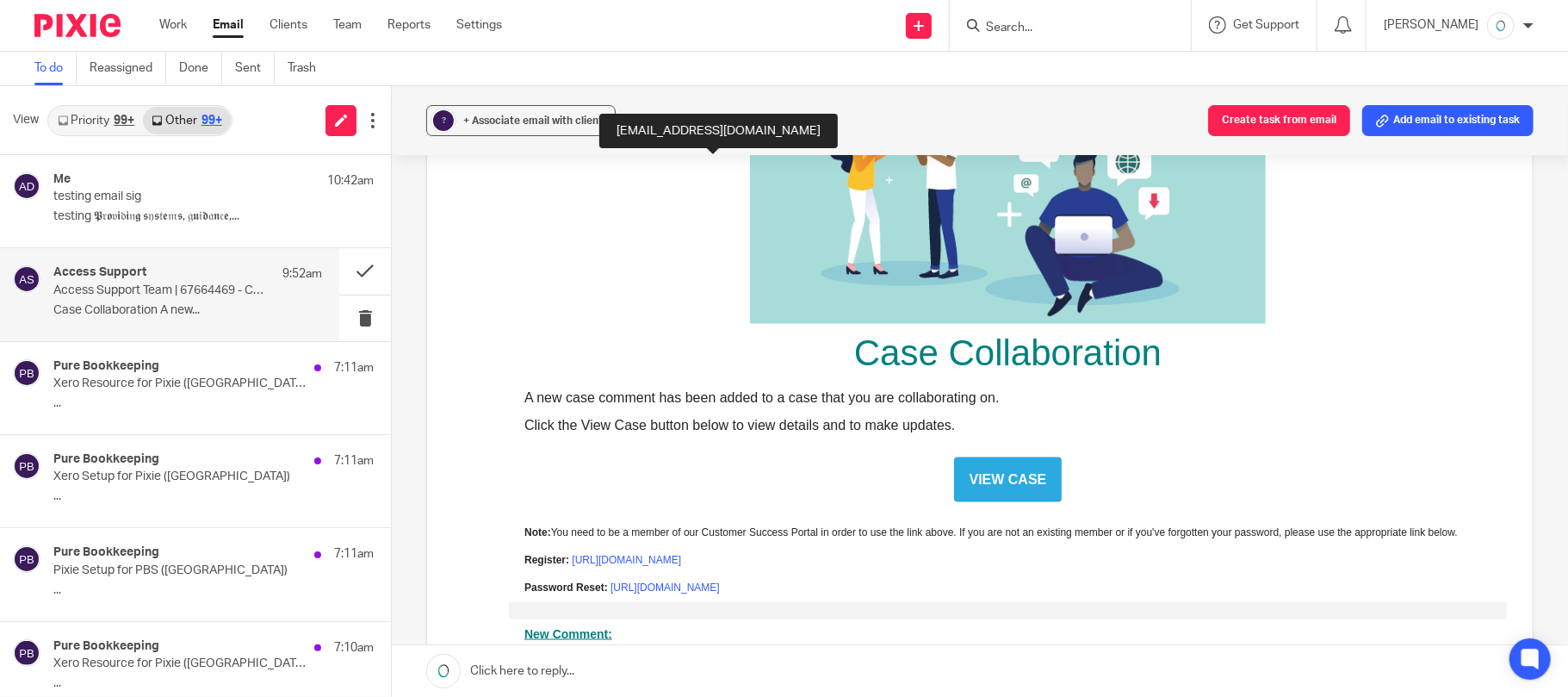
scroll to position [1033, 0]
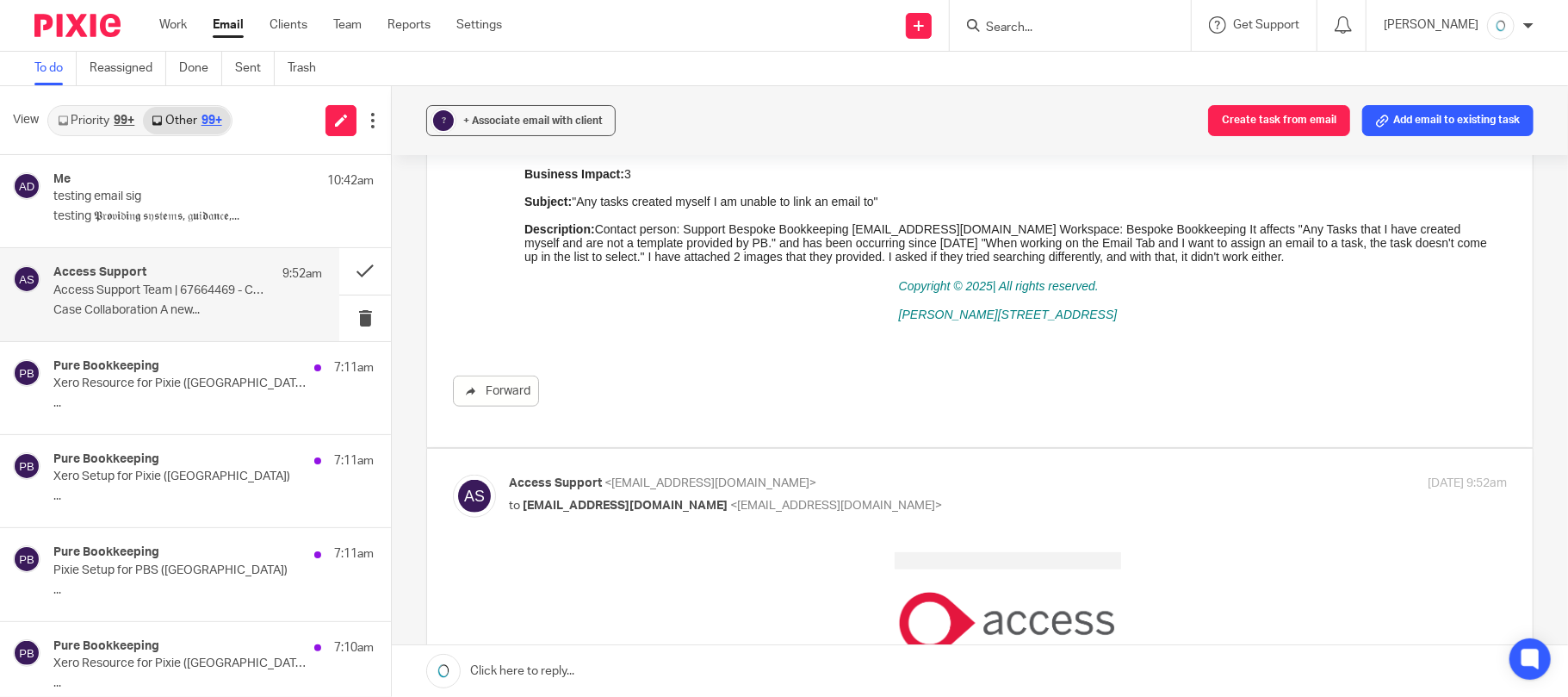
click at [88, 118] on link "Priority 99+" at bounding box center [96, 120] width 94 height 27
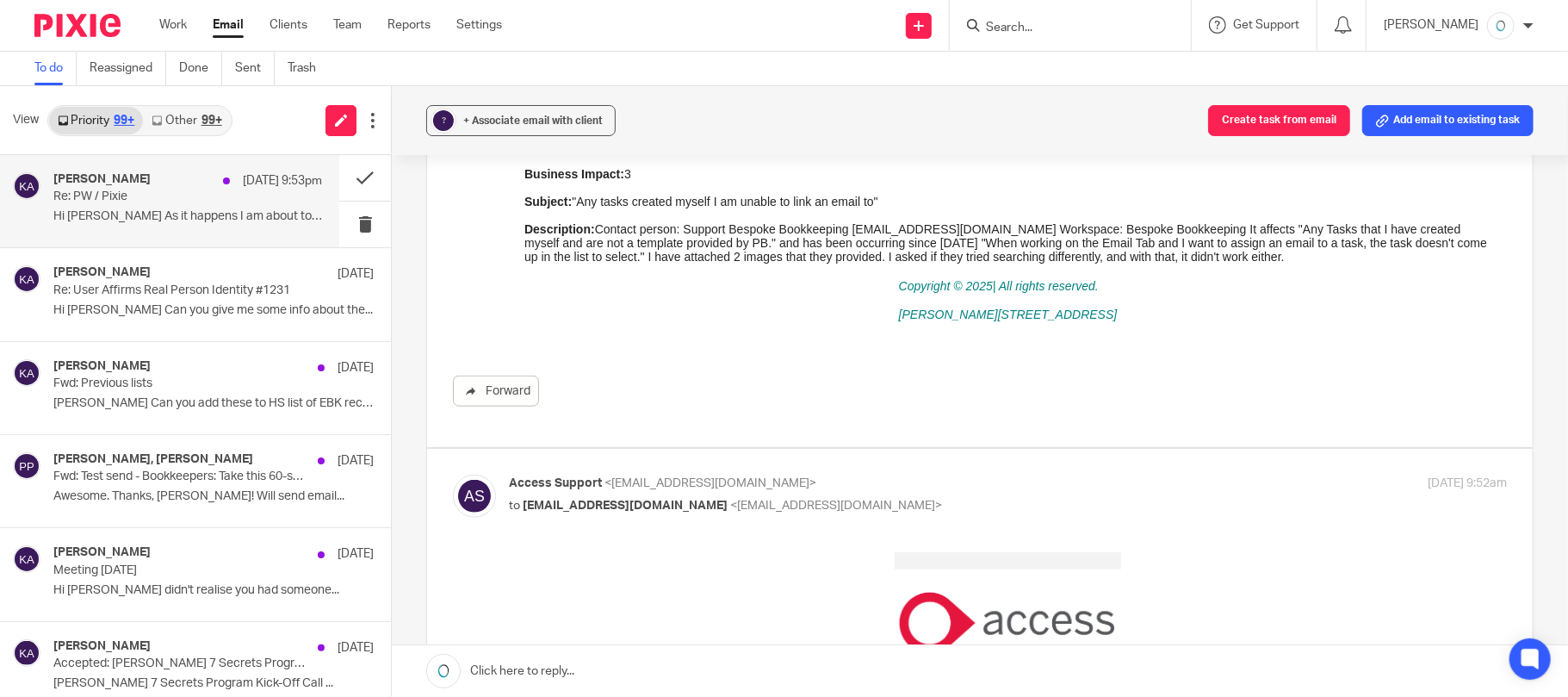
click at [121, 214] on p "Hi Judy As it happens I am about to start a..." at bounding box center [187, 216] width 269 height 14
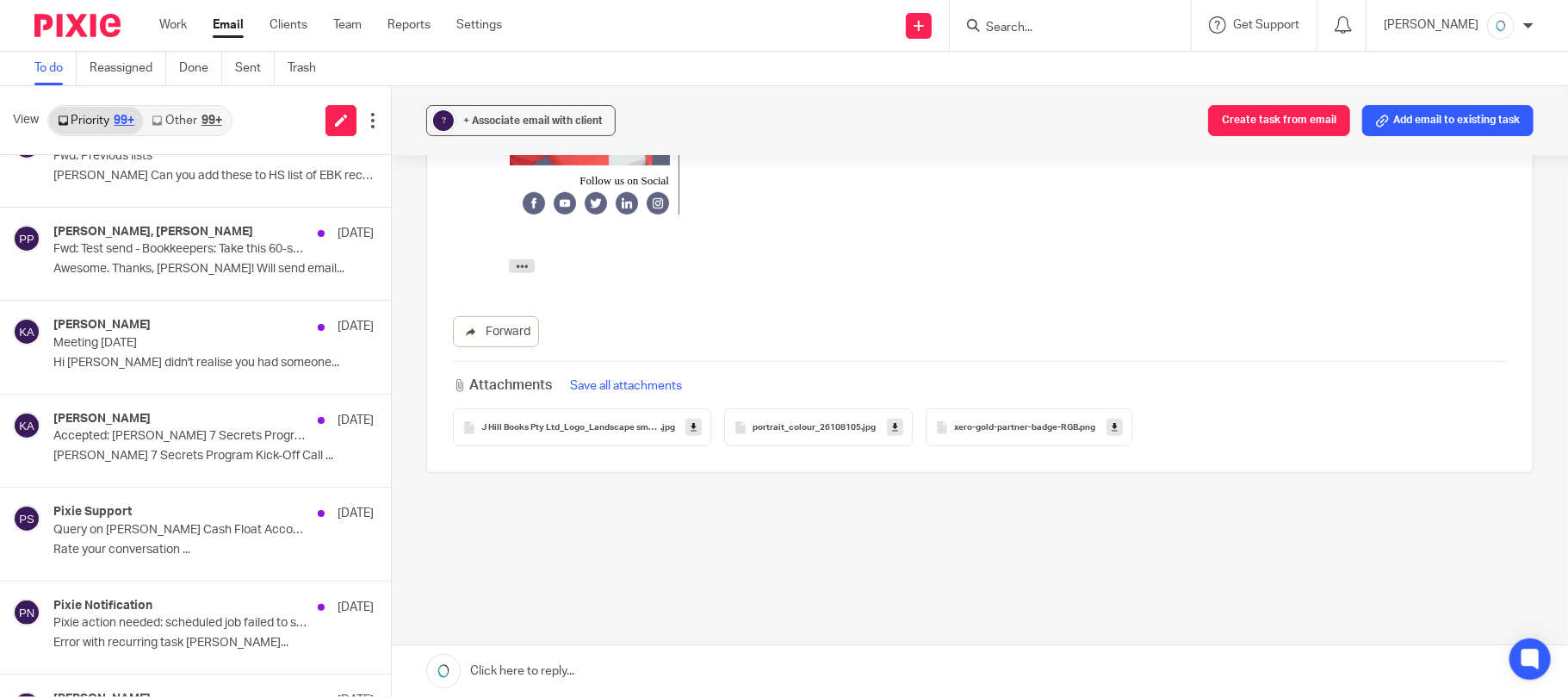
scroll to position [229, 0]
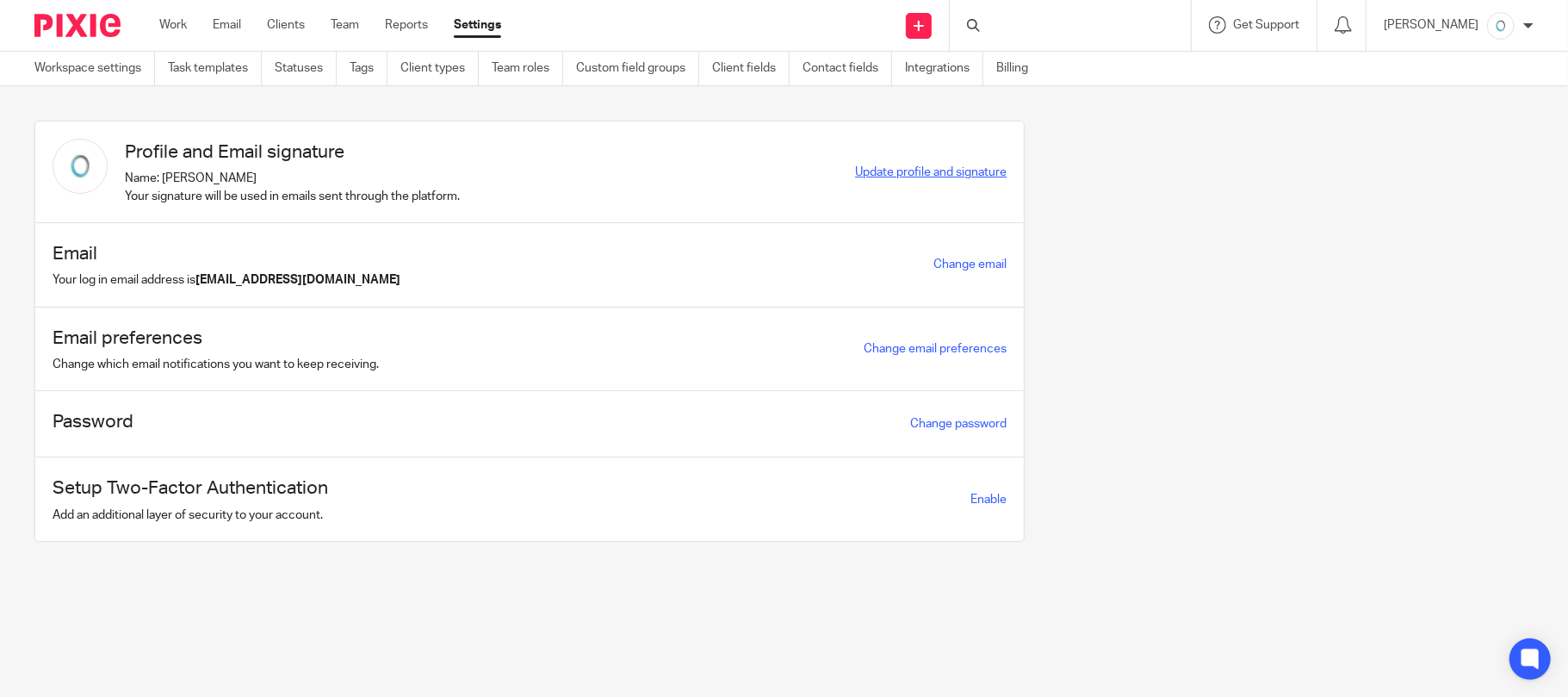
drag, startPoint x: 917, startPoint y: 170, endPoint x: 1137, endPoint y: 309, distance: 260.2
click at [918, 170] on span "Update profile and signature" at bounding box center [931, 172] width 151 height 12
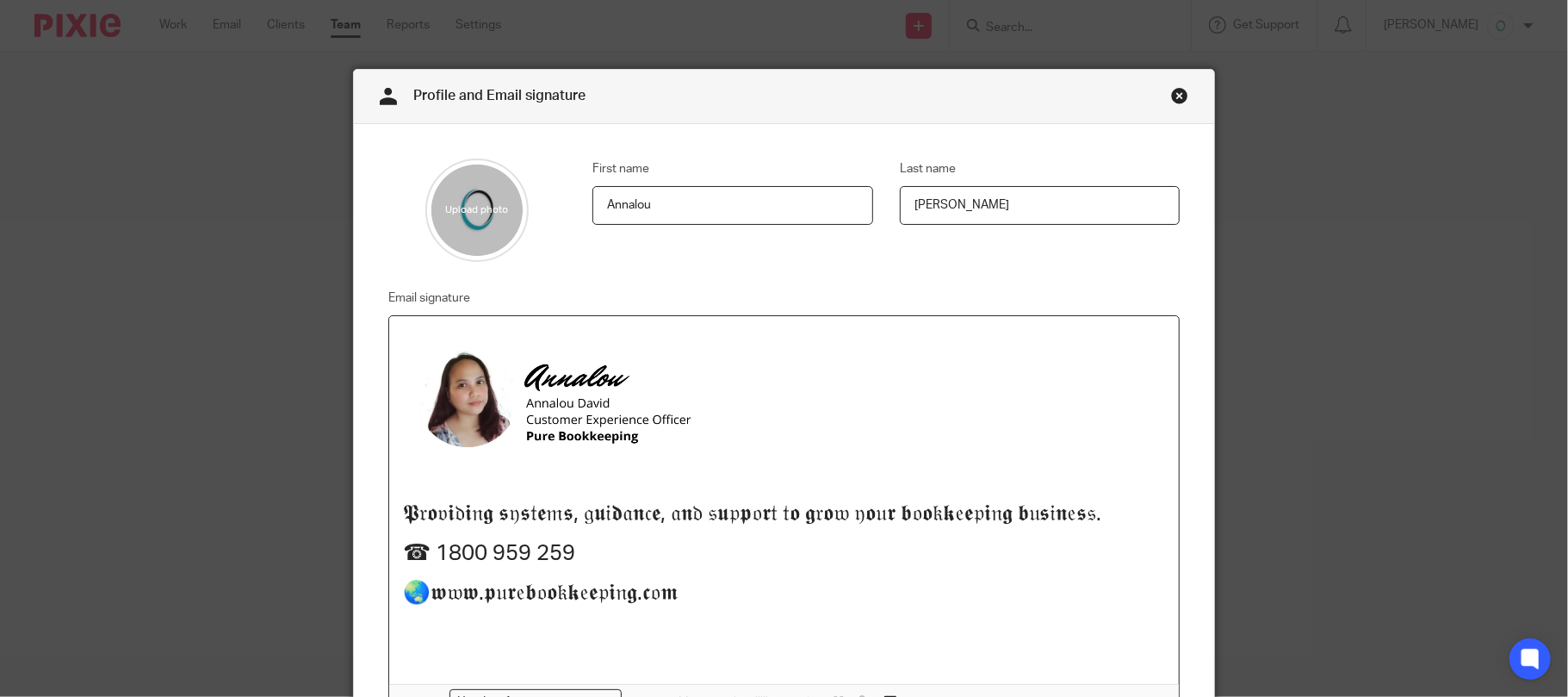
click at [727, 603] on h1 "🌏𝖜𝔴𝖜.𝖕𝔲𝖗𝔢𝖇𝔬𝖔𝔨𝖐𝔢𝖊𝔭𝖎𝔫𝖌.𝖈𝔬𝖒" at bounding box center [785, 593] width 763 height 27
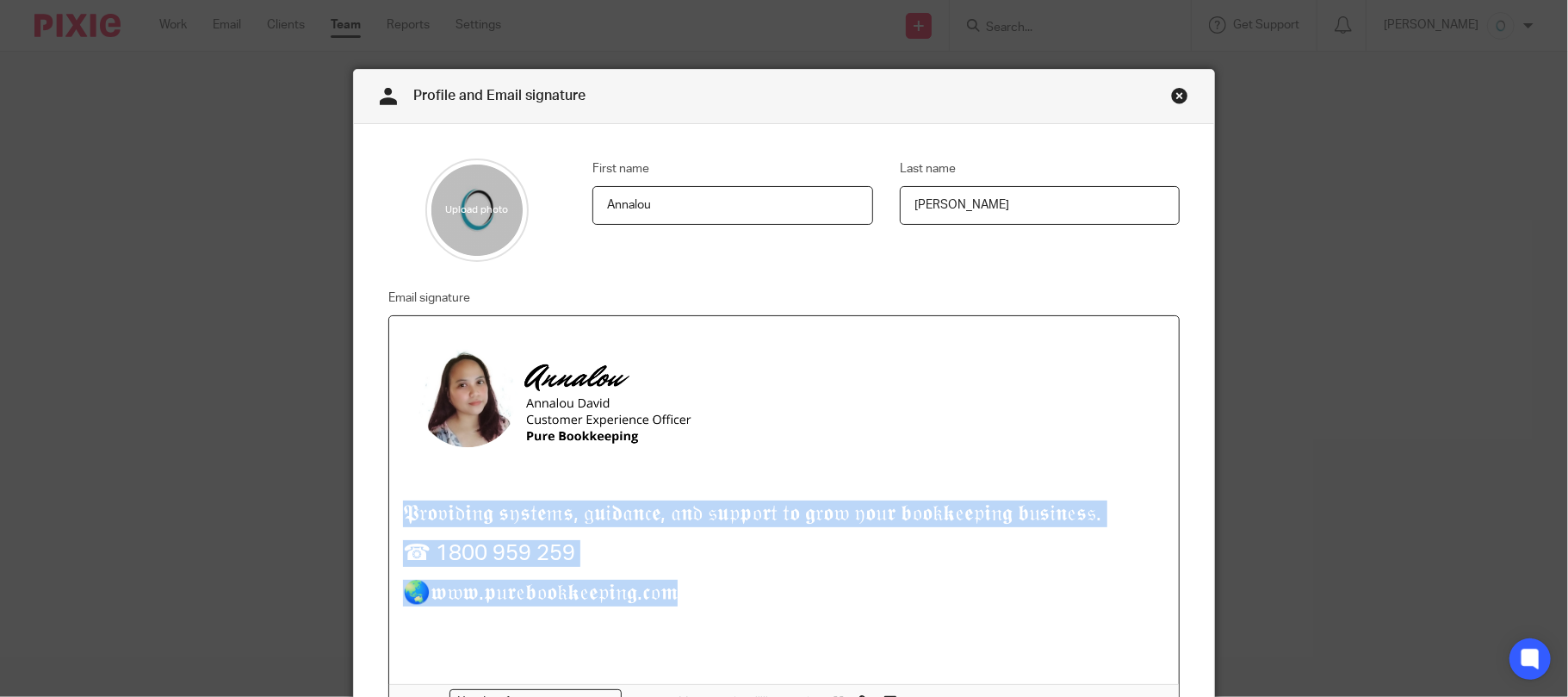
drag, startPoint x: 576, startPoint y: 572, endPoint x: 386, endPoint y: 517, distance: 197.8
click at [389, 517] on div "𝕻𝔯𝖔𝔳𝖎𝔡𝖎𝔫𝖌 𝖘𝔶𝖘𝔱𝖊𝔪𝖘, 𝔤𝖚𝔦𝖉𝔞𝖓𝔠𝖊, 𝔞𝖓𝔡 𝔰𝖚𝔭𝖕𝔬𝖗𝔱 𝔱𝖔 𝖌𝔯𝖔𝔴 𝔶𝖔𝔲𝖗 𝖇𝔬𝖔𝔨𝖐𝔢𝖊𝔭𝖎𝔫𝖌 𝖇𝔲𝖘𝔦𝖓𝔢𝖘𝔰. ☎ 1…" at bounding box center [784, 500] width 791 height 368
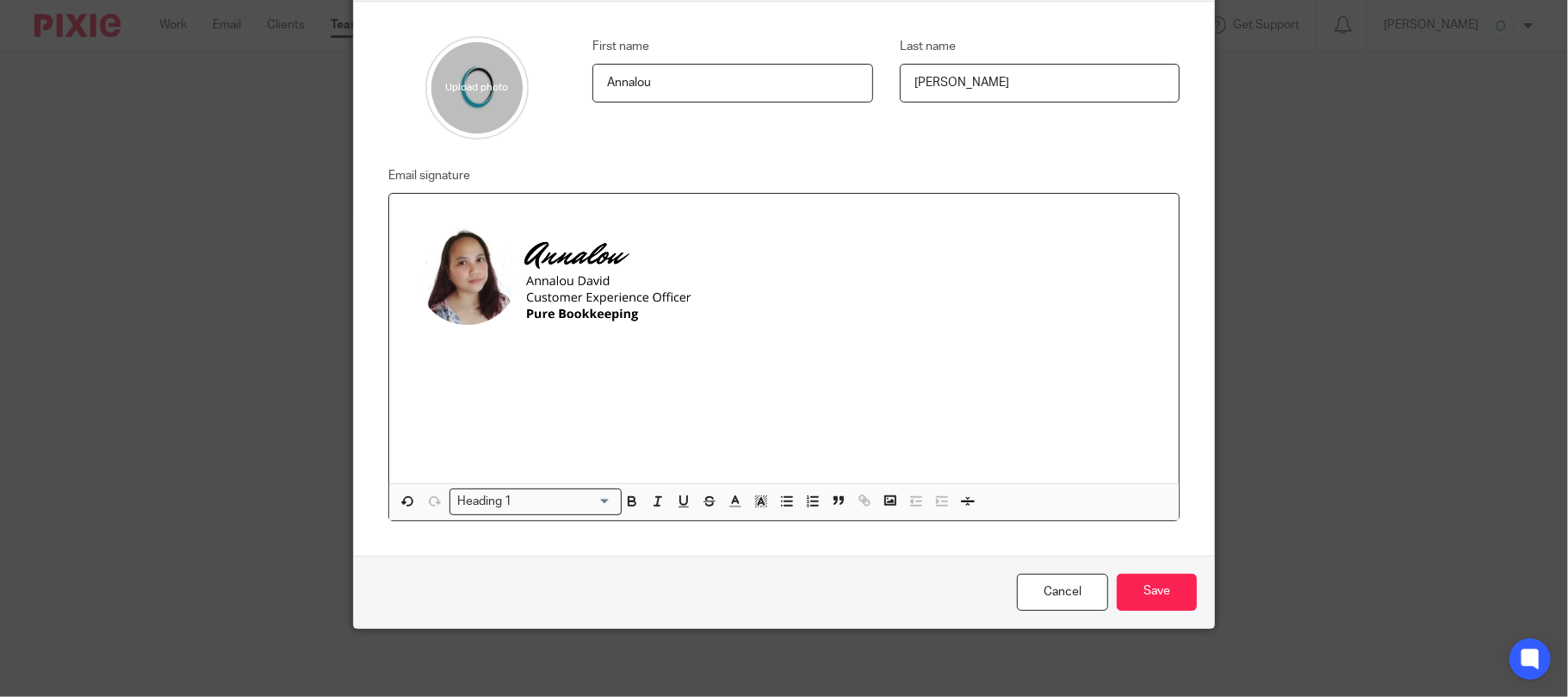
scroll to position [128, 0]
click at [1163, 587] on input "Save" at bounding box center [1156, 591] width 80 height 37
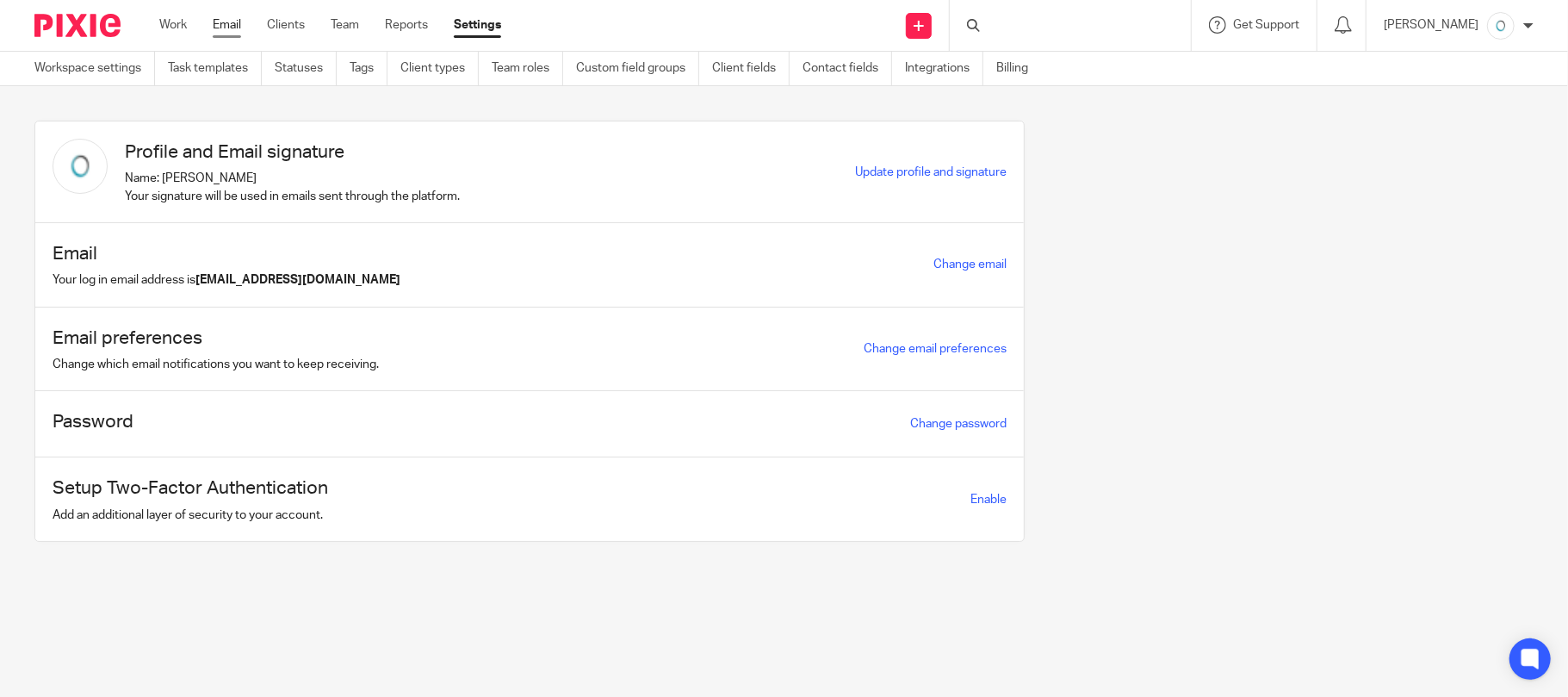
click at [231, 25] on link "Email" at bounding box center [227, 25] width 28 height 17
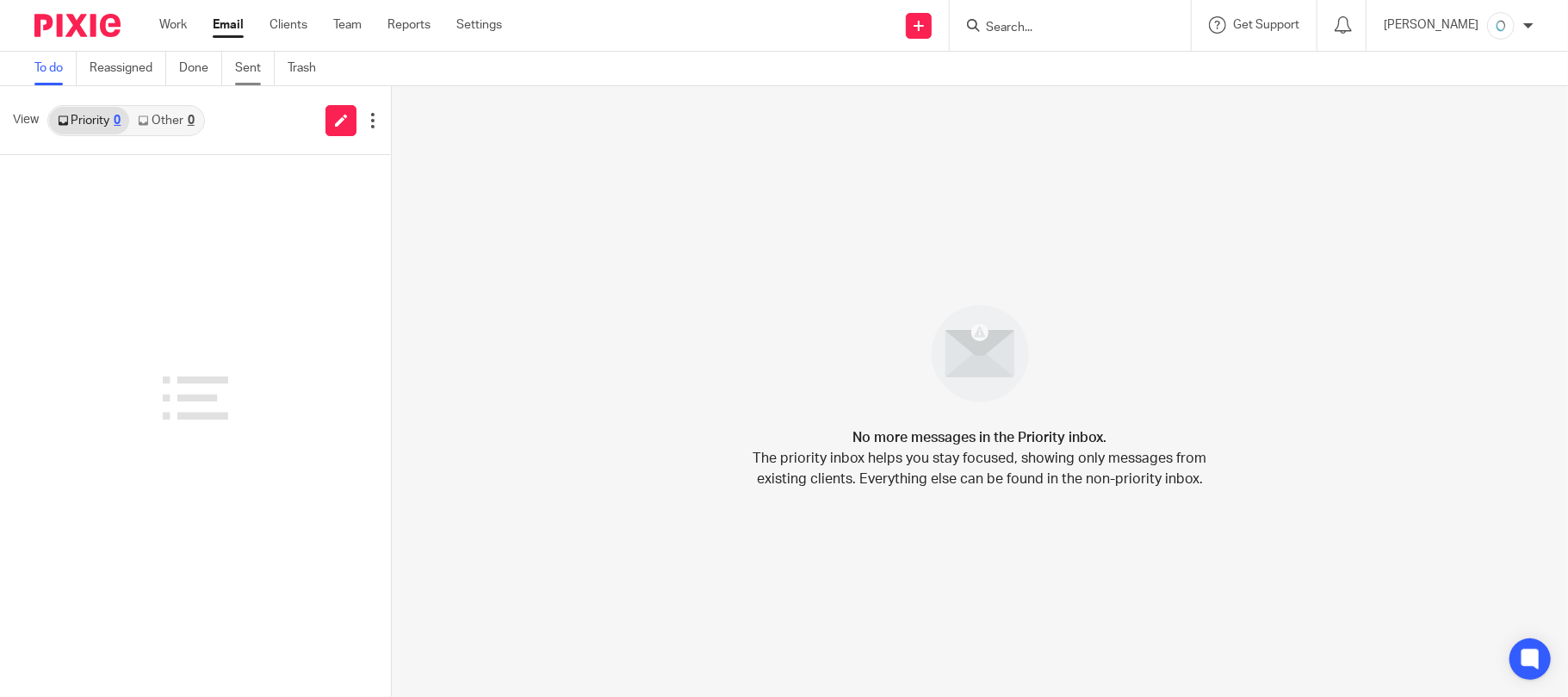
click at [252, 67] on link "Sent" at bounding box center [255, 68] width 40 height 33
click at [249, 67] on link "Sent" at bounding box center [255, 68] width 40 height 33
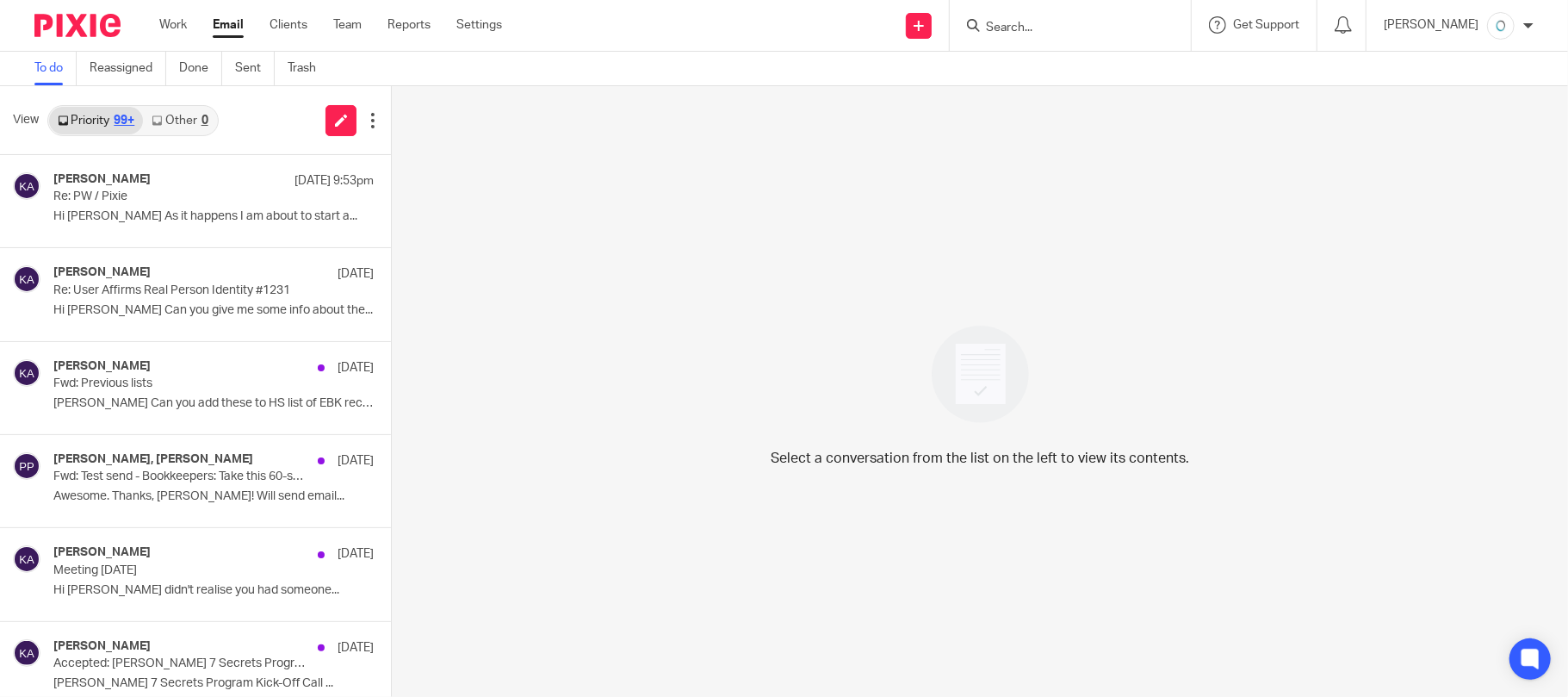
click at [174, 118] on link "Other 0" at bounding box center [179, 120] width 73 height 27
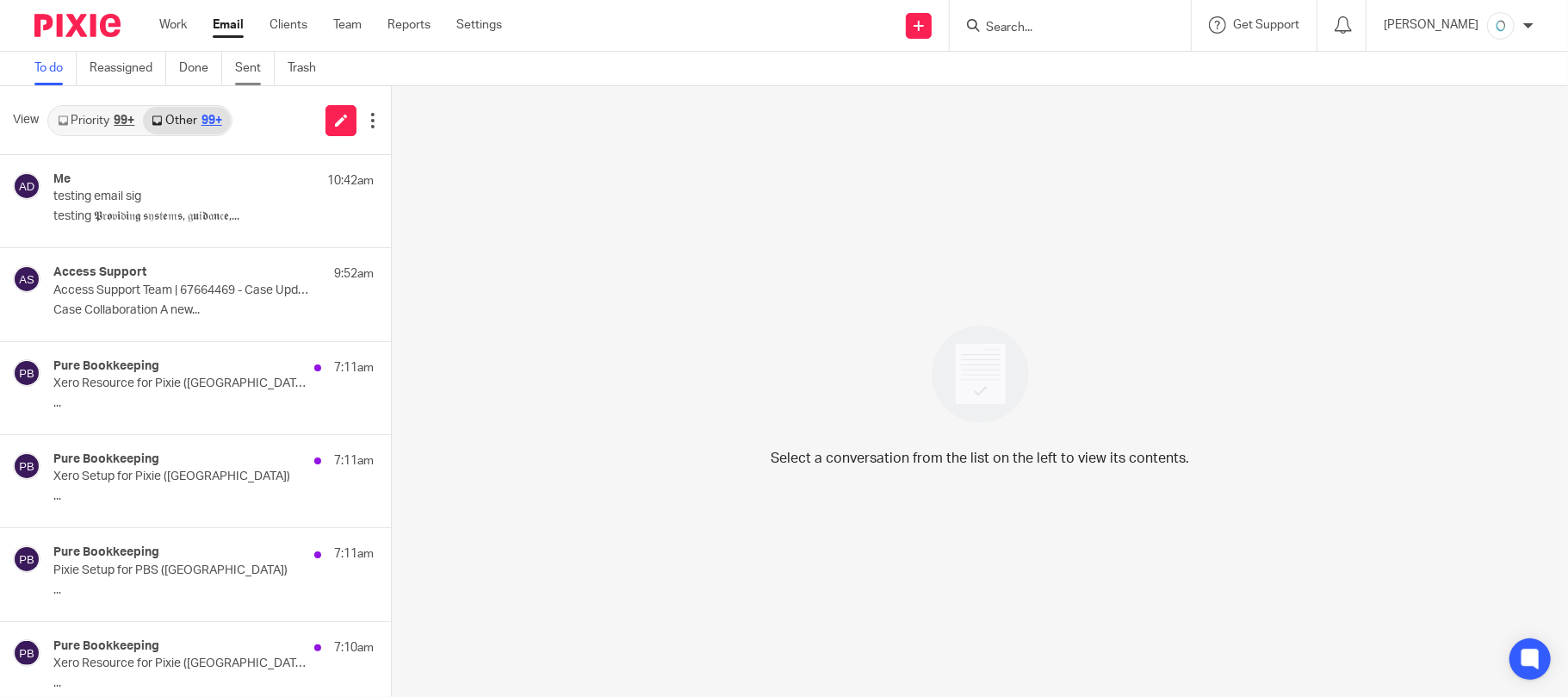
click at [246, 67] on link "Sent" at bounding box center [255, 68] width 40 height 33
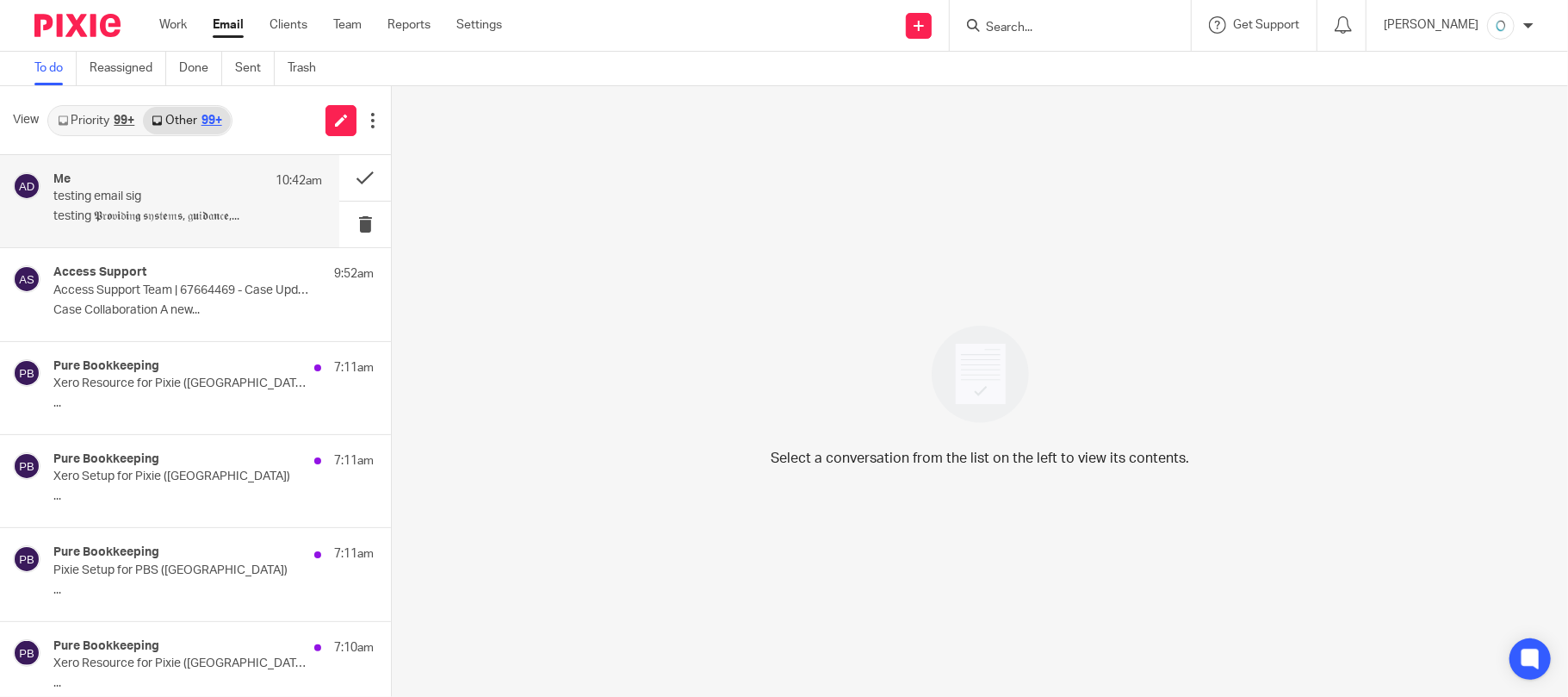
click at [212, 218] on p "testing 𝕻𝔯𝖔𝔳𝖎𝔡𝖎𝔫𝖌 𝖘𝔶𝖘𝔱𝖊𝔪𝖘, 𝔤𝖚𝔦𝖉𝔞𝖓𝔠𝖊,..." at bounding box center [187, 216] width 269 height 14
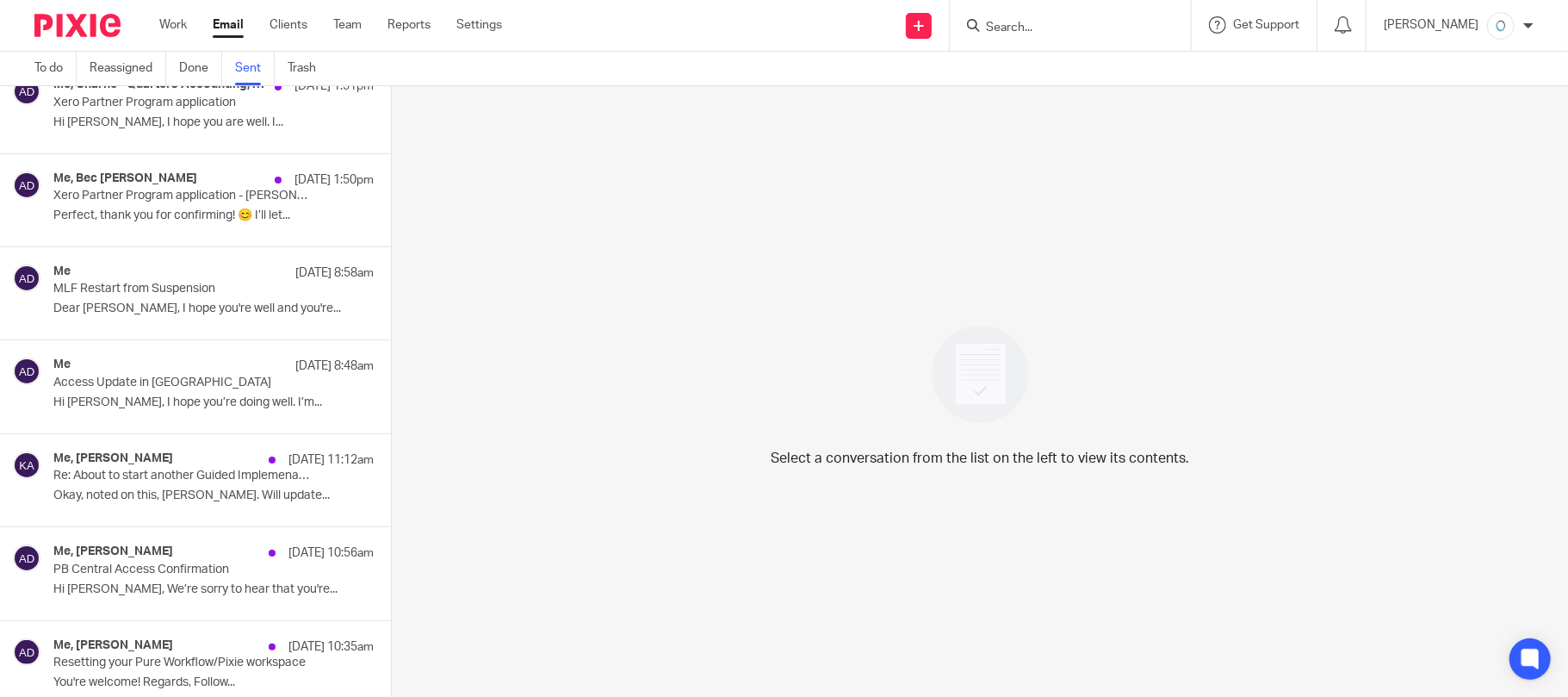
scroll to position [115, 0]
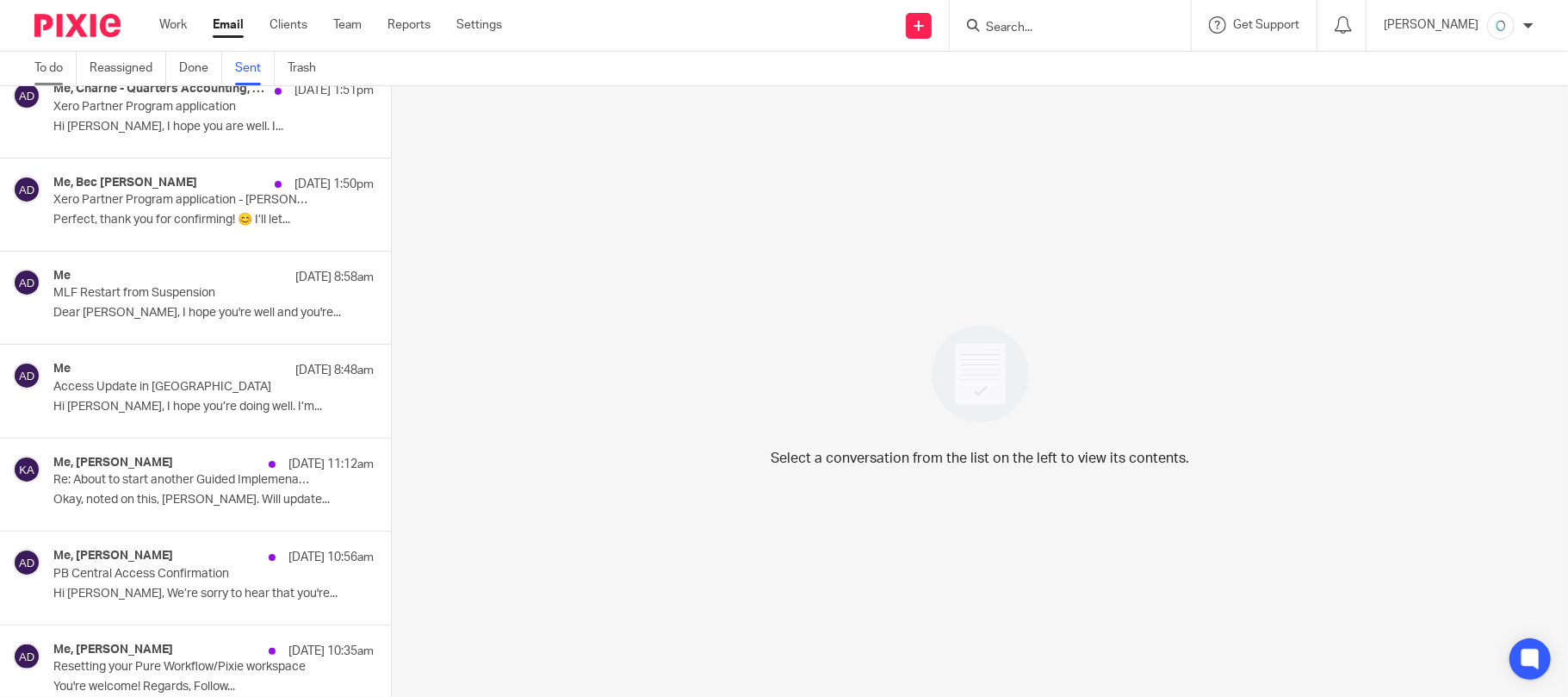
click at [39, 74] on link "To do" at bounding box center [55, 68] width 43 height 33
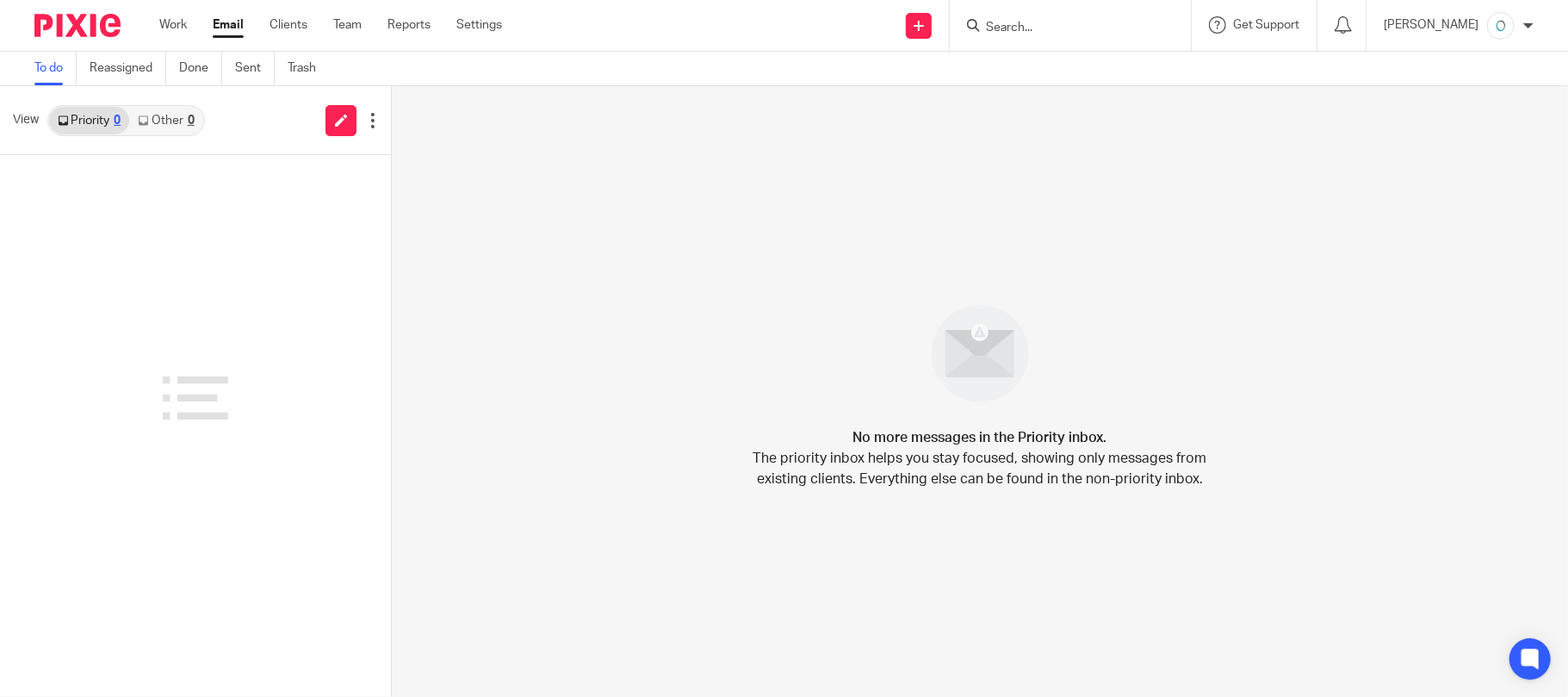
click at [169, 118] on link "Other 0" at bounding box center [165, 120] width 73 height 27
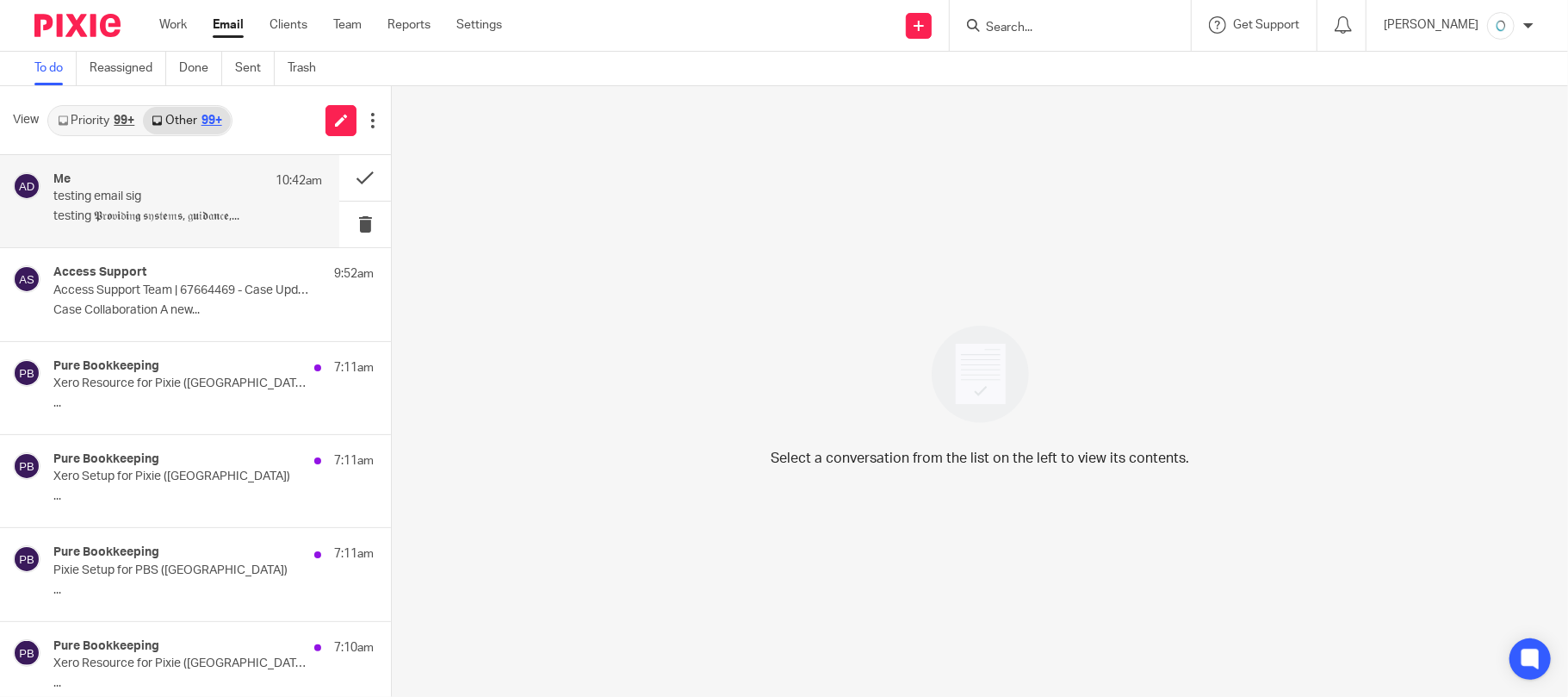
click at [187, 214] on p "testing 𝕻𝔯𝖔𝔳𝖎𝔡𝖎𝔫𝖌 𝖘𝔶𝖘𝔱𝖊𝔪𝖘, 𝔤𝖚𝔦𝖉𝔞𝖓𝔠𝖊,..." at bounding box center [187, 216] width 269 height 14
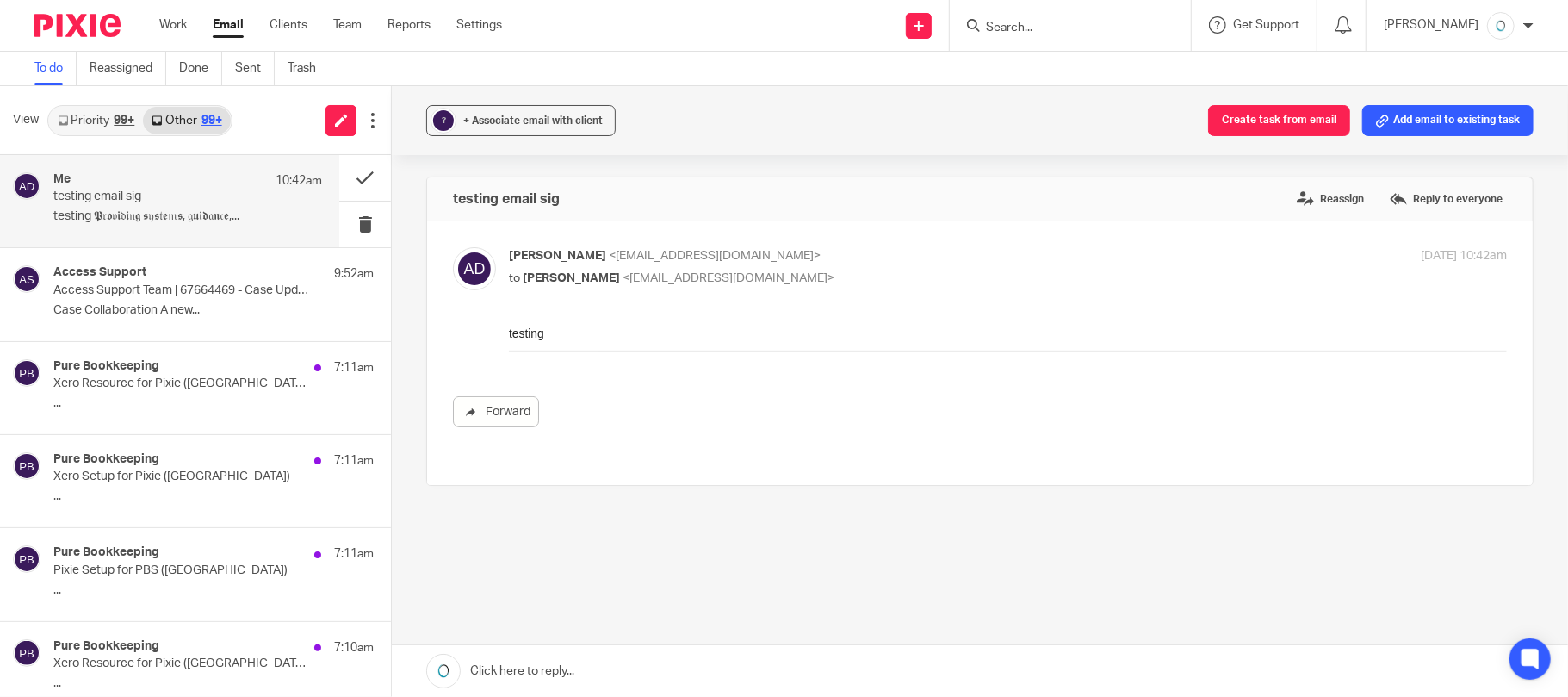
click at [699, 284] on p "to [PERSON_NAME] <[EMAIL_ADDRESS][DOMAIN_NAME]>" at bounding box center [841, 278] width 666 height 18
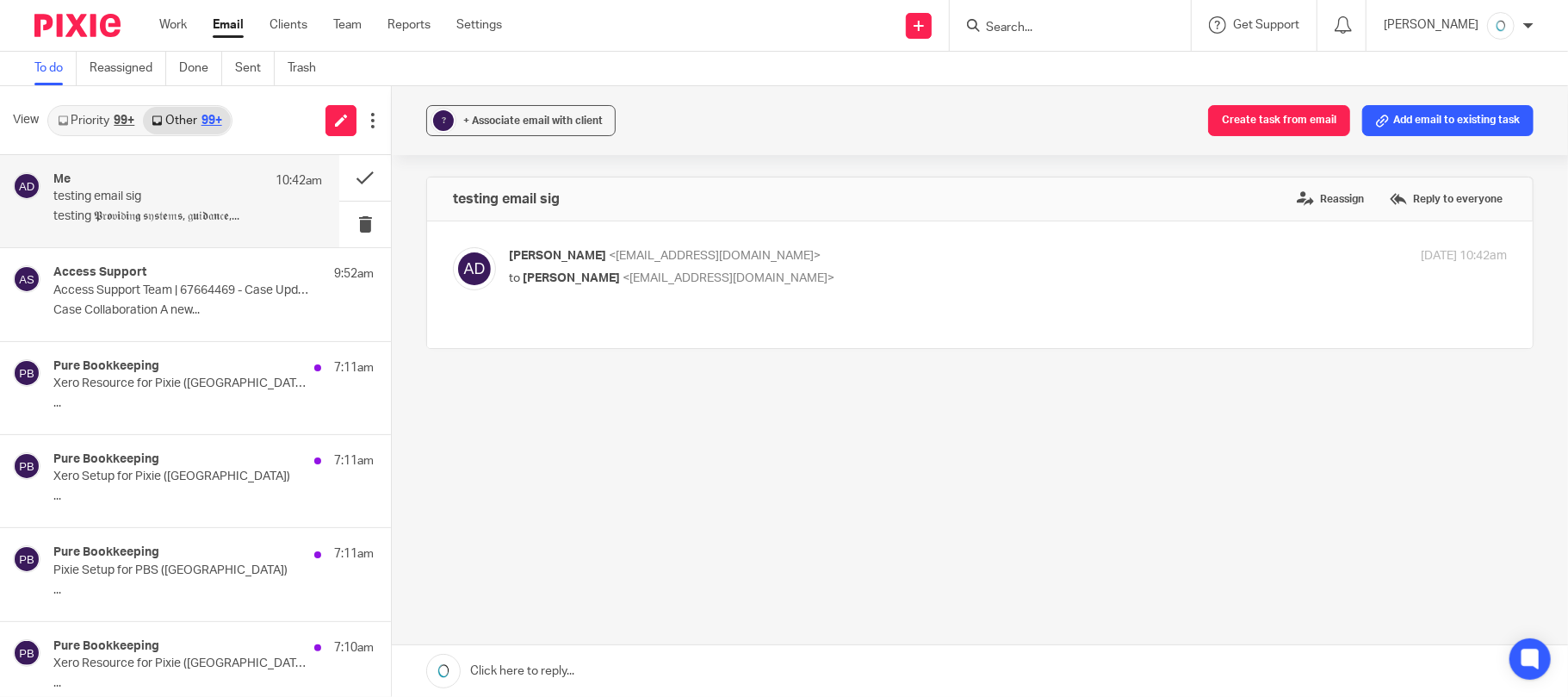
click at [699, 284] on p "to [PERSON_NAME] <[EMAIL_ADDRESS][DOMAIN_NAME]>" at bounding box center [841, 278] width 666 height 18
checkbox input "true"
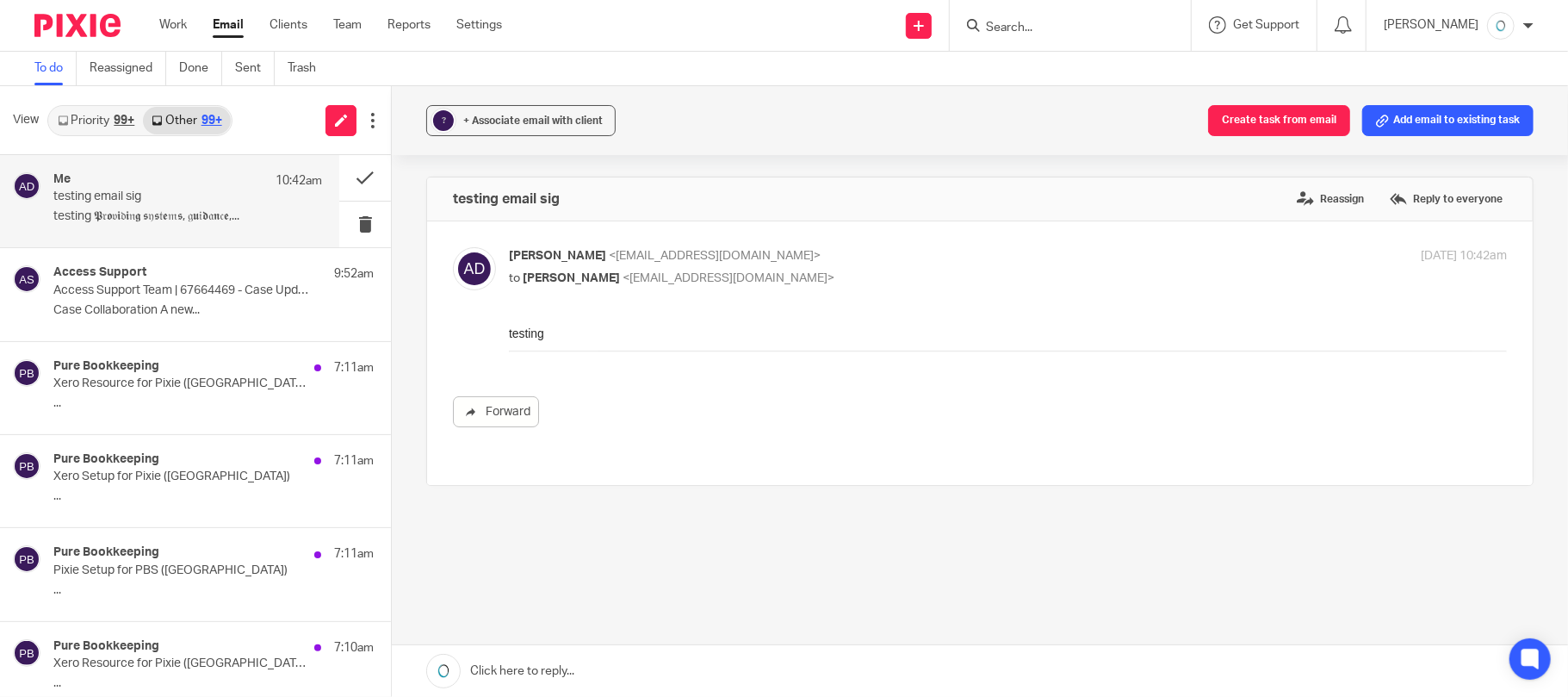
click at [633, 354] on div "testing 𝕻𝔯𝖔𝔳𝖎𝔡𝖎𝔫𝖌 𝖘𝔶𝖘𝔱𝖊𝔪𝖘, 𝔤𝖚𝔦𝖉𝔞𝖓𝔠𝖊, 𝔞𝖓𝔡 𝔰𝖚𝔭𝖕𝔬𝖗𝔱 𝔱𝖔 𝖌𝔯𝖔𝔴 𝔶𝖔𝔲𝖗 𝖇𝔬𝖔𝔨𝖐𝔢𝖊𝔭𝖎𝔫𝖌 𝖇𝔲𝖘𝔦𝖓…" at bounding box center [1007, 342] width 998 height 36
click at [498, 677] on link at bounding box center [980, 670] width 1176 height 52
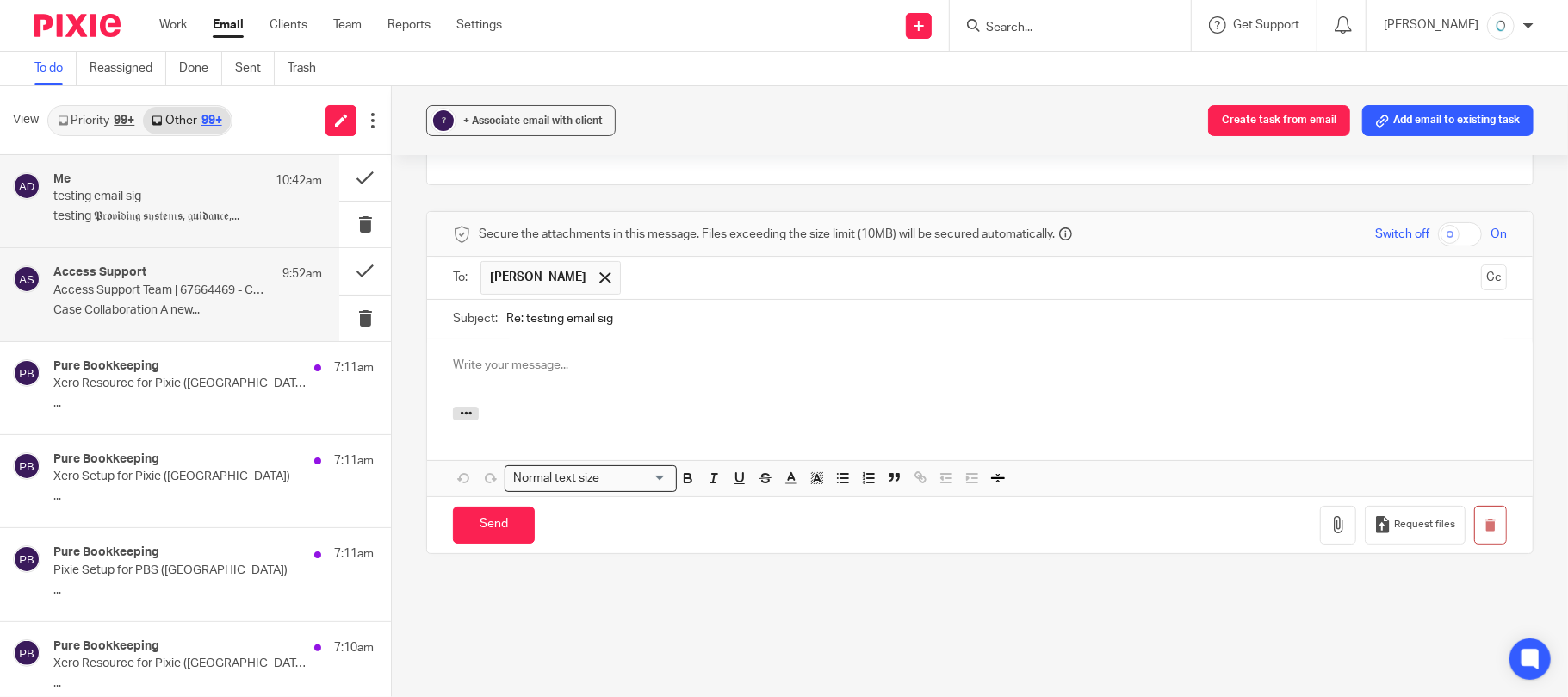
click at [179, 308] on p "Case Collaboration A new..." at bounding box center [187, 310] width 269 height 14
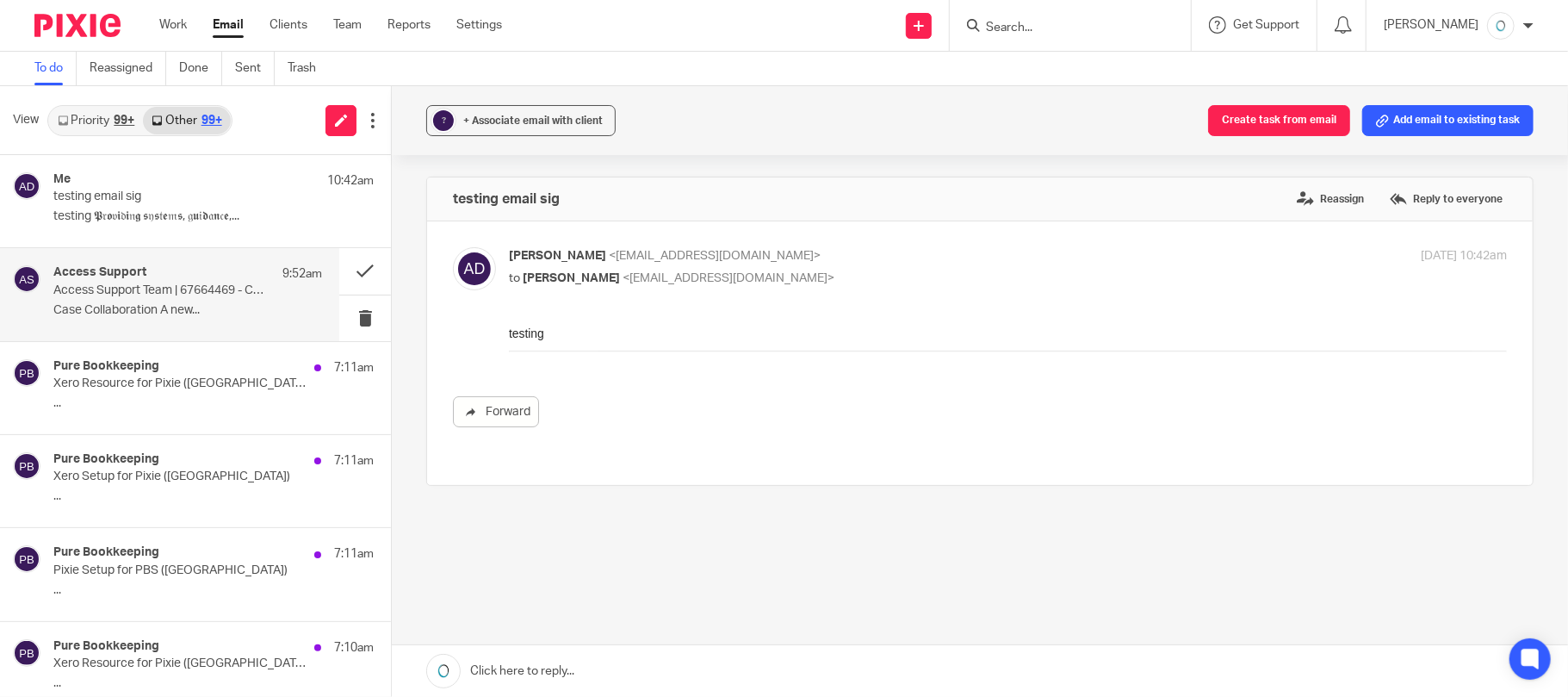
click at [95, 303] on p "Case Collaboration A new..." at bounding box center [187, 310] width 269 height 14
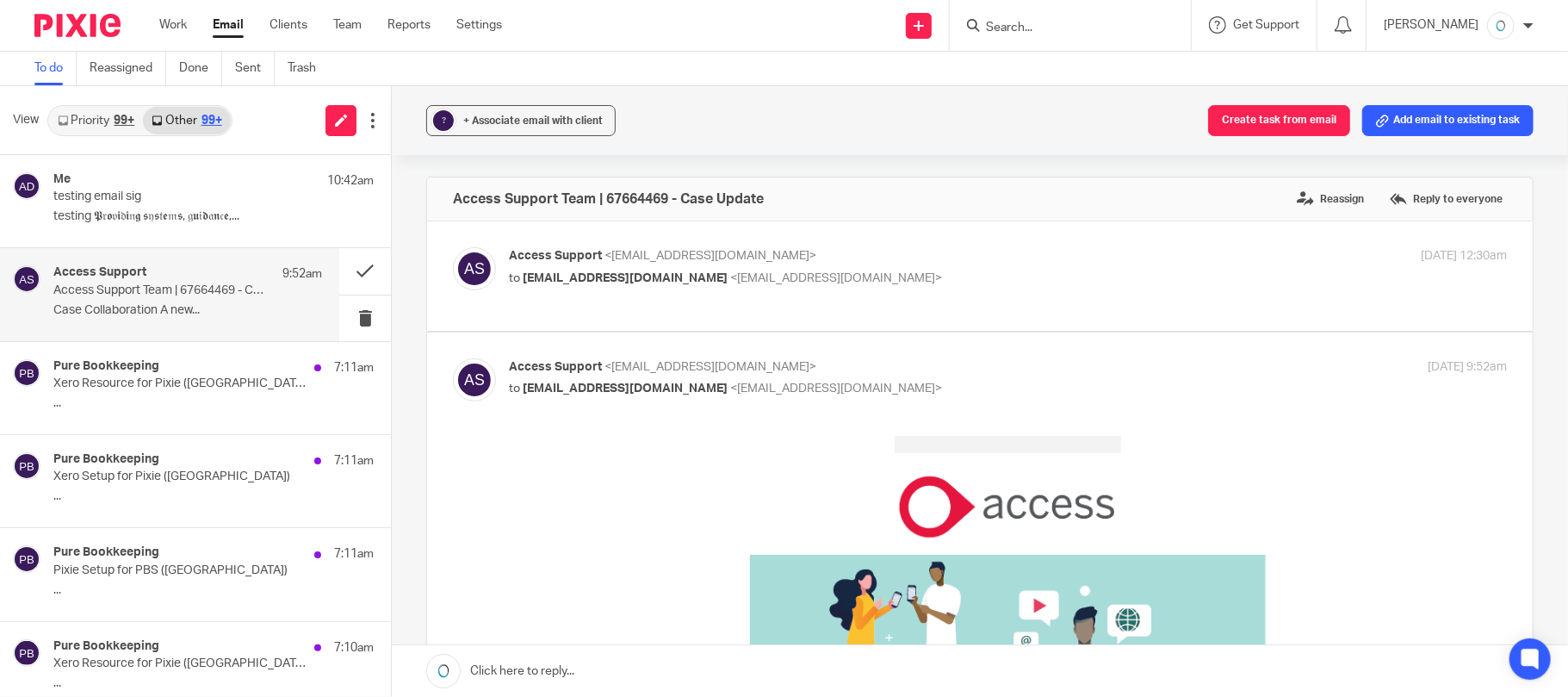
click at [906, 288] on div "Access Support <[EMAIL_ADDRESS][DOMAIN_NAME]> to [EMAIL_ADDRESS][DOMAIN_NAME] <…" at bounding box center [1007, 268] width 998 height 43
checkbox input "true"
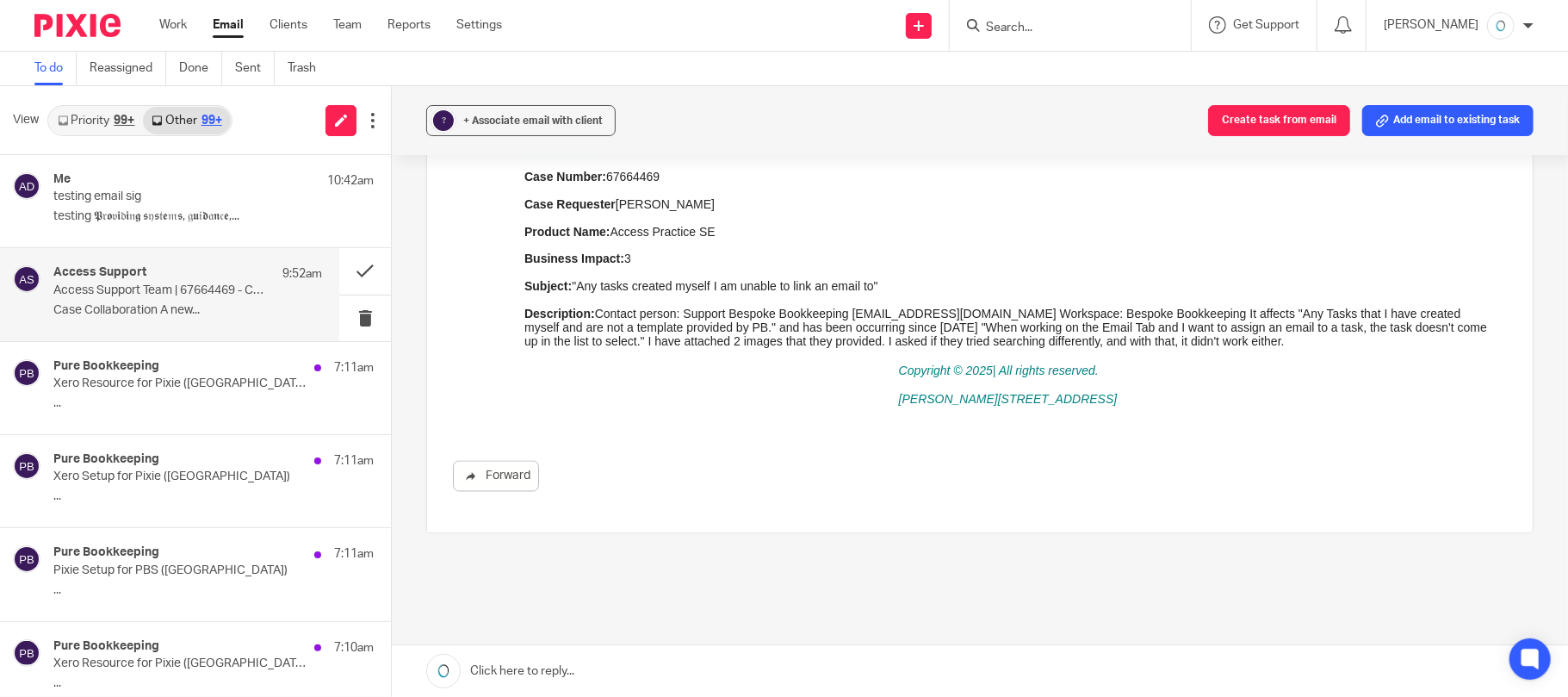
scroll to position [2278, 0]
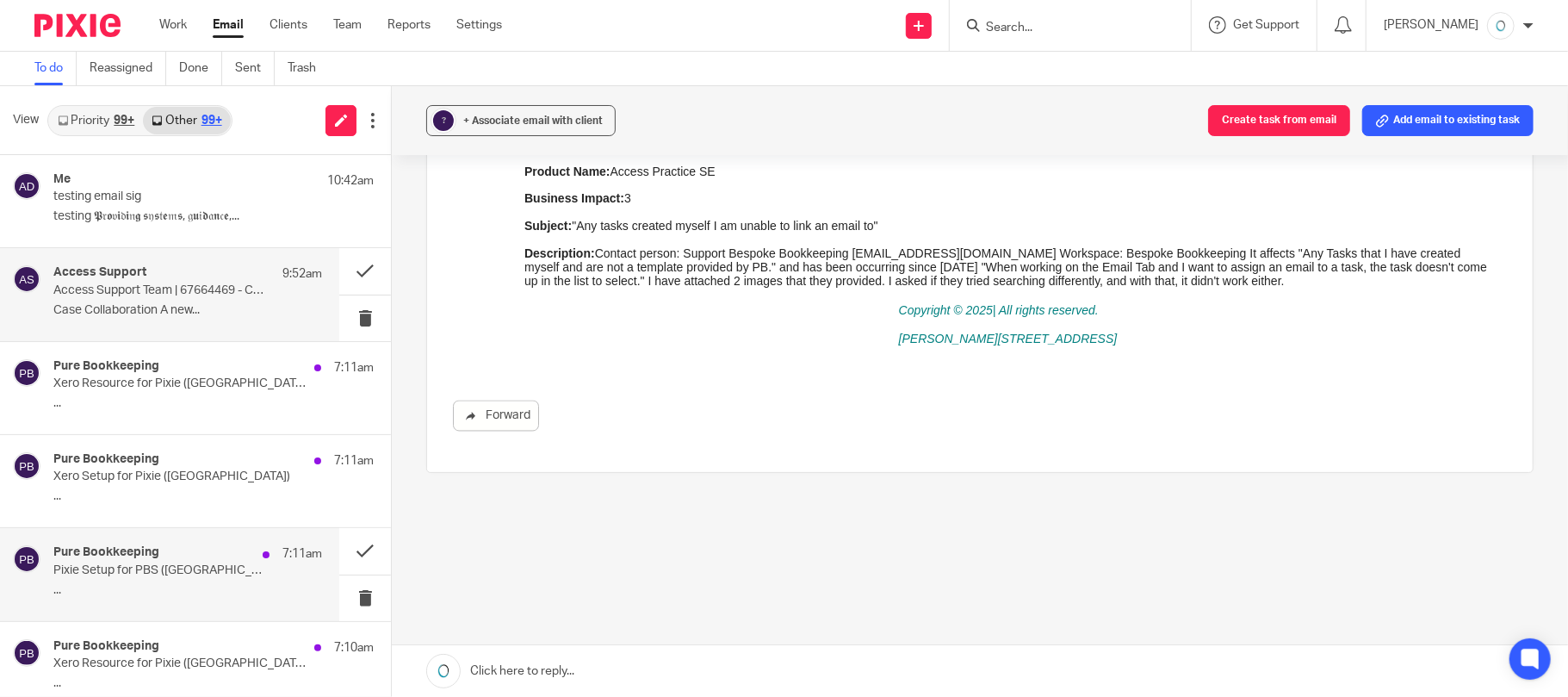
click at [149, 565] on p "Pixie Setup for PBS ([GEOGRAPHIC_DATA])" at bounding box center [160, 570] width 215 height 14
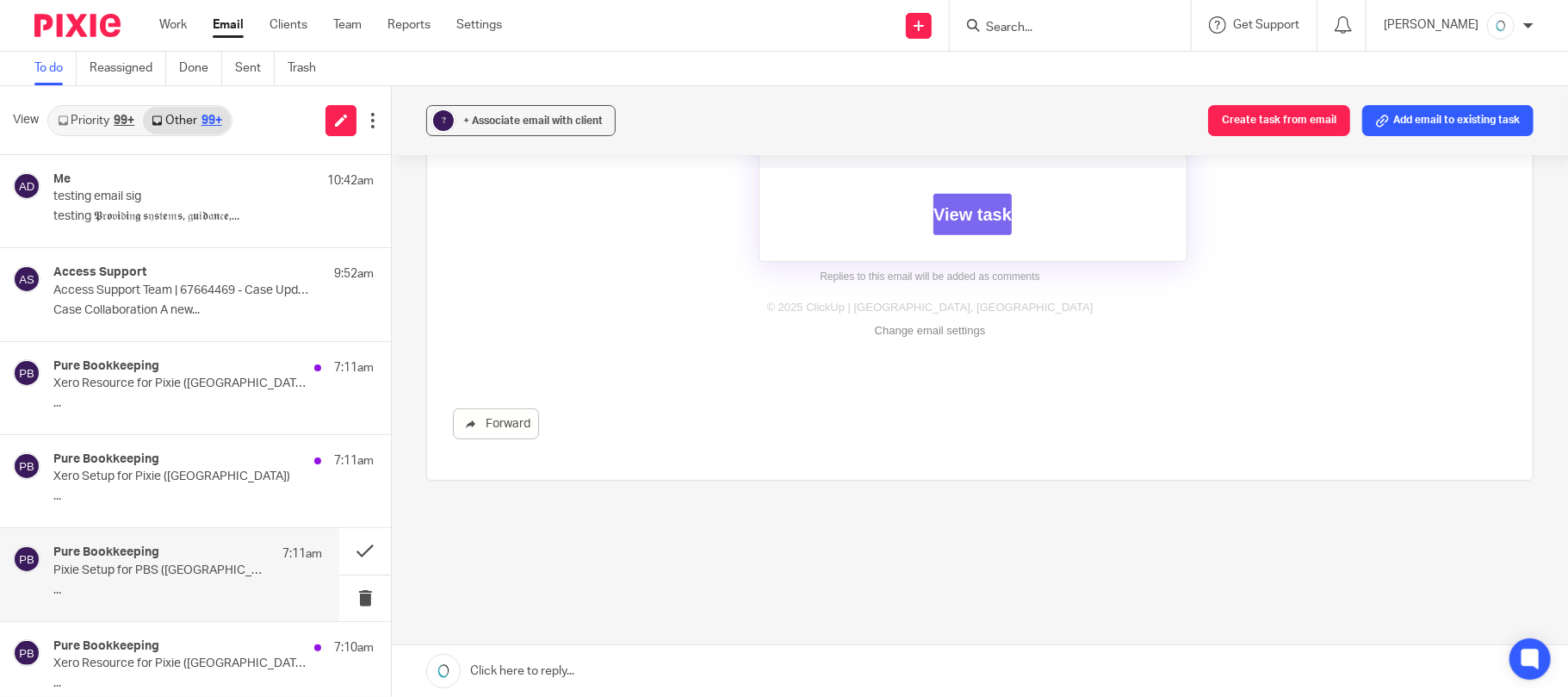
scroll to position [498, 0]
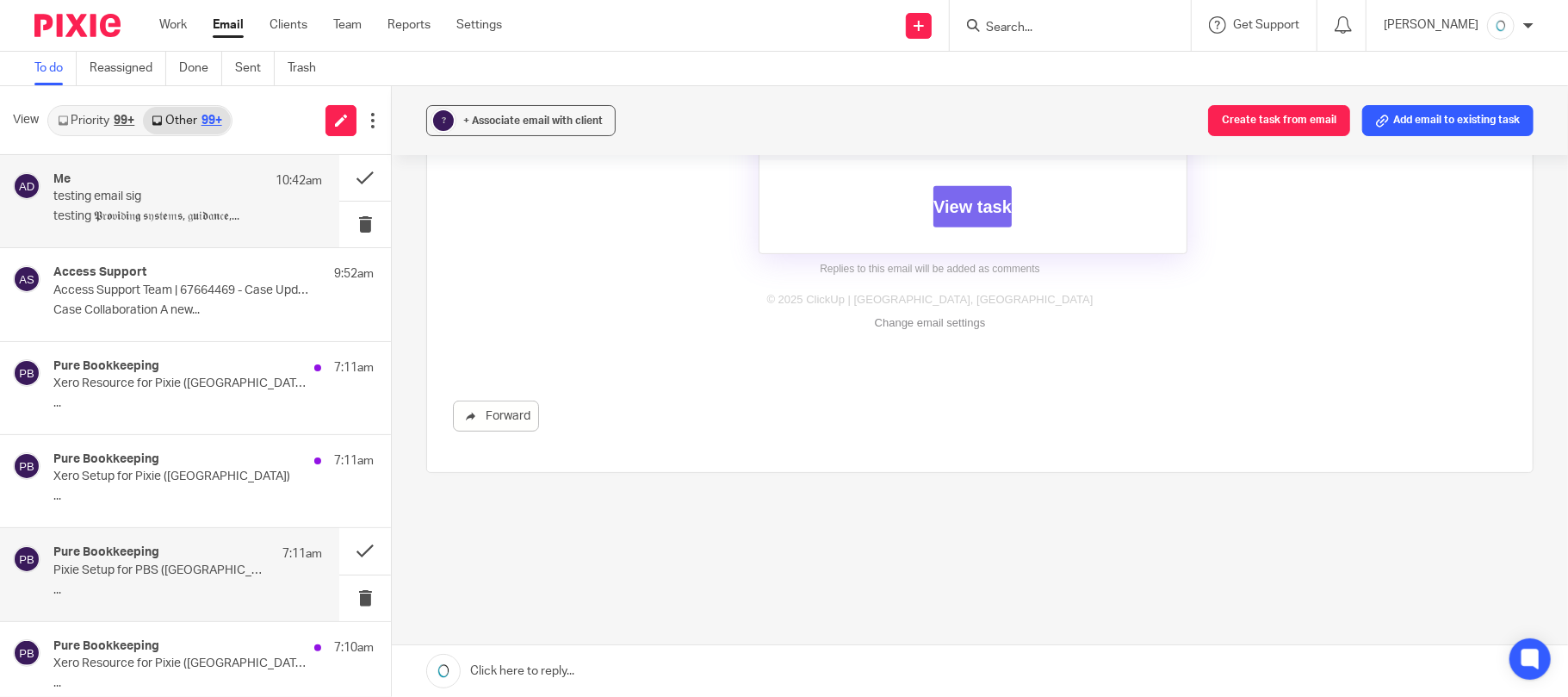
click at [177, 179] on div "Me 10:42am" at bounding box center [187, 181] width 269 height 17
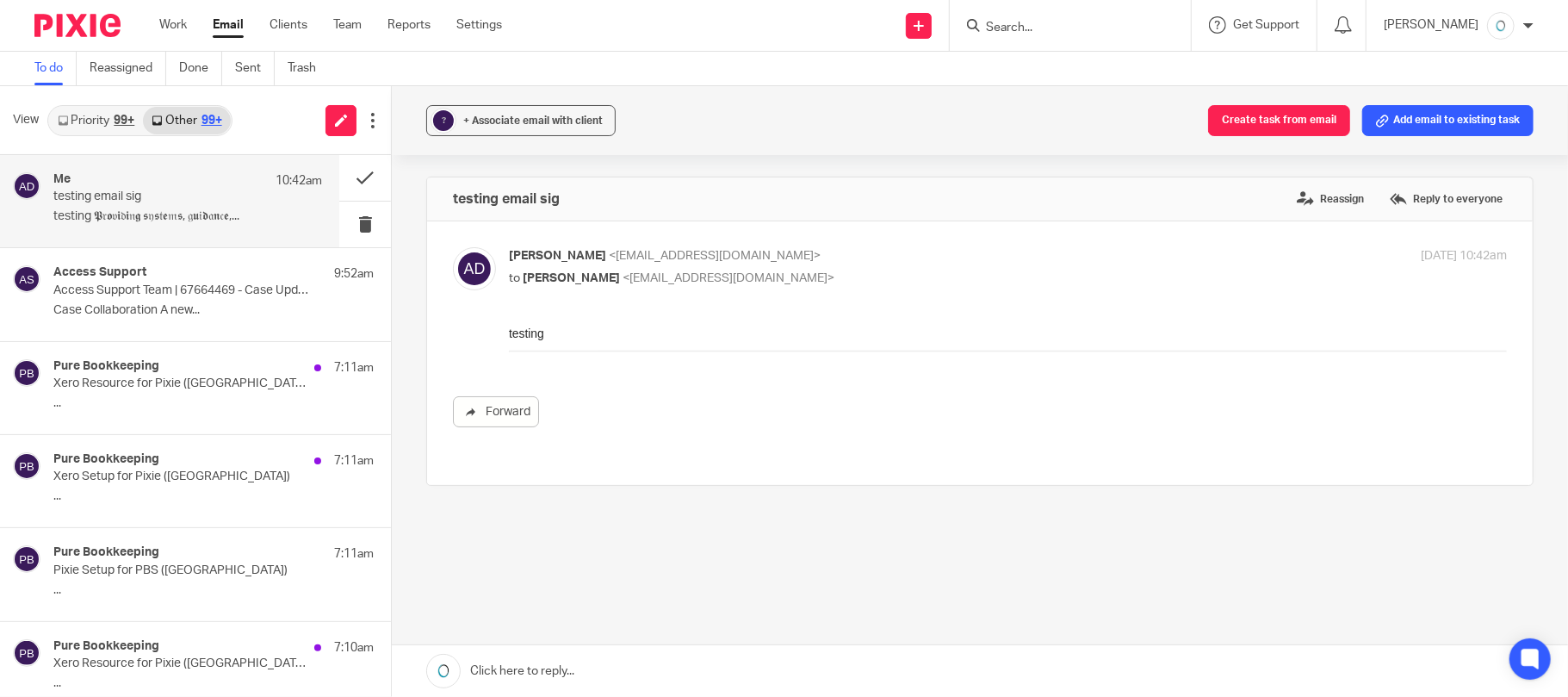
scroll to position [0, 0]
